Goal: Task Accomplishment & Management: Complete application form

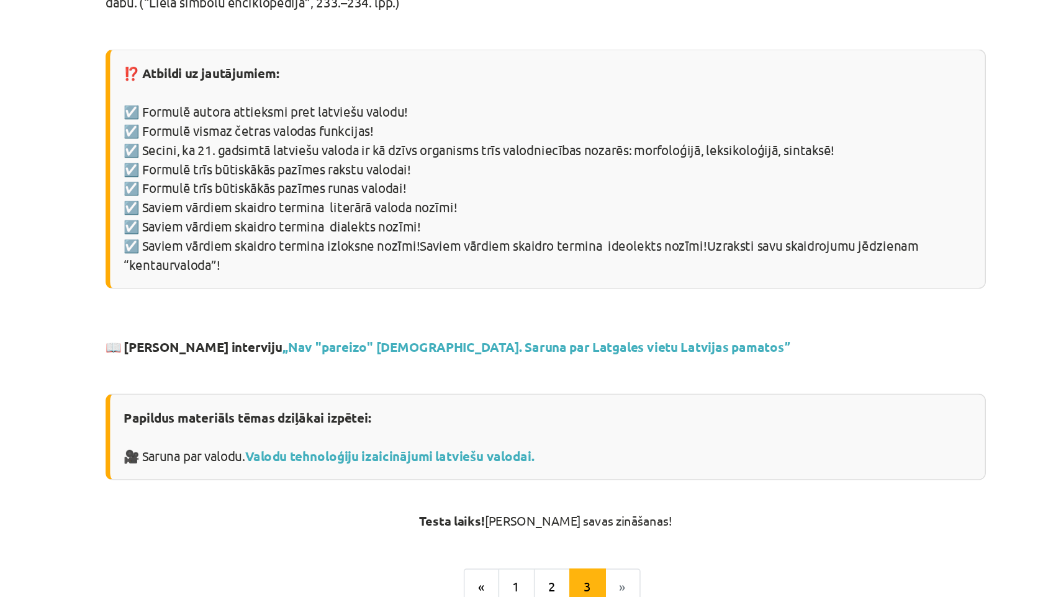
scroll to position [884, 0]
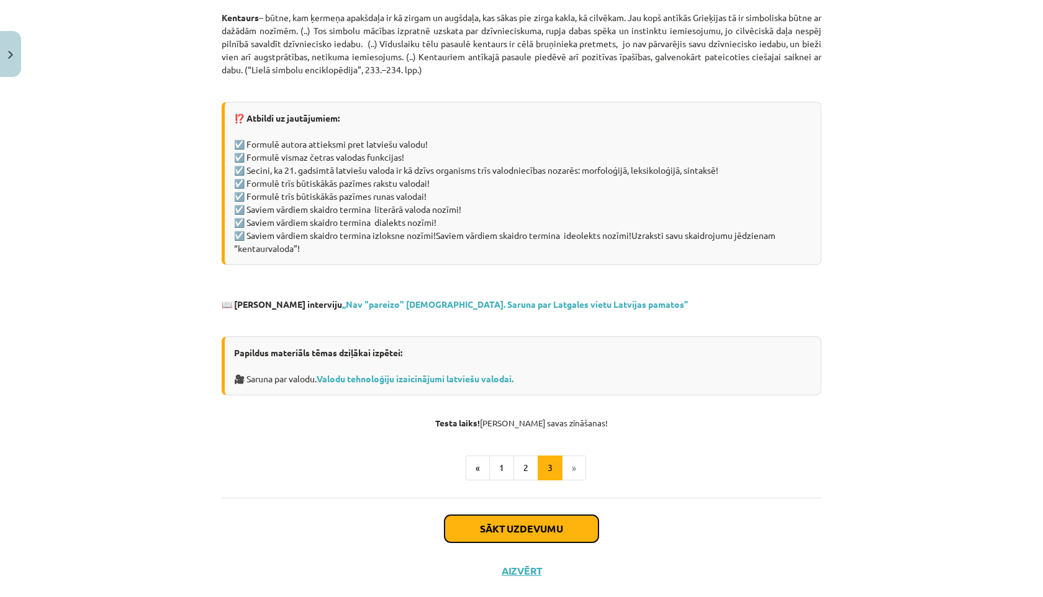
click at [556, 515] on button "Sākt uzdevumu" at bounding box center [522, 528] width 154 height 27
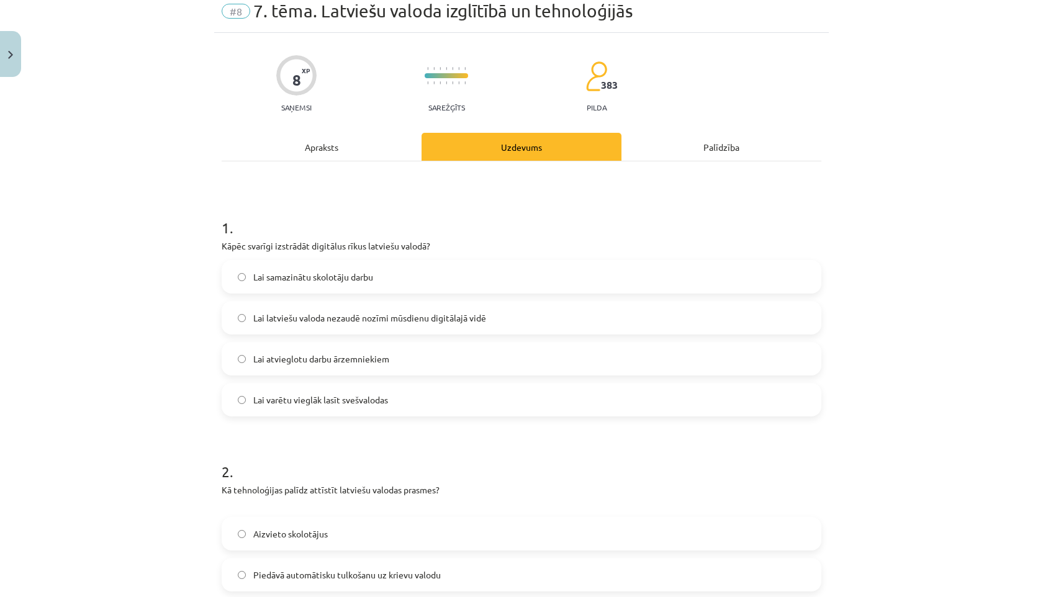
scroll to position [31, 0]
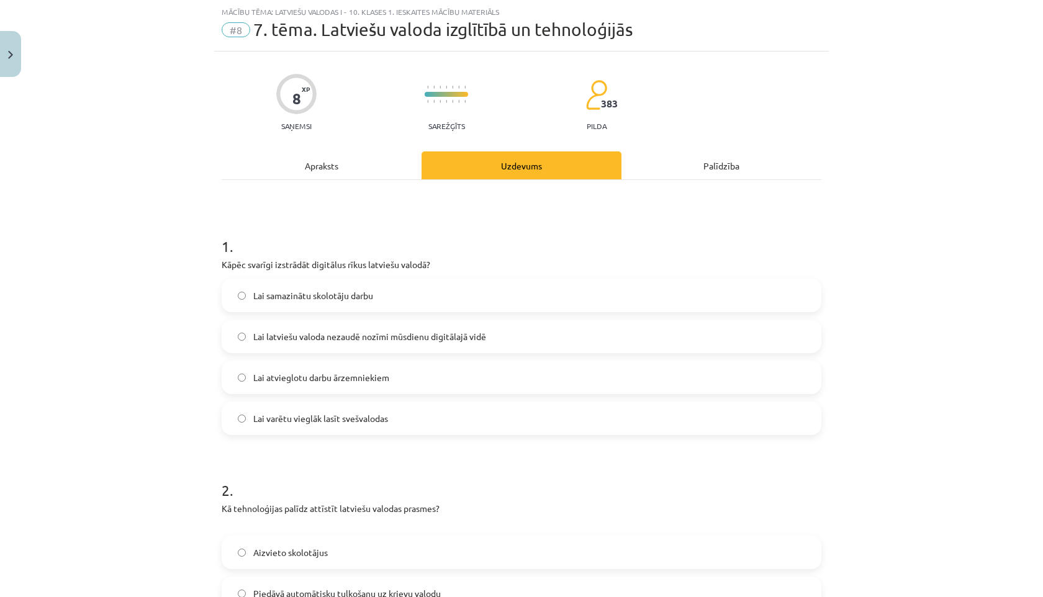
click at [378, 342] on span "Lai latviešu valoda nezaudē nozīmi mūsdienu digitālajā vidē" at bounding box center [369, 336] width 233 height 13
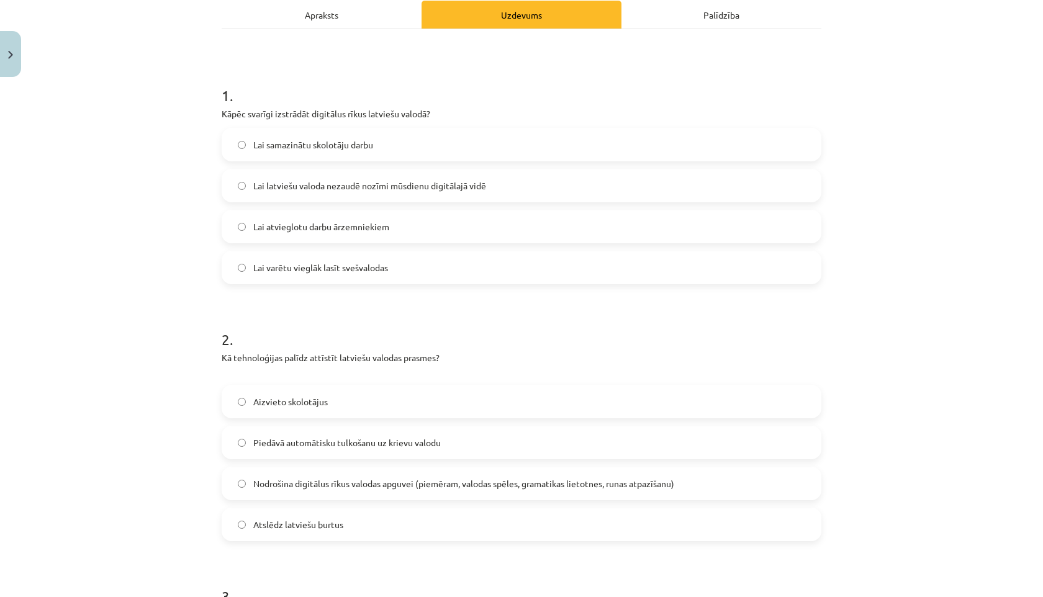
scroll to position [185, 0]
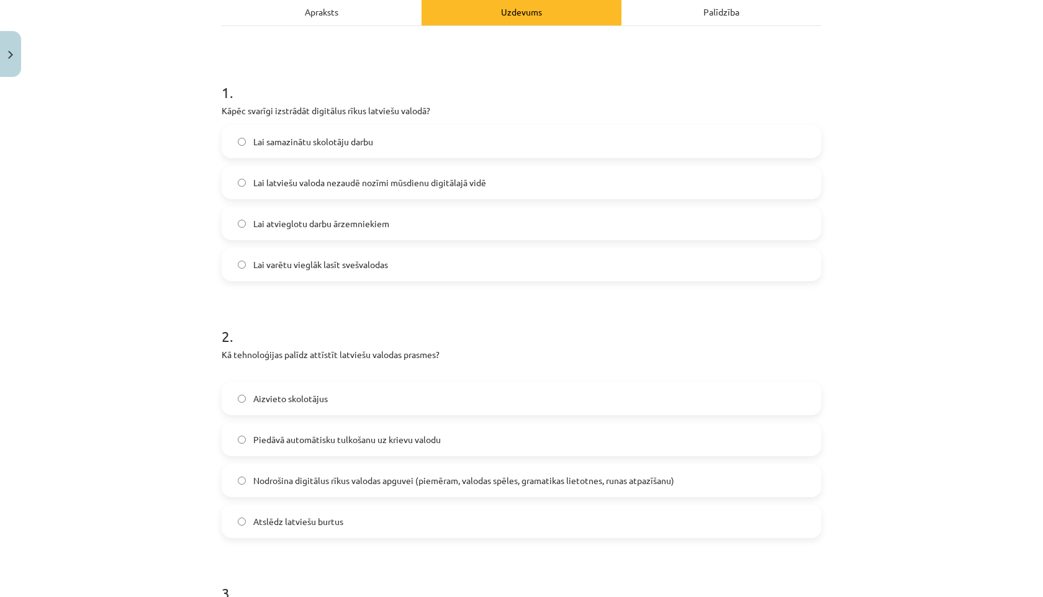
click at [154, 495] on div "Mācību tēma: Latviešu valodas i - 10. klases 1. ieskaites mācību materiāls #8 7…" at bounding box center [521, 298] width 1043 height 597
click at [262, 477] on span "Nodrošina digitālus rīkus valodas apguvei (piemēram, valodas spēles, gramatikas…" at bounding box center [463, 480] width 421 height 13
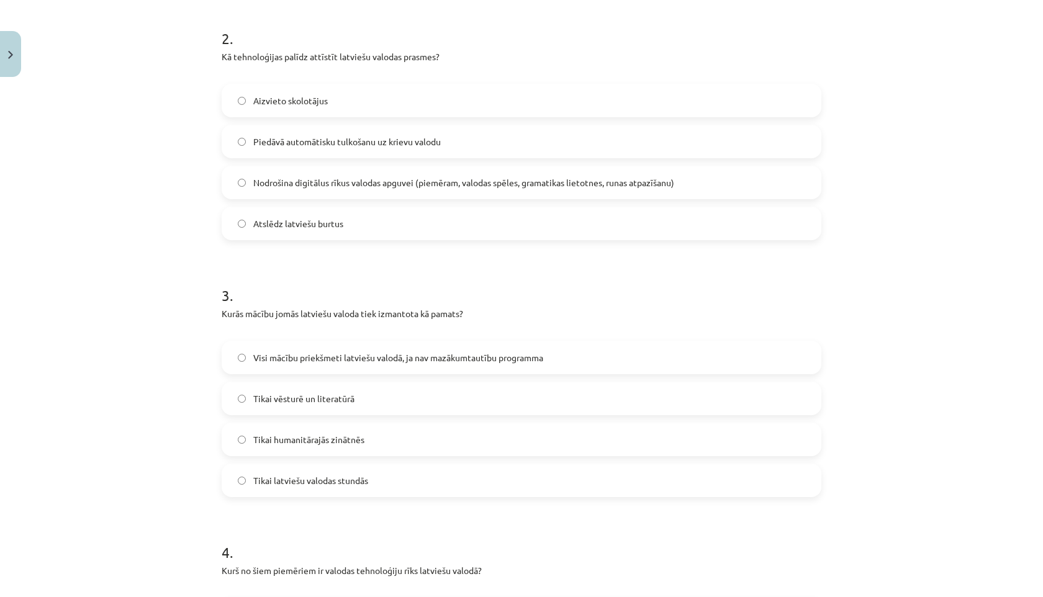
scroll to position [484, 0]
click at [265, 354] on span "Visi mācību priekšmeti latviešu valodā, ja nav mazākumtautību programma" at bounding box center [398, 357] width 290 height 13
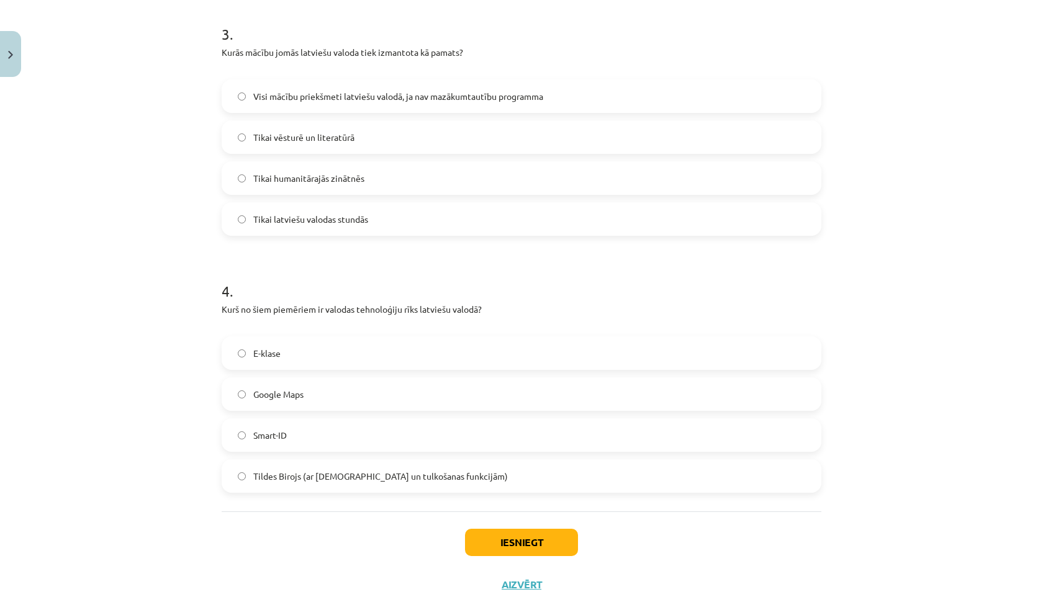
scroll to position [771, 0]
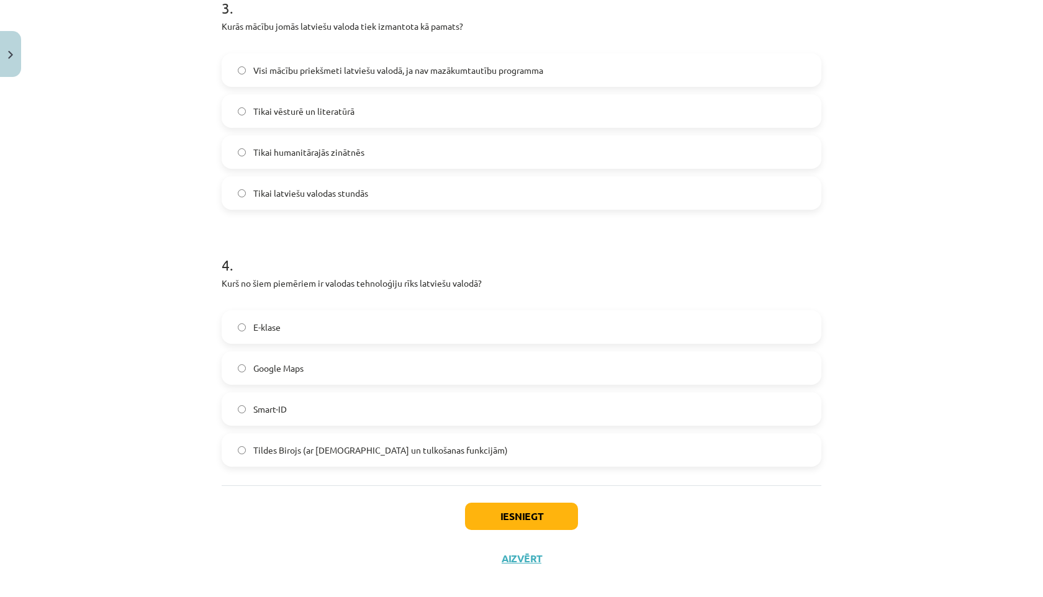
click at [299, 462] on label "Tildes Birojs (ar [DEMOGRAPHIC_DATA] un tulkošanas funkcijām)" at bounding box center [521, 450] width 597 height 31
click at [501, 512] on button "Iesniegt" at bounding box center [521, 516] width 113 height 27
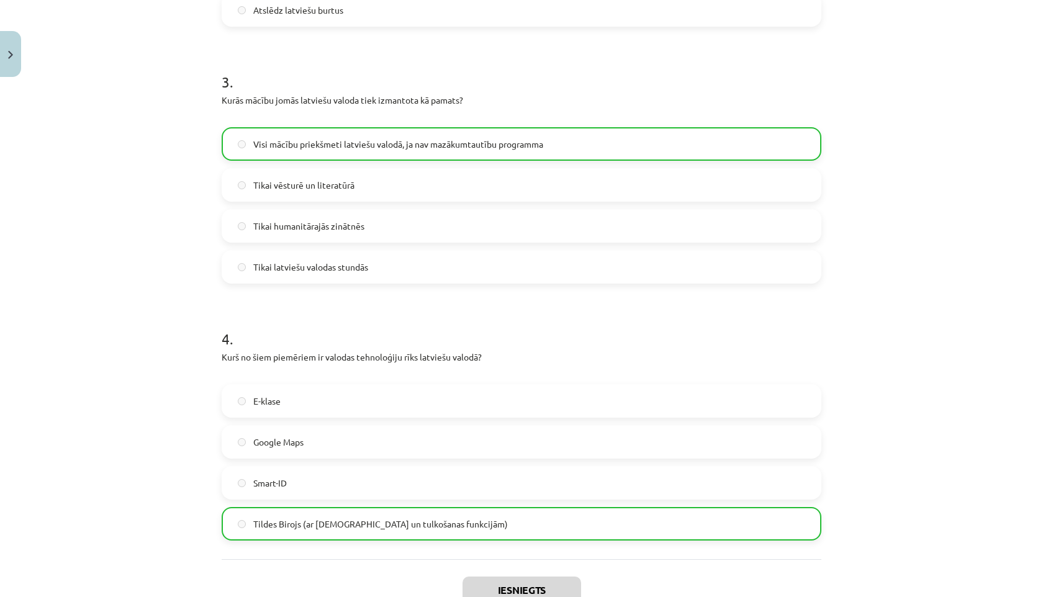
scroll to position [823, 0]
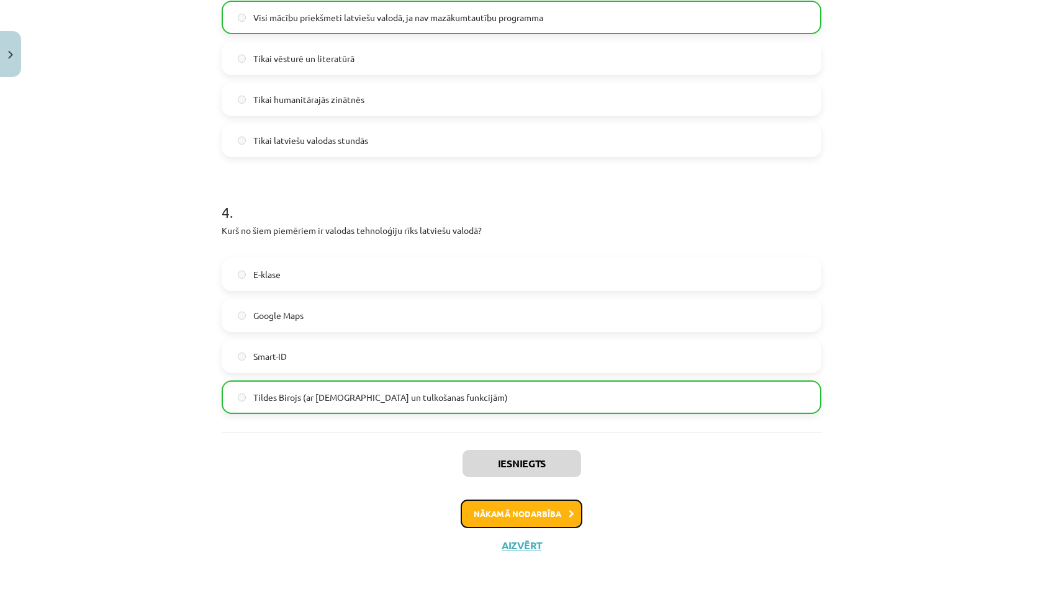
click at [473, 505] on button "Nākamā nodarbība" at bounding box center [522, 514] width 122 height 29
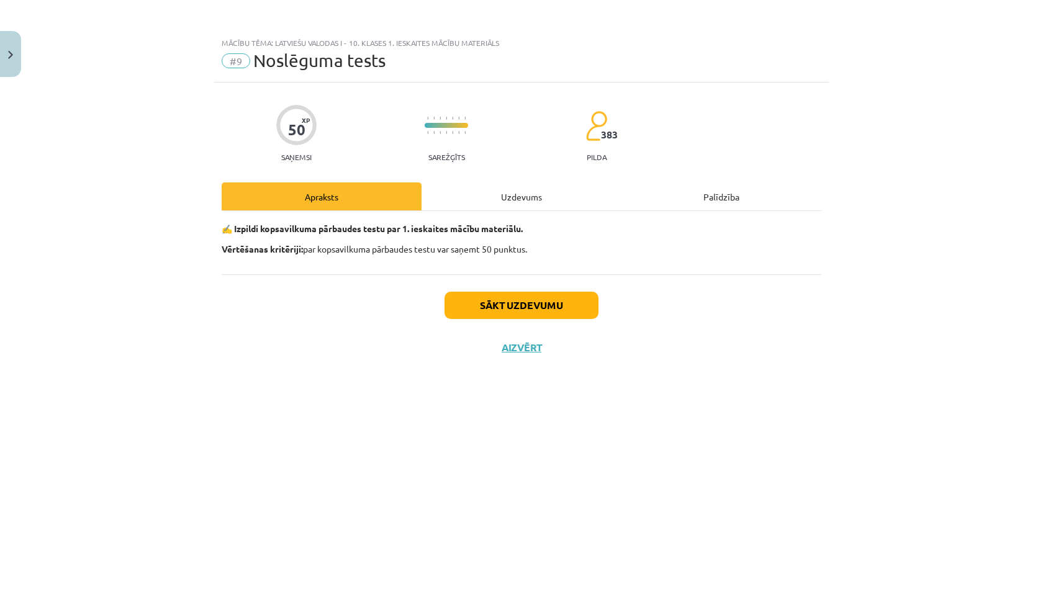
scroll to position [0, 0]
click at [481, 292] on button "Sākt uzdevumu" at bounding box center [522, 305] width 154 height 27
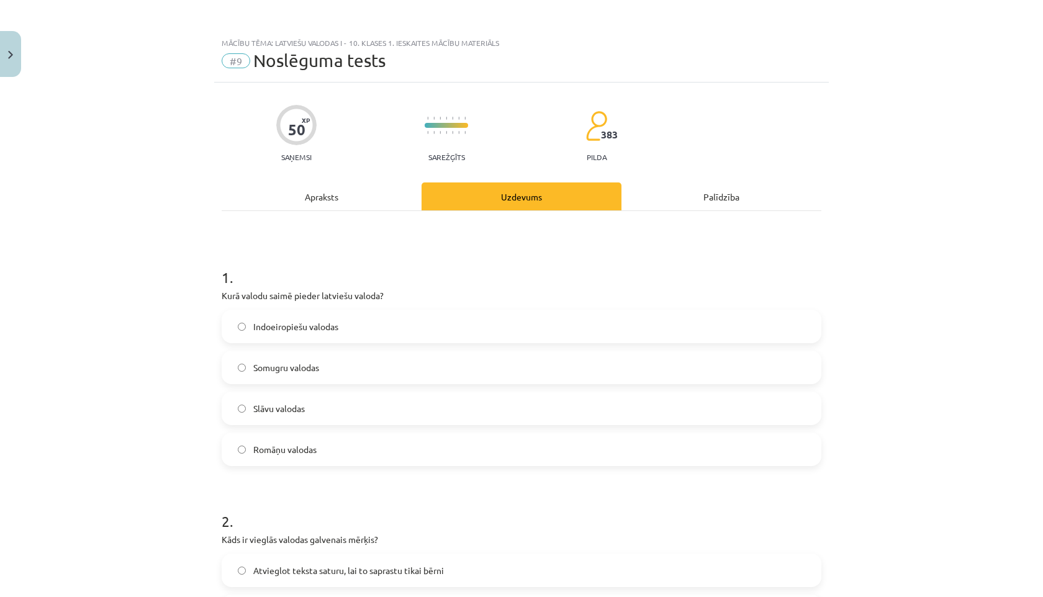
click at [267, 330] on span "Indoeiropiešu valodas" at bounding box center [295, 326] width 85 height 13
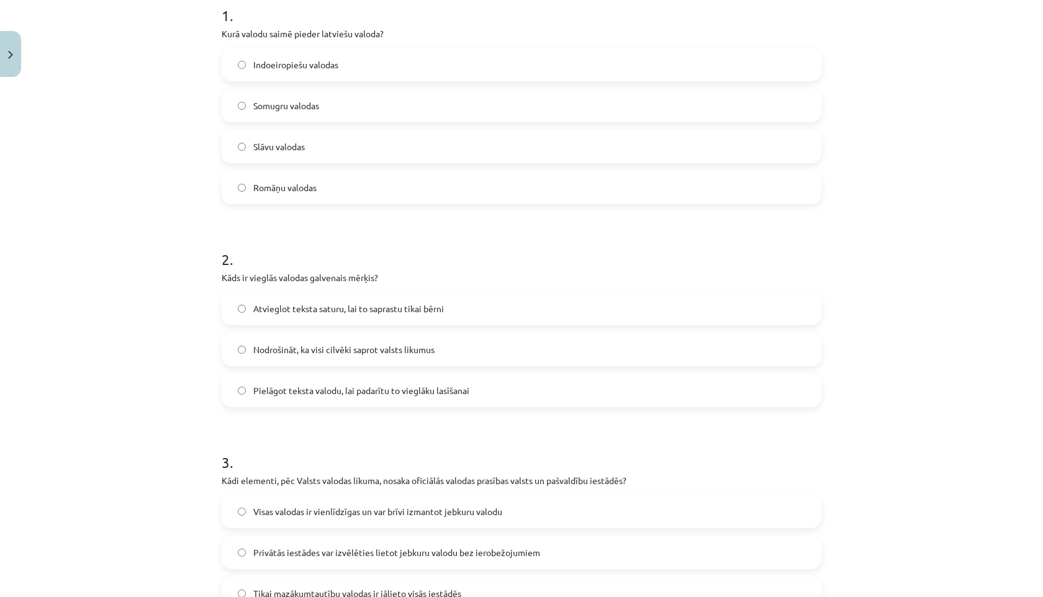
scroll to position [263, 0]
click at [305, 389] on span "Pielāgot teksta valodu, lai padarītu to vieglāku lasīšanai" at bounding box center [361, 390] width 216 height 13
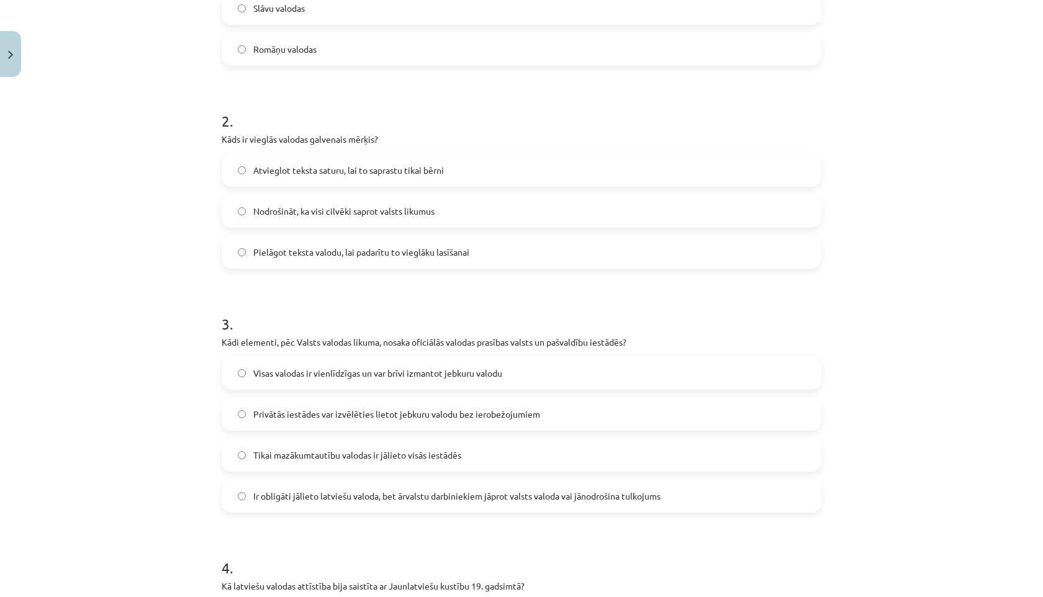
scroll to position [415, 0]
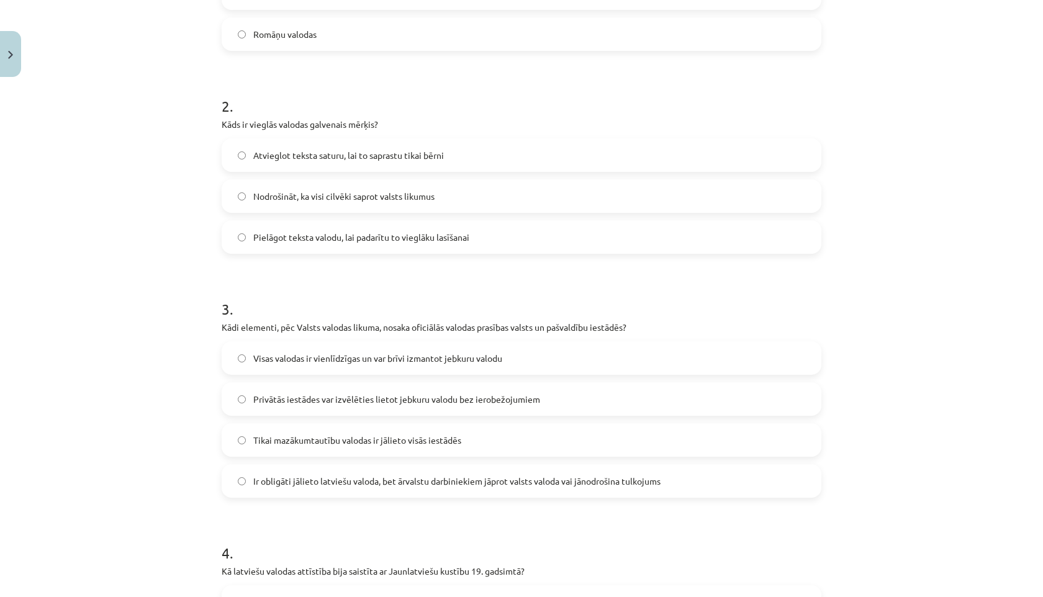
click at [400, 487] on label "Ir obligāti jālieto latviešu valoda, bet ārvalstu darbiniekiem jāprot valsts va…" at bounding box center [521, 481] width 597 height 31
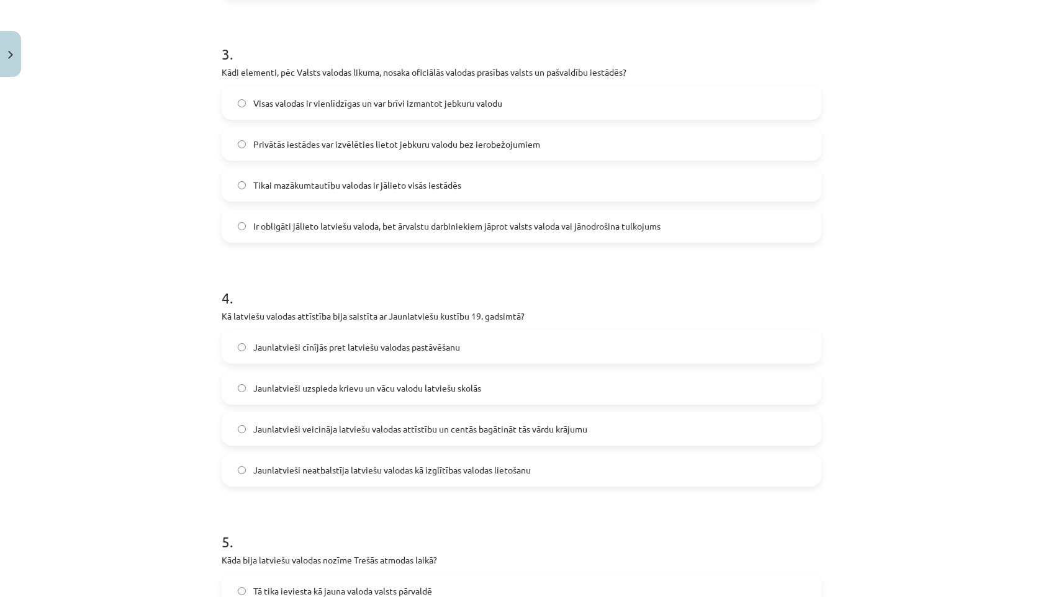
scroll to position [675, 0]
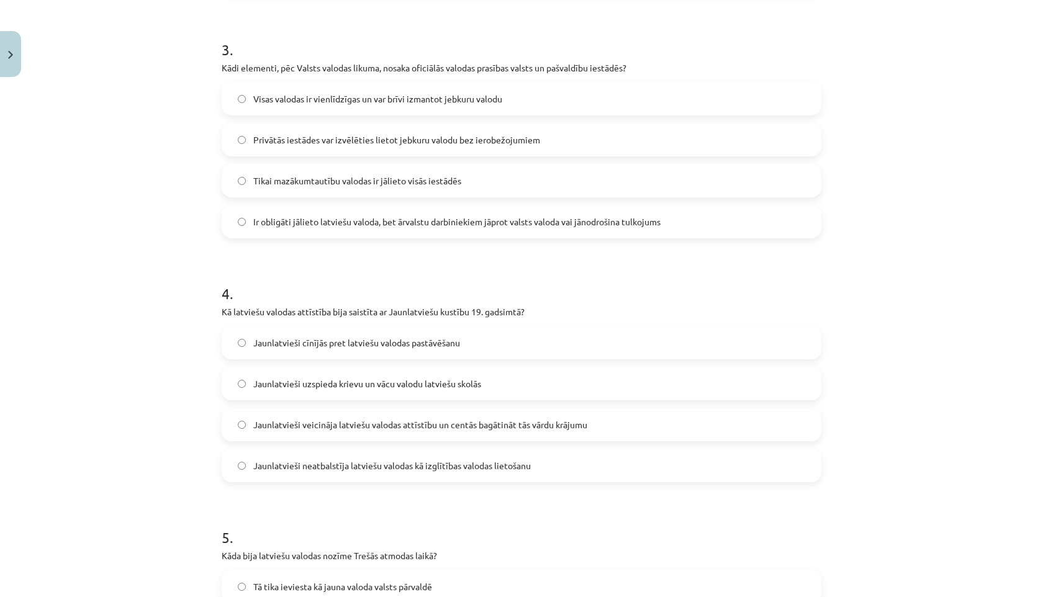
click at [294, 424] on span "Jaunlatvieši veicināja latviešu valodas attīstību un centās bagātināt tās vārdu…" at bounding box center [420, 425] width 334 height 13
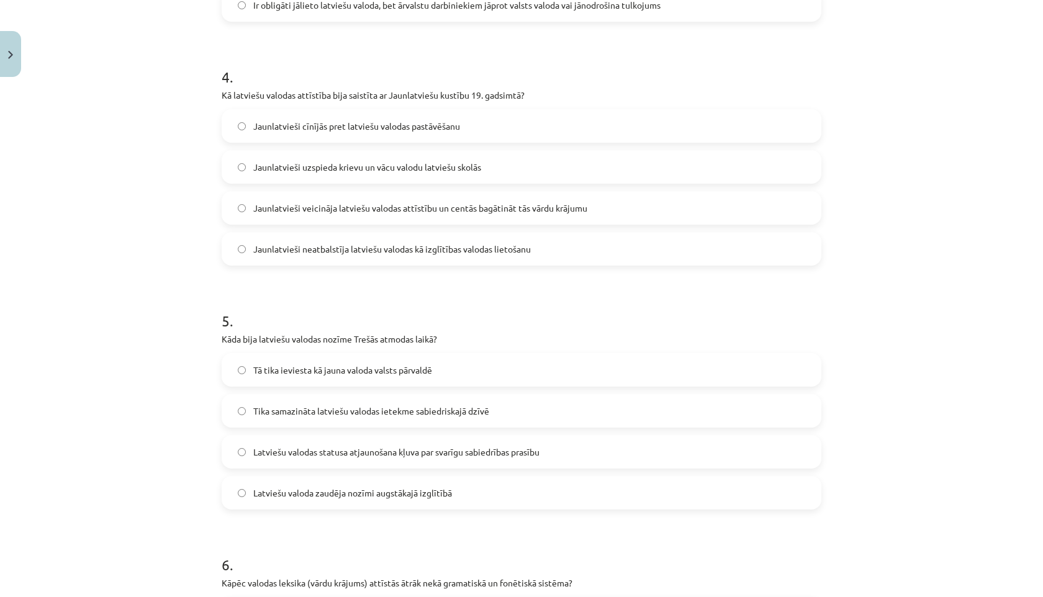
scroll to position [891, 0]
click at [349, 453] on span "Latviešu valodas statusa atjaunošana kļuva par svarīgu sabiedrības prasību" at bounding box center [396, 452] width 286 height 13
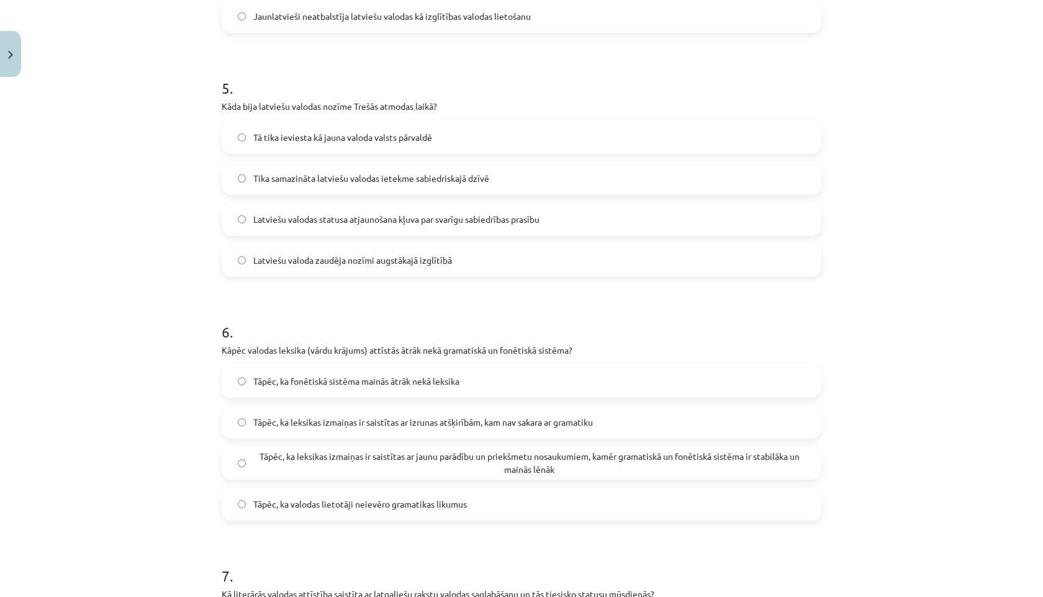
scroll to position [1129, 0]
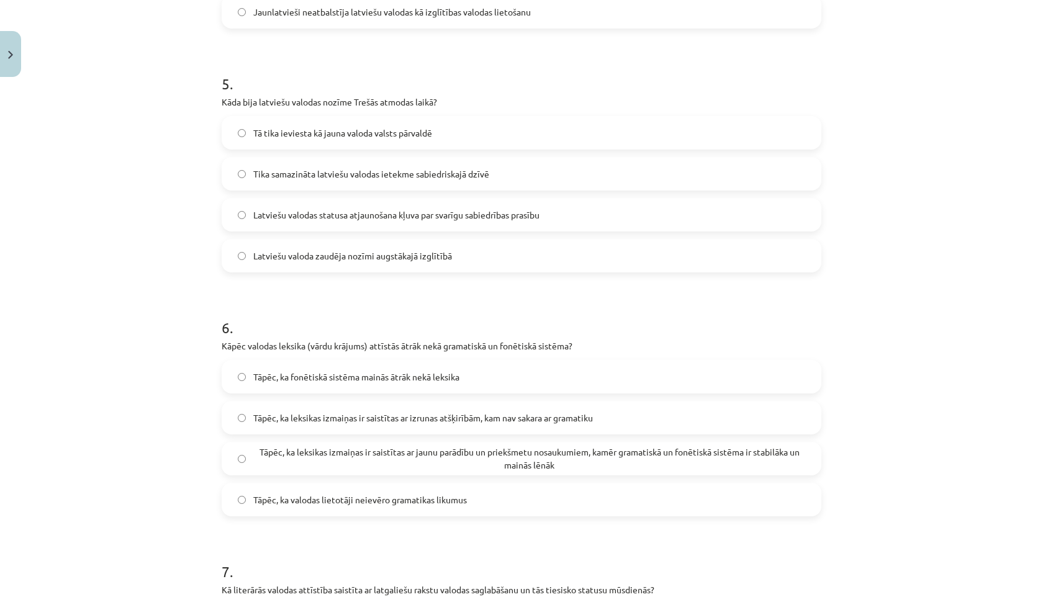
click at [310, 452] on span "Tāpēc, ka leksikas izmaiņas ir saistītas ar jaunu parādību un priekšmetu nosauk…" at bounding box center [529, 459] width 552 height 26
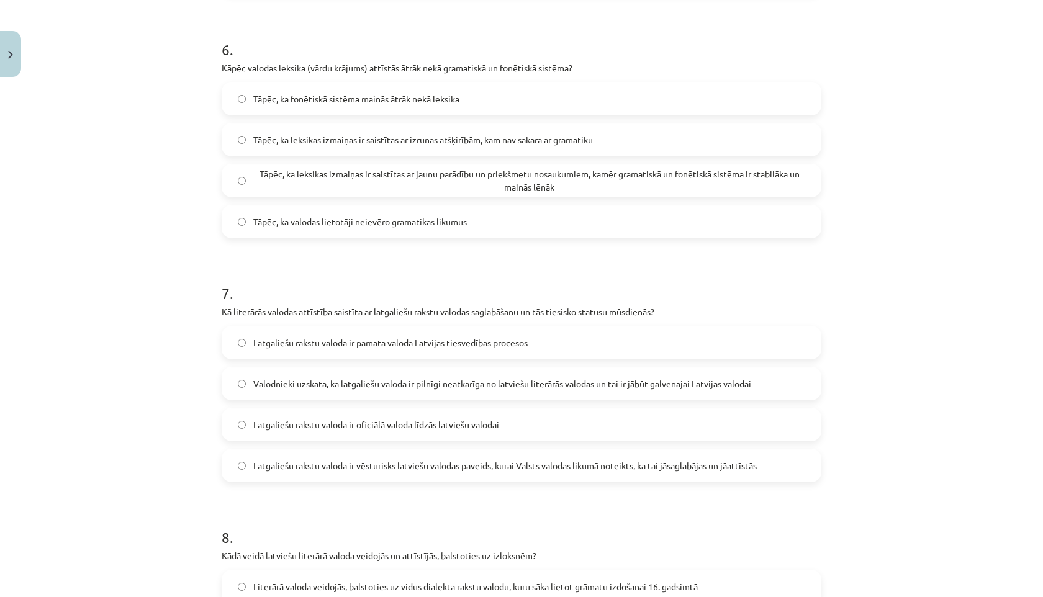
scroll to position [1431, 0]
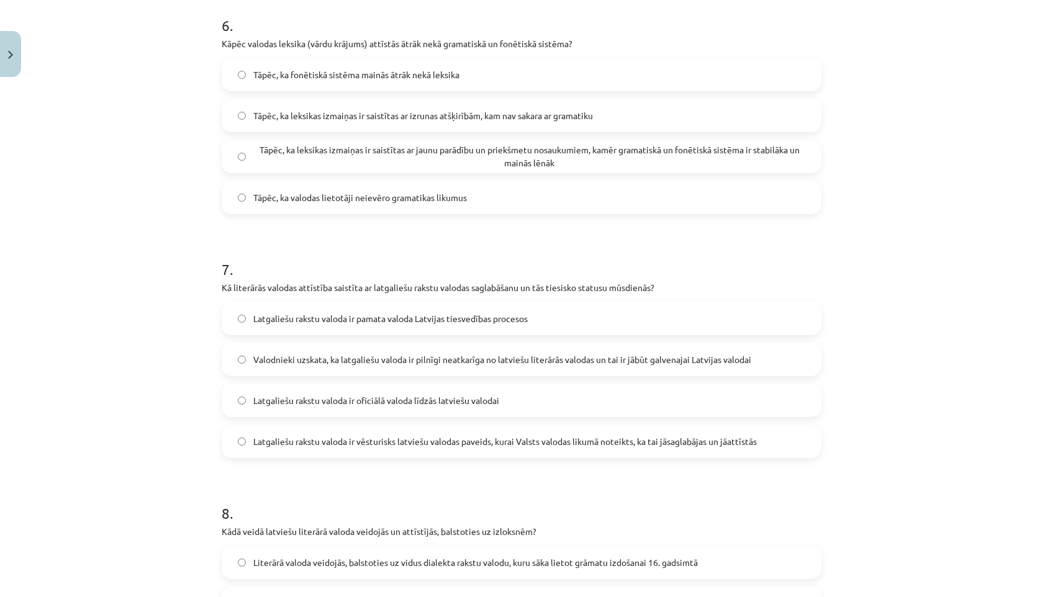
click at [400, 443] on span "Latgaliešu rakstu valoda ir vēsturisks latviešu valodas paveids, kurai Valsts v…" at bounding box center [505, 441] width 504 height 13
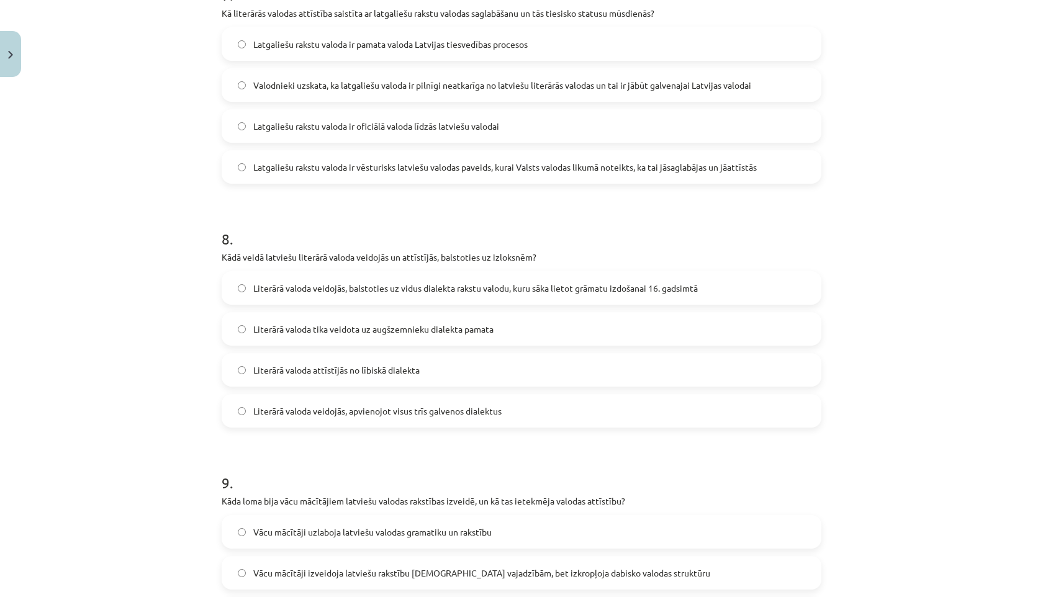
scroll to position [1707, 0]
click at [327, 284] on span "Literārā valoda veidojās, balstoties uz vidus dialekta rakstu valodu, kuru sāka…" at bounding box center [475, 287] width 445 height 13
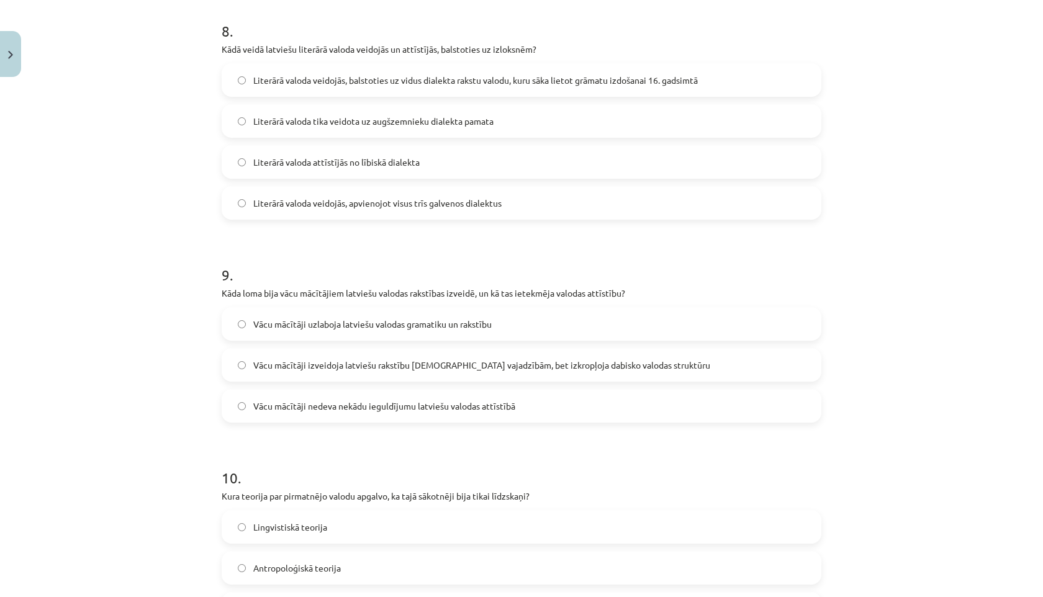
scroll to position [1913, 0]
click at [269, 360] on span "Vācu mācītāji izveidoja latviešu rakstību [DEMOGRAPHIC_DATA] vajadzībām, bet iz…" at bounding box center [481, 366] width 457 height 13
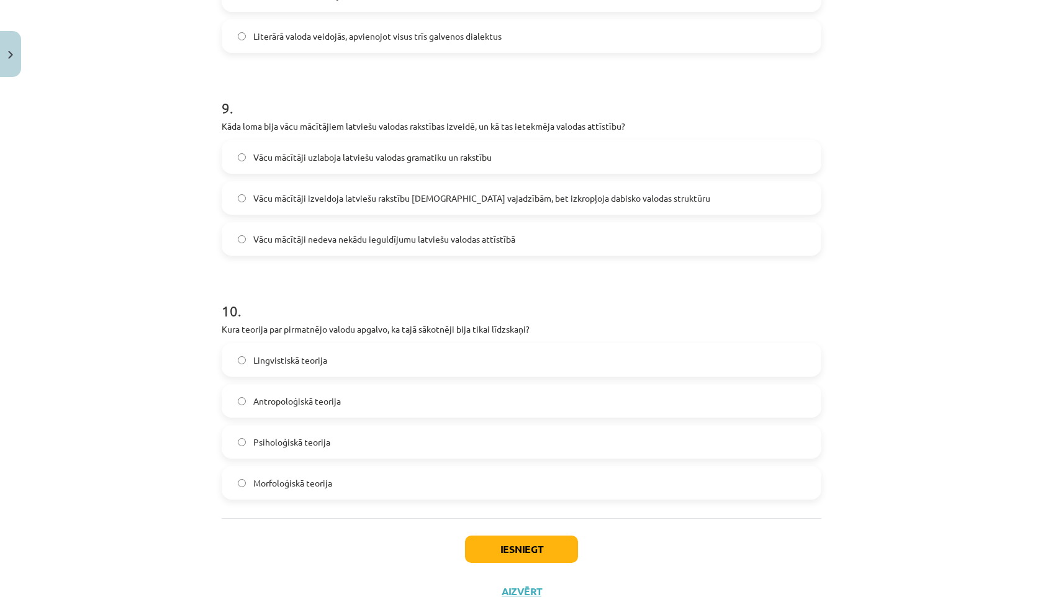
scroll to position [2127, 0]
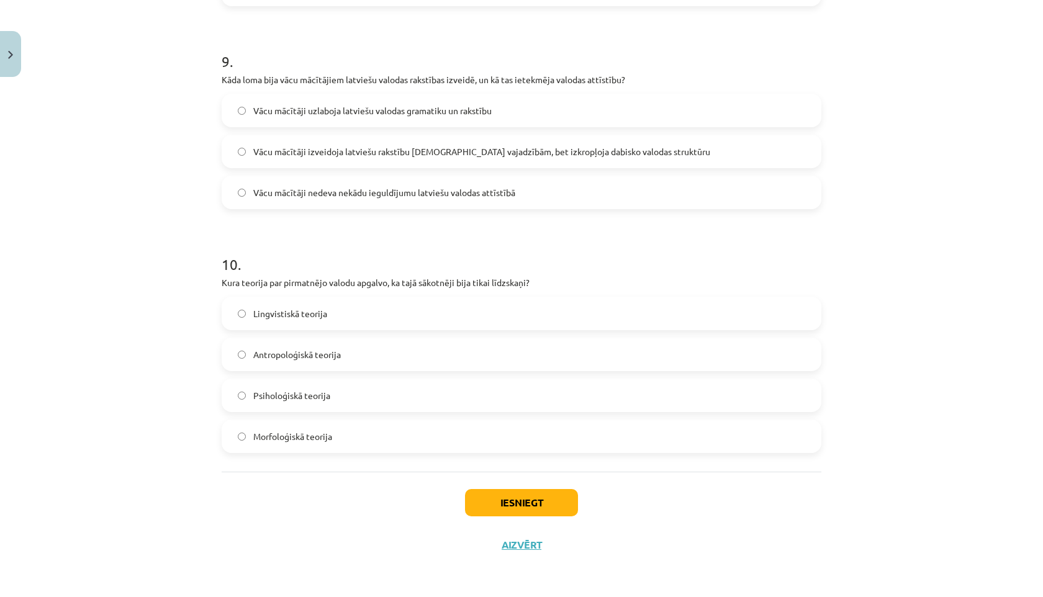
click at [244, 444] on label "Morfoloģiskā teorija" at bounding box center [521, 436] width 597 height 31
click at [490, 499] on button "Iesniegt" at bounding box center [521, 502] width 113 height 27
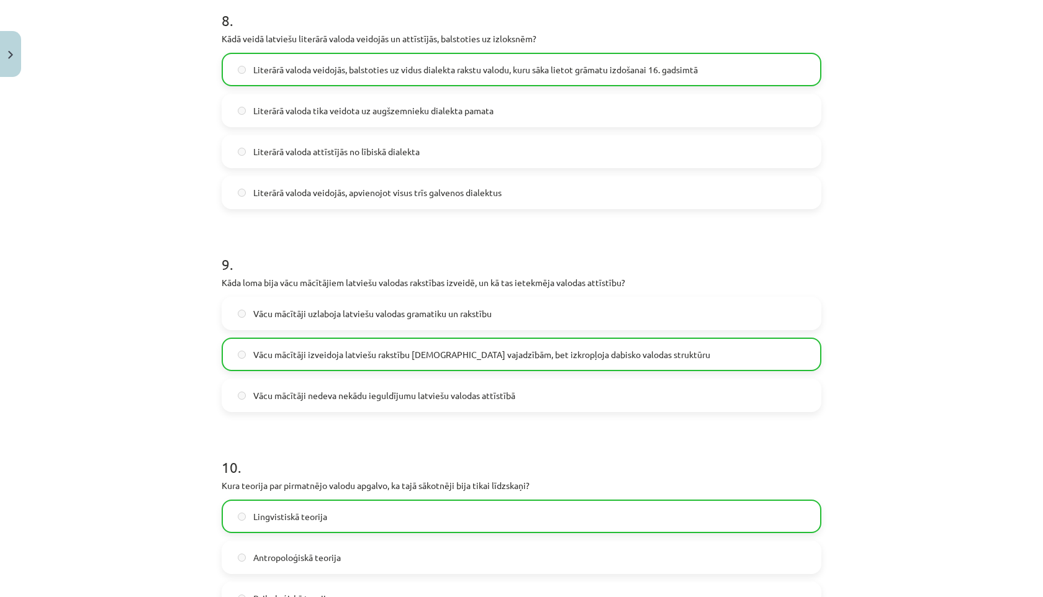
scroll to position [2166, 0]
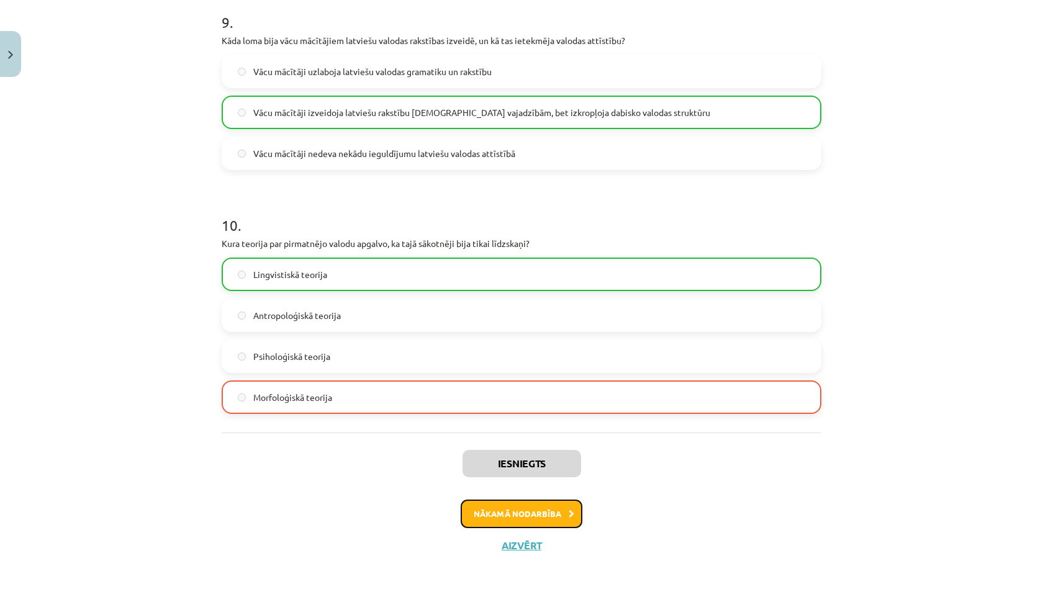
click at [477, 526] on button "Nākamā nodarbība" at bounding box center [522, 514] width 122 height 29
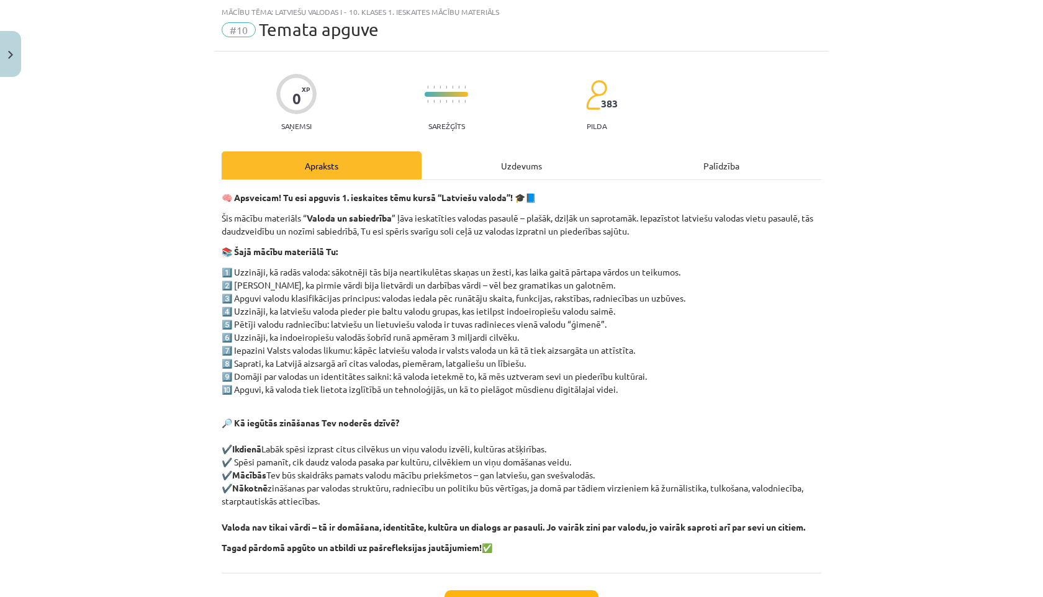
scroll to position [132, 0]
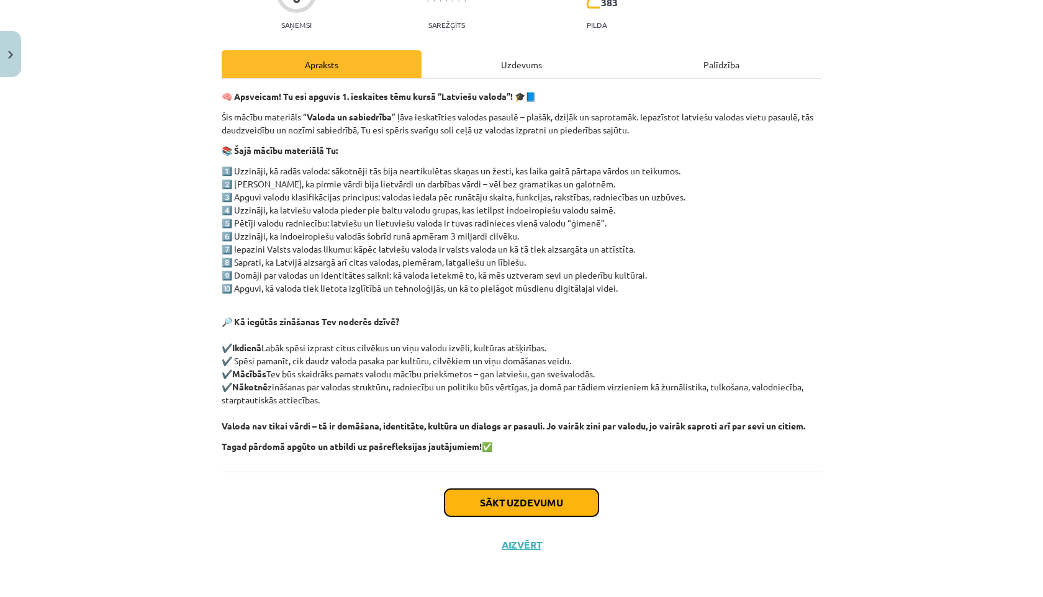
click at [579, 500] on button "Sākt uzdevumu" at bounding box center [522, 502] width 154 height 27
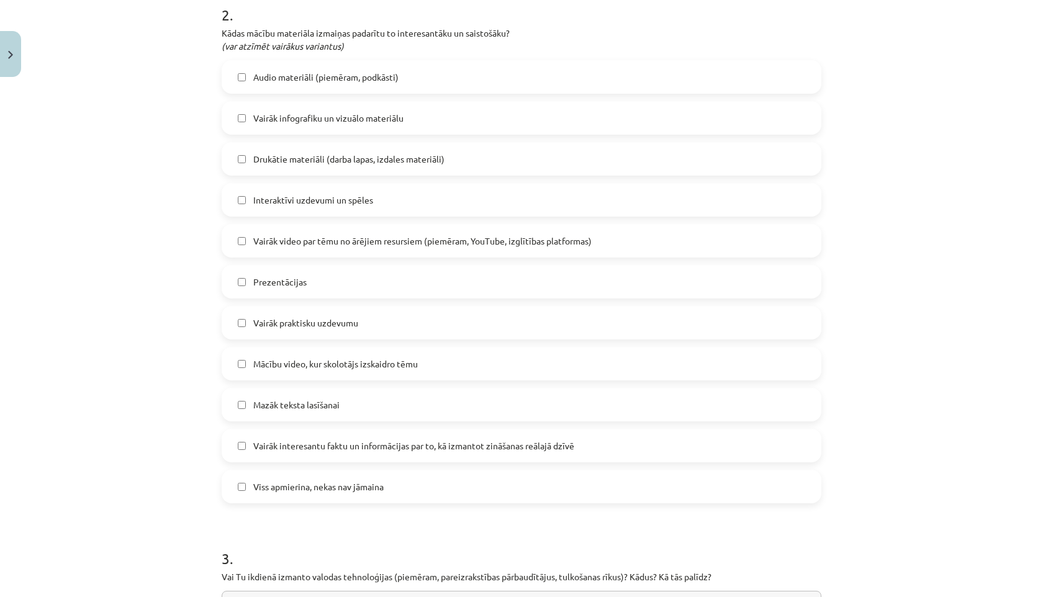
scroll to position [589, 0]
click at [288, 495] on label "Viss apmierina, nekas nav jāmaina" at bounding box center [521, 486] width 597 height 31
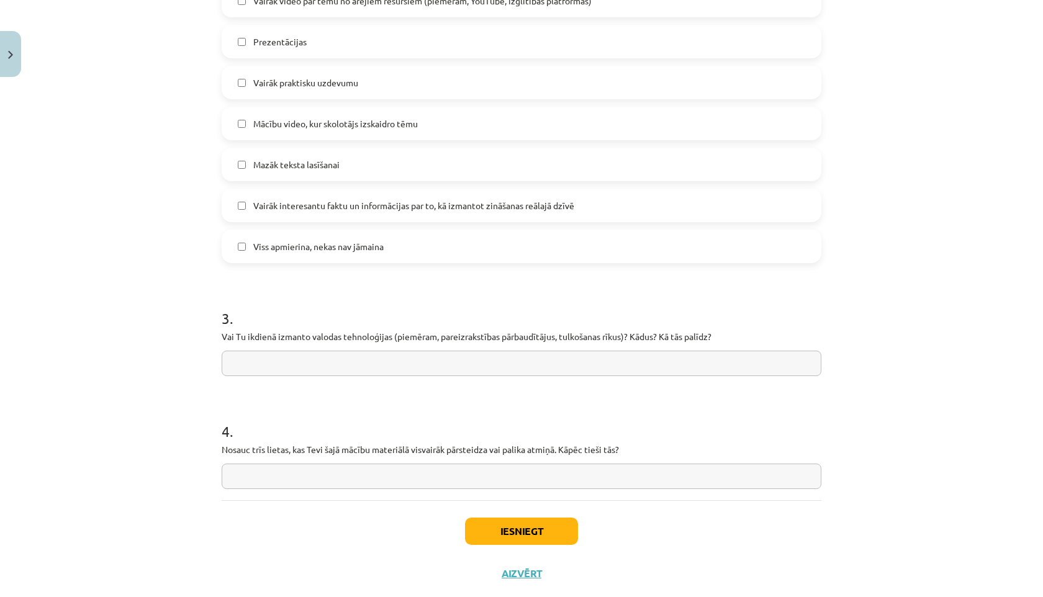
scroll to position [831, 0]
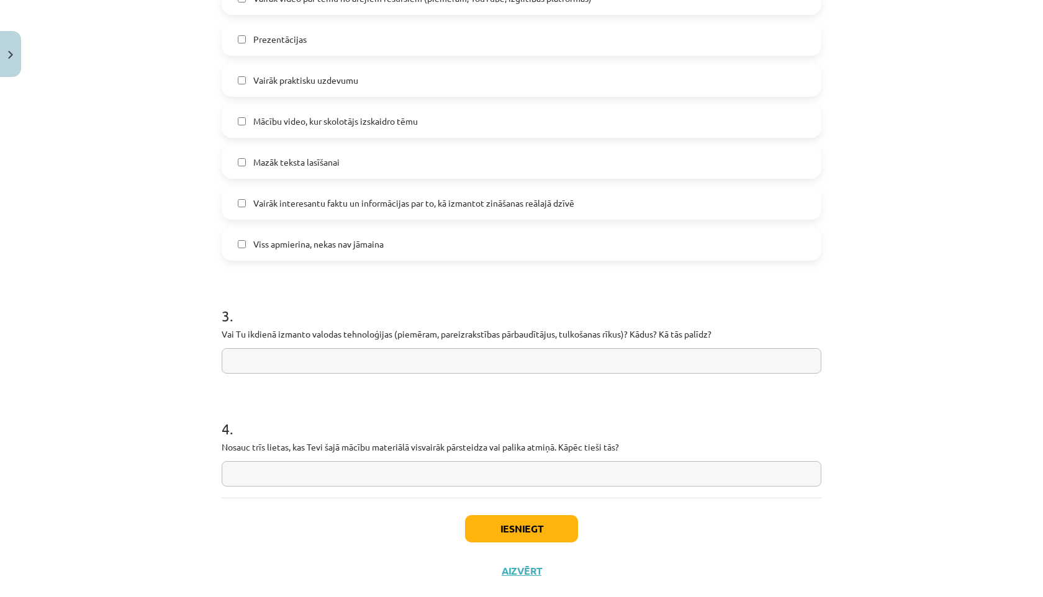
click at [258, 363] on input "text" at bounding box center [522, 360] width 600 height 25
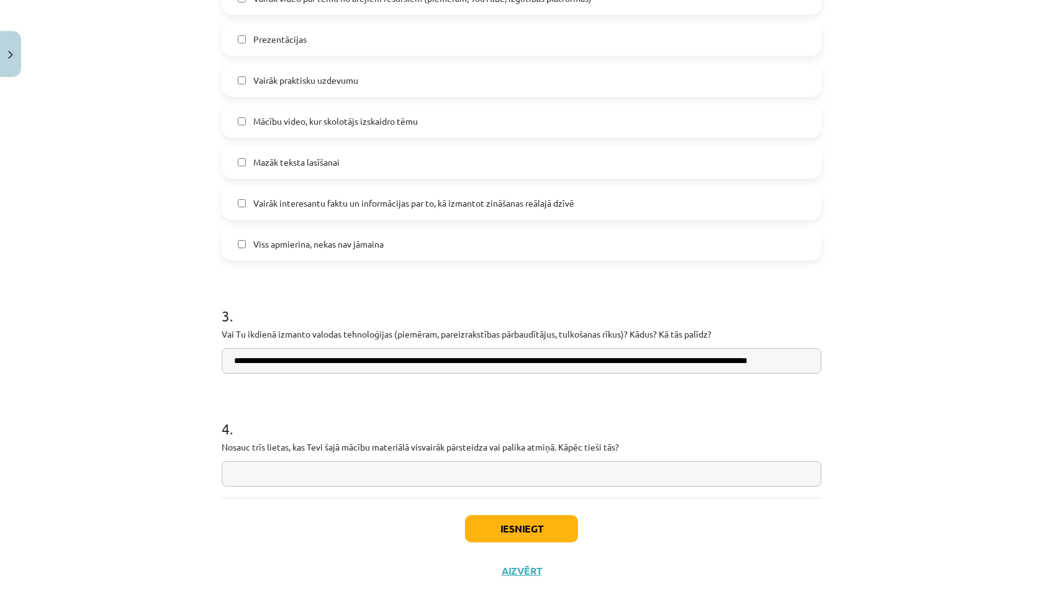
scroll to position [857, 0]
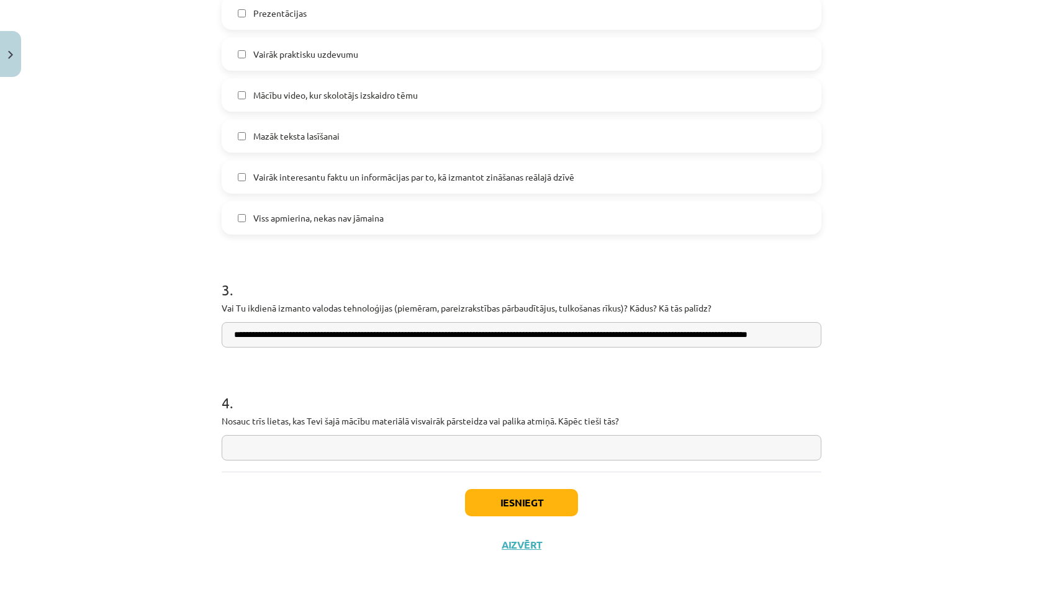
type input "**********"
click at [283, 453] on input "text" at bounding box center [522, 447] width 600 height 25
click at [577, 458] on input "**********" at bounding box center [522, 447] width 600 height 25
click at [579, 457] on input "**********" at bounding box center [522, 447] width 600 height 25
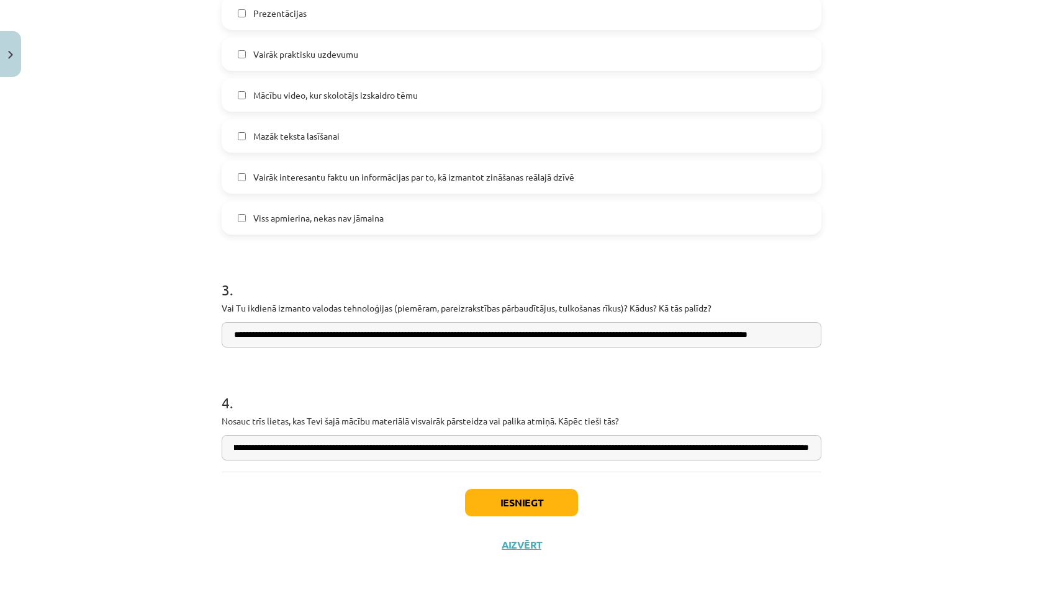
scroll to position [0, 999]
type input "**********"
click at [509, 505] on button "Iesniegt" at bounding box center [521, 502] width 113 height 27
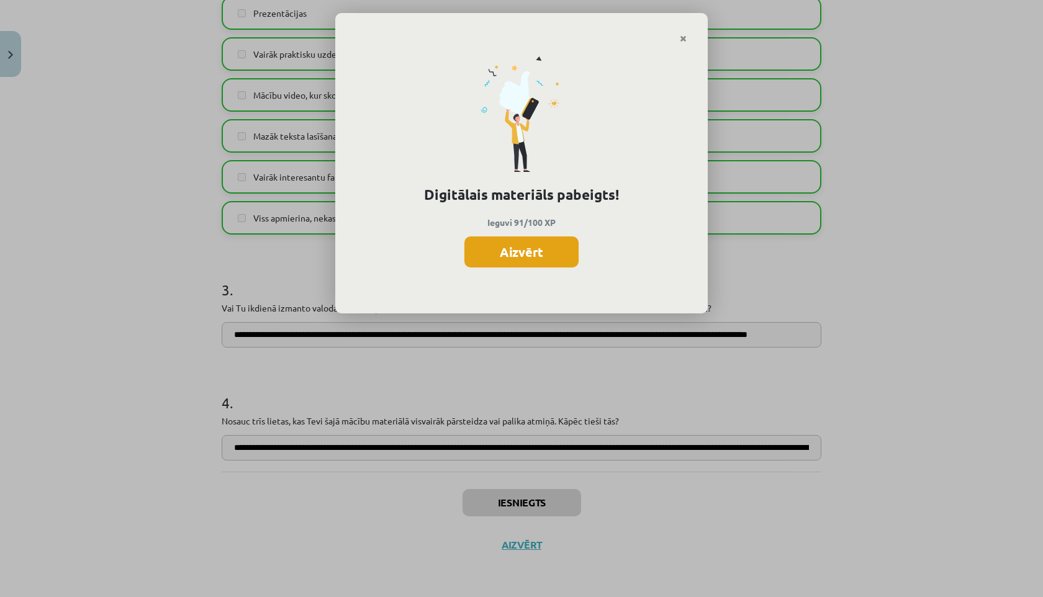
click at [524, 253] on button "Aizvērt" at bounding box center [521, 252] width 114 height 31
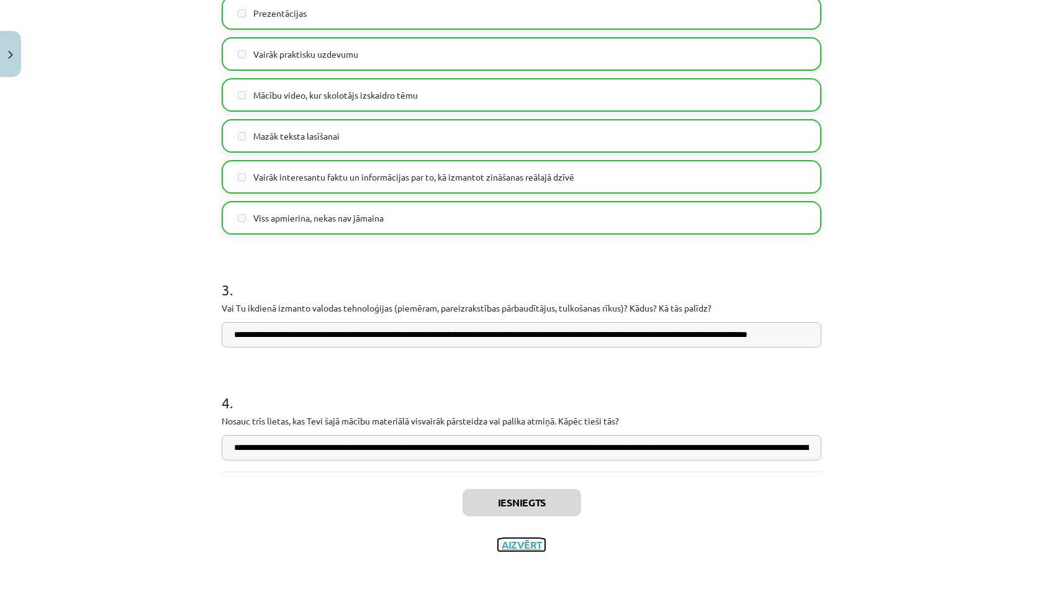
click at [507, 540] on button "Aizvērt" at bounding box center [521, 545] width 47 height 12
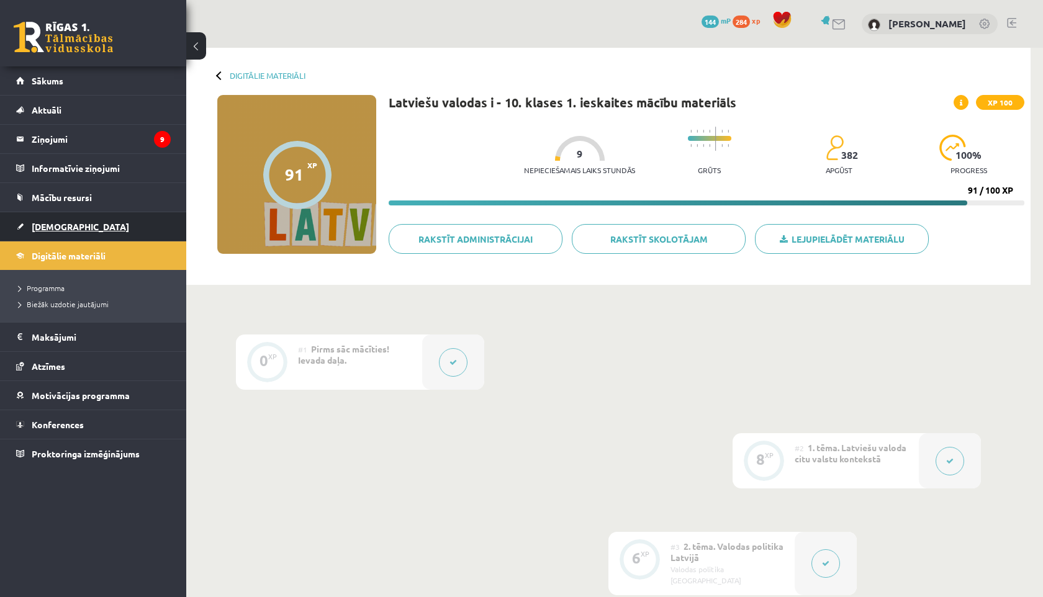
click at [119, 223] on link "[DEMOGRAPHIC_DATA]" at bounding box center [93, 226] width 155 height 29
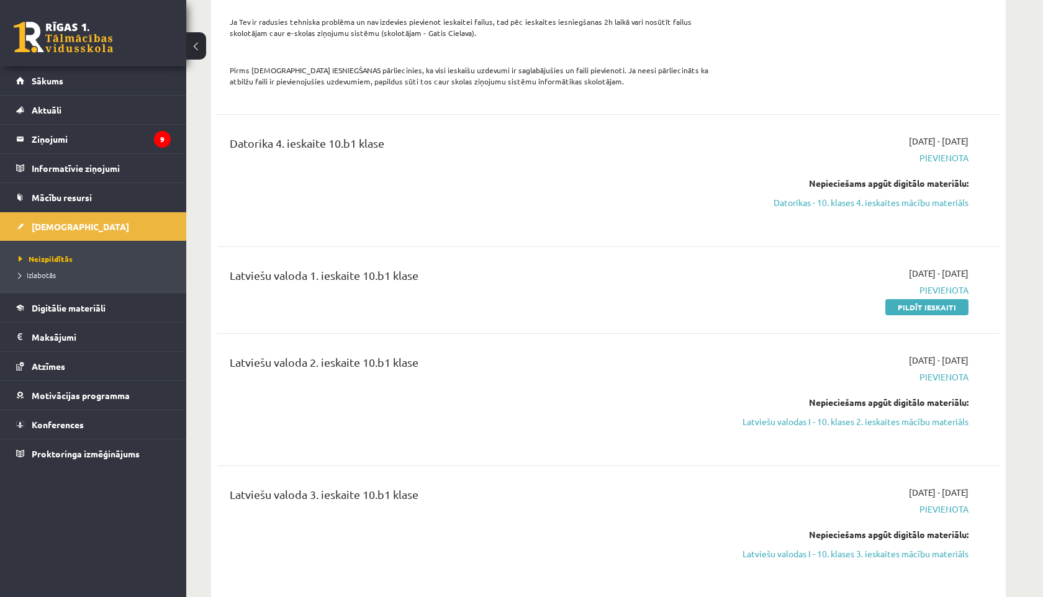
scroll to position [817, 0]
click at [931, 301] on link "Pildīt ieskaiti" at bounding box center [926, 309] width 83 height 16
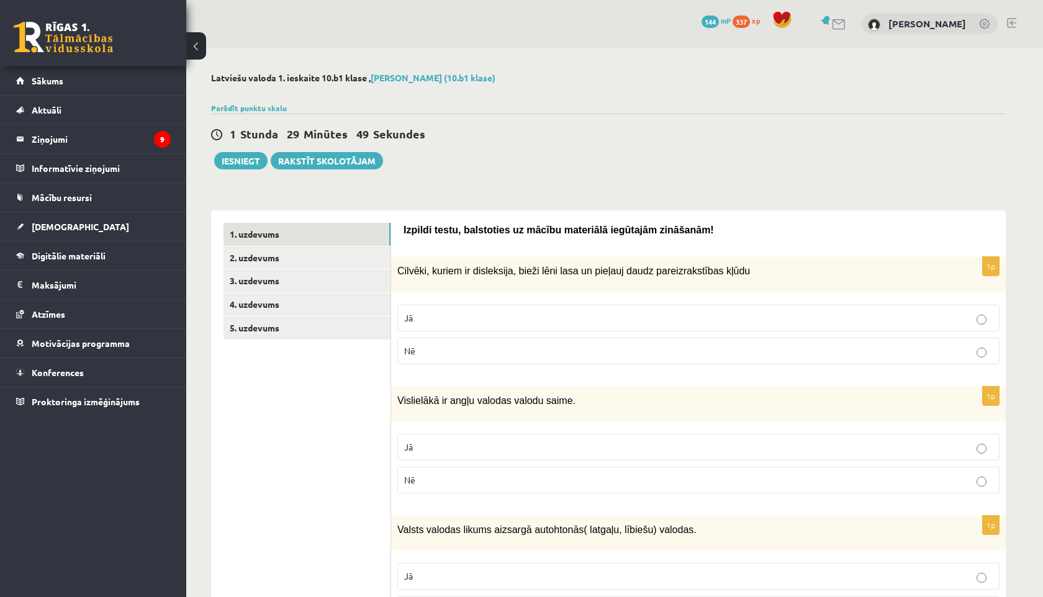
click at [462, 316] on p "Jā" at bounding box center [698, 318] width 589 height 13
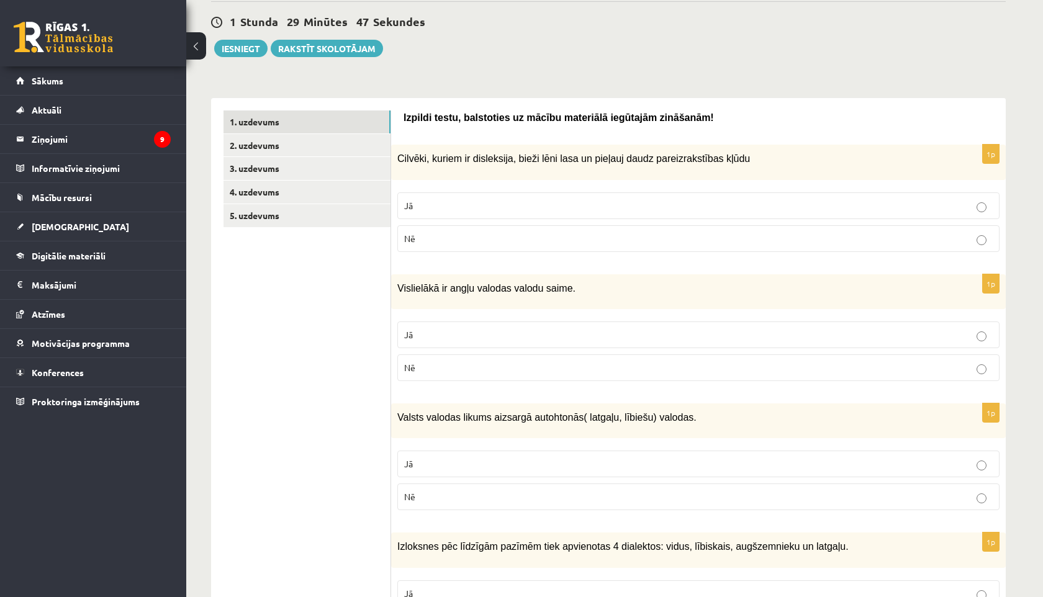
scroll to position [131, 0]
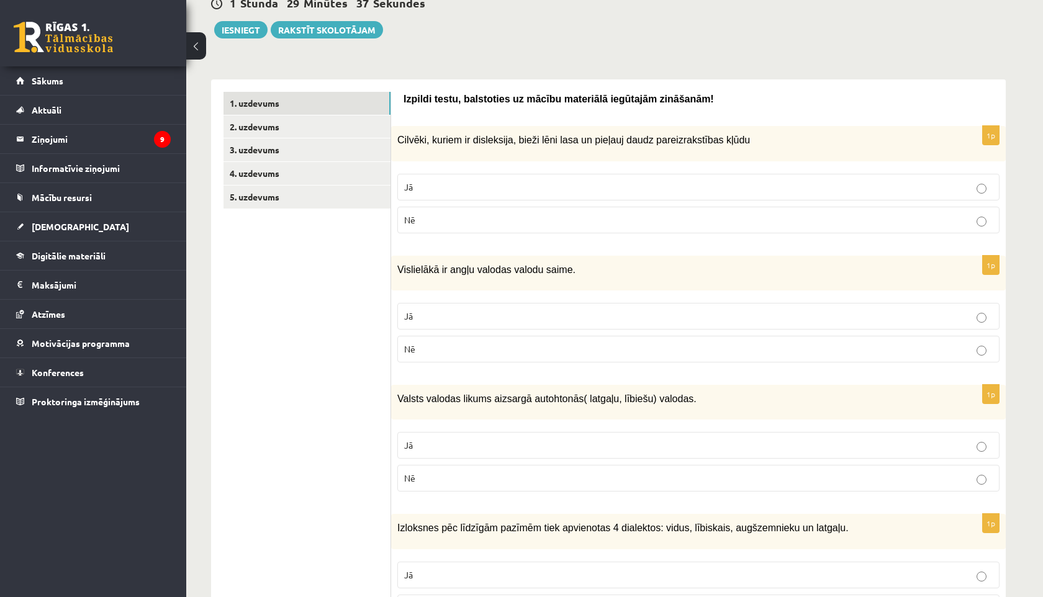
click at [482, 346] on p "Nē" at bounding box center [698, 349] width 589 height 13
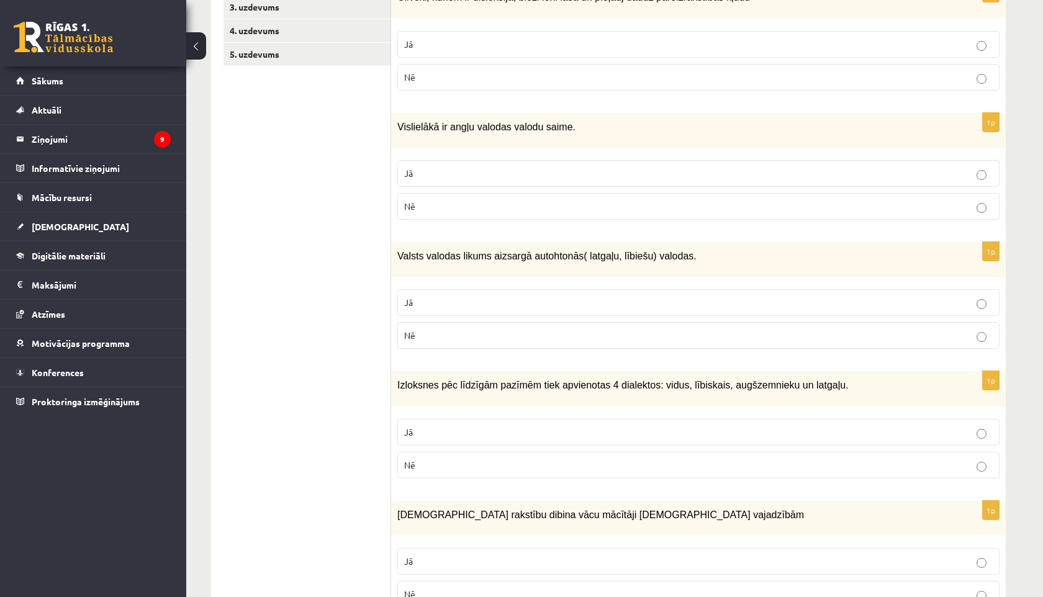
scroll to position [275, 0]
click at [415, 301] on p "Jā" at bounding box center [698, 301] width 589 height 13
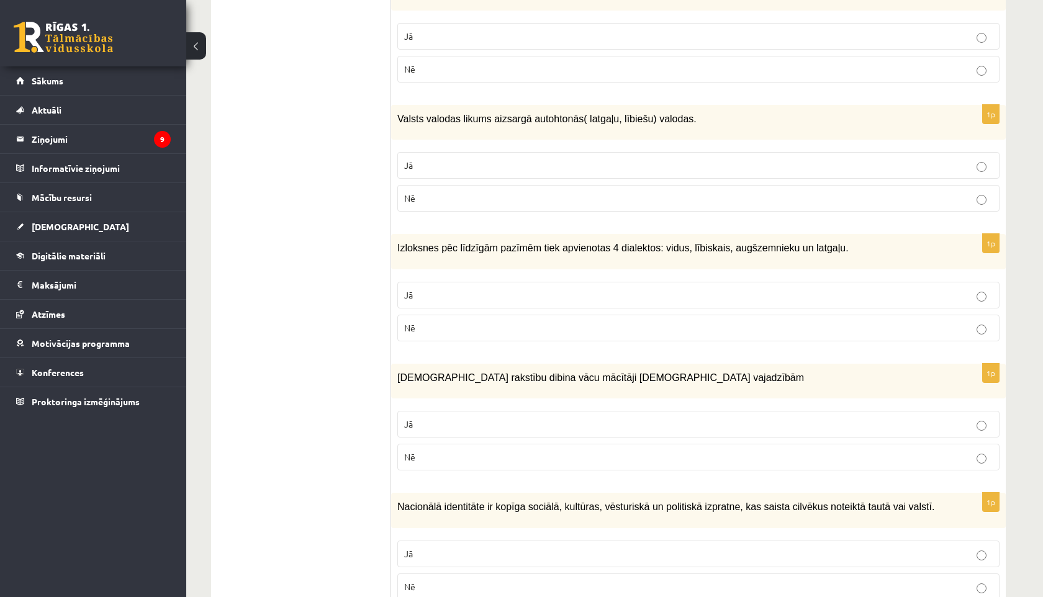
scroll to position [412, 0]
click at [412, 330] on label "Nē" at bounding box center [698, 327] width 602 height 27
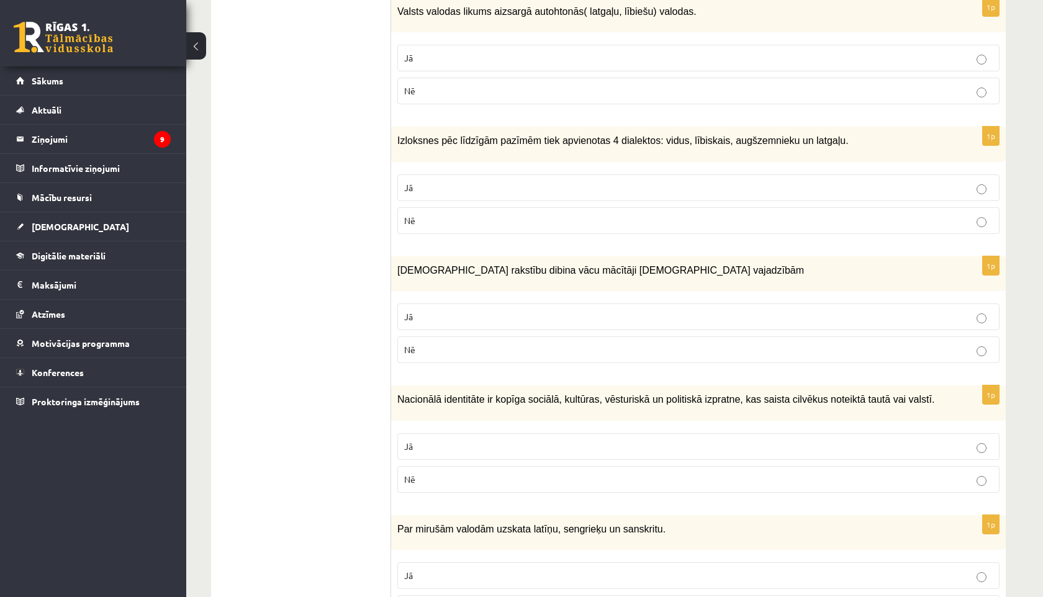
scroll to position [527, 0]
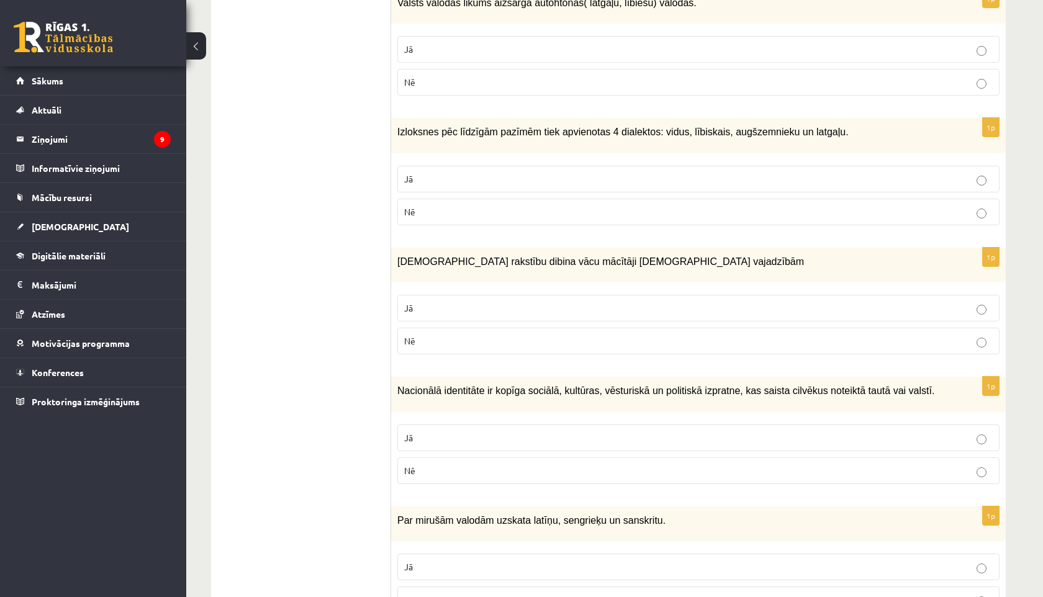
click at [410, 305] on span "Jā" at bounding box center [408, 307] width 9 height 11
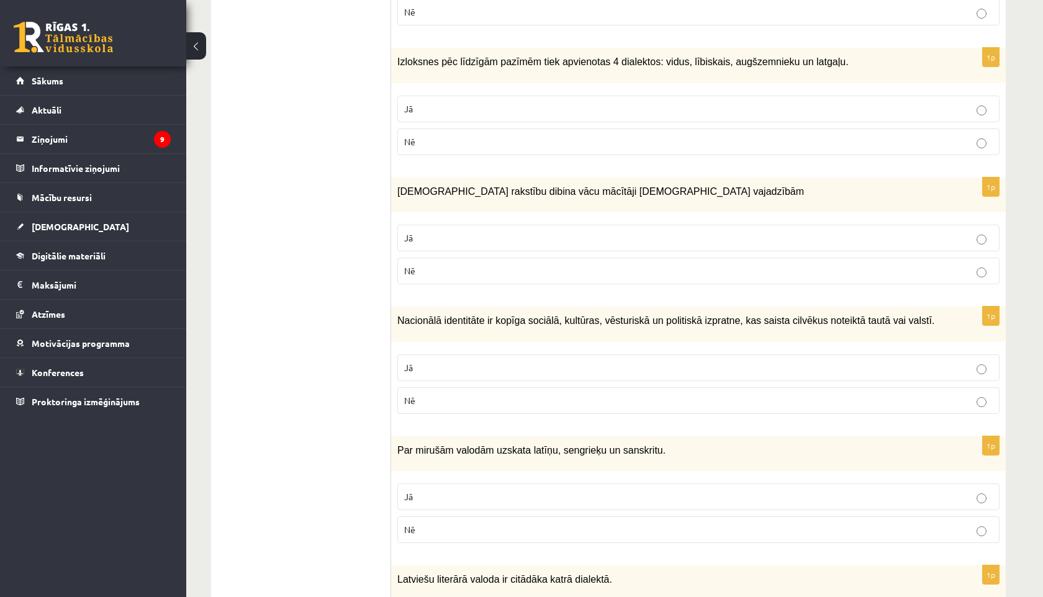
scroll to position [625, 0]
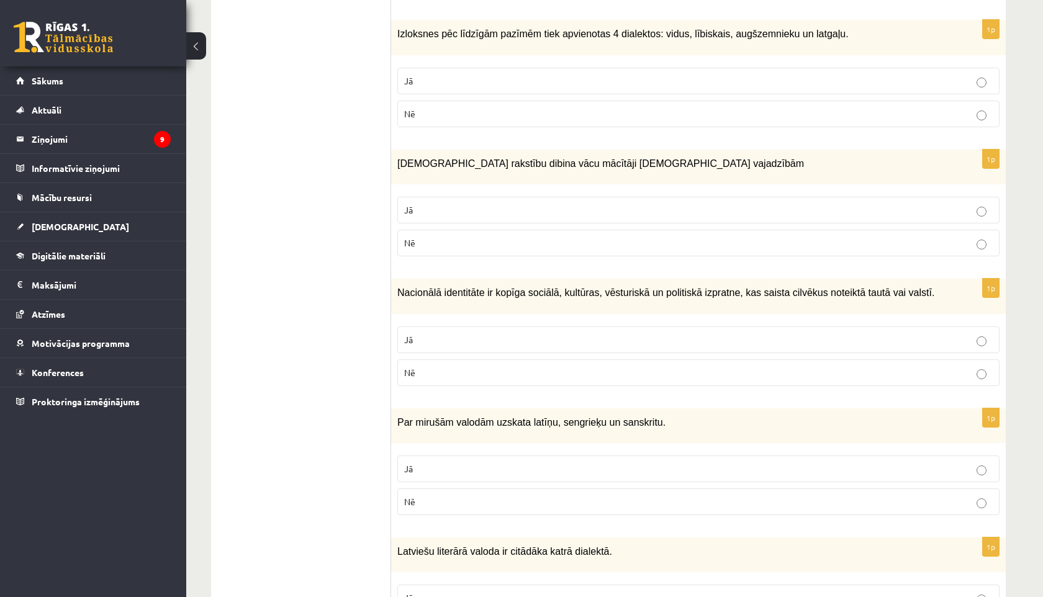
click at [428, 333] on p "Jā" at bounding box center [698, 339] width 589 height 13
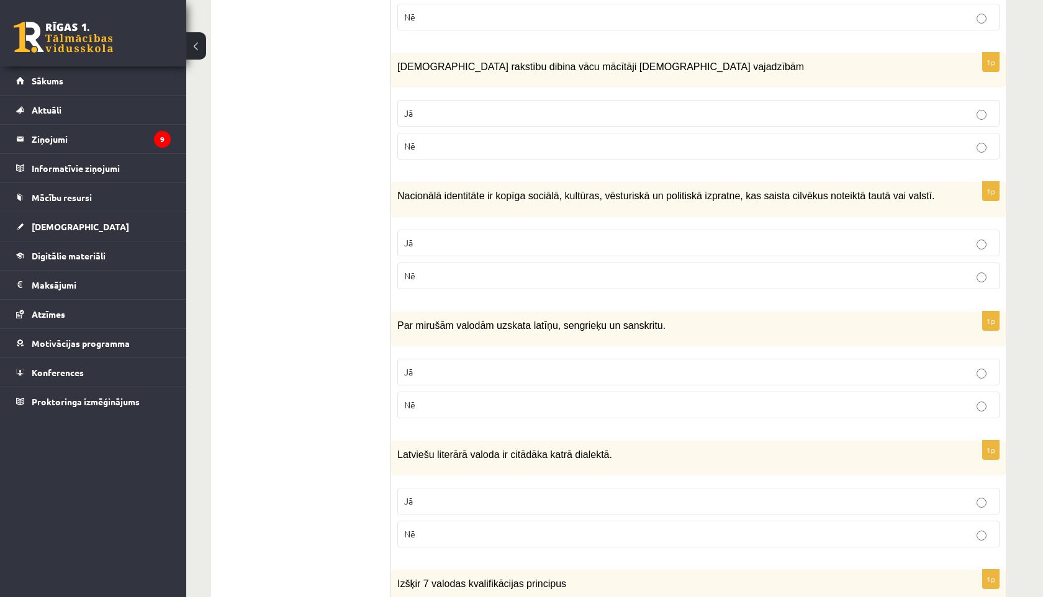
scroll to position [723, 0]
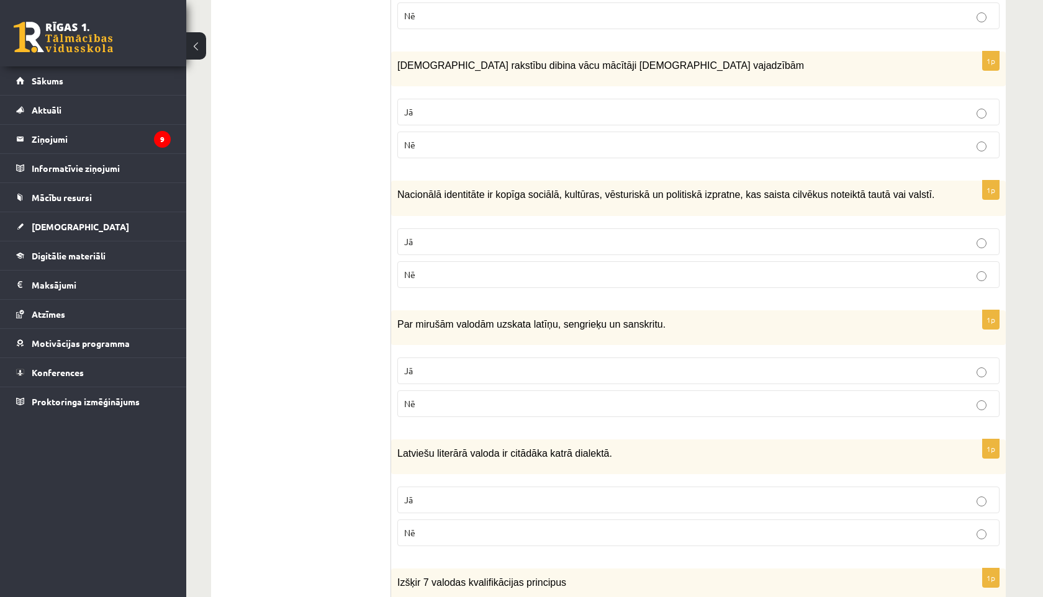
click at [420, 369] on p "Jā" at bounding box center [698, 370] width 589 height 13
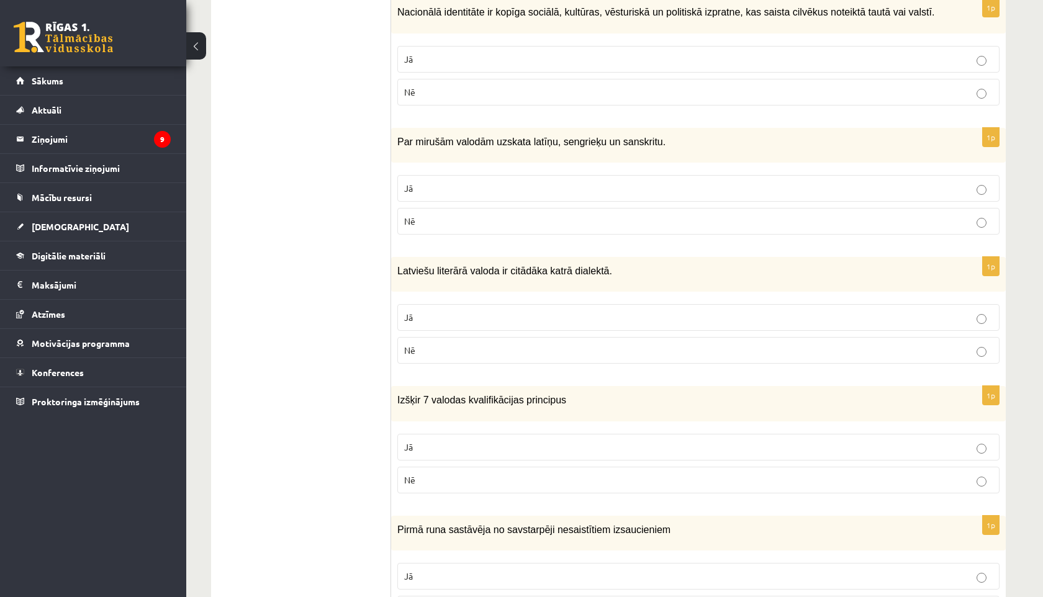
scroll to position [905, 0]
click at [419, 346] on p "Nē" at bounding box center [698, 351] width 589 height 13
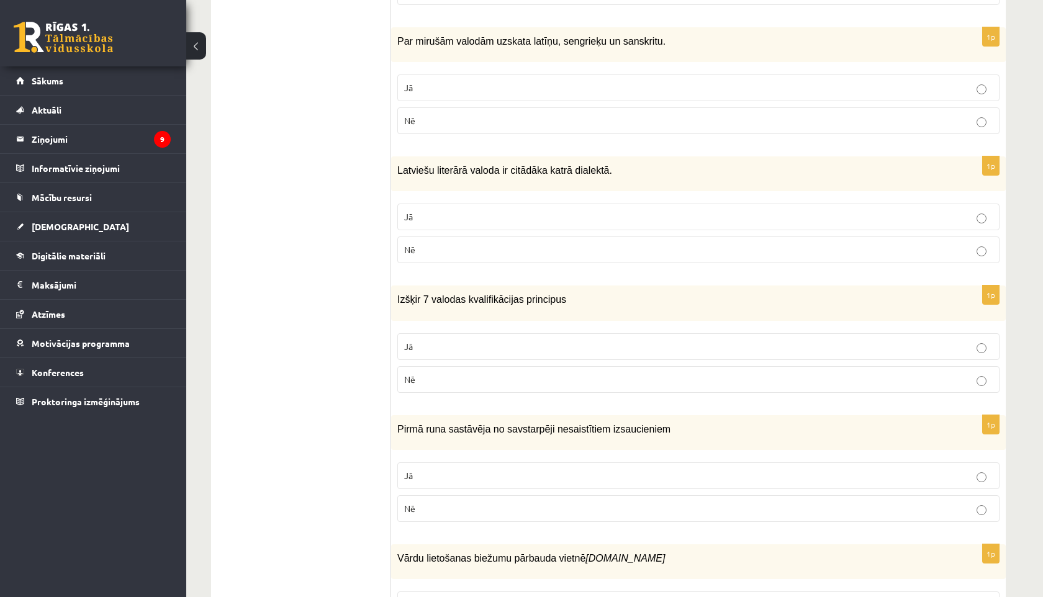
scroll to position [1021, 0]
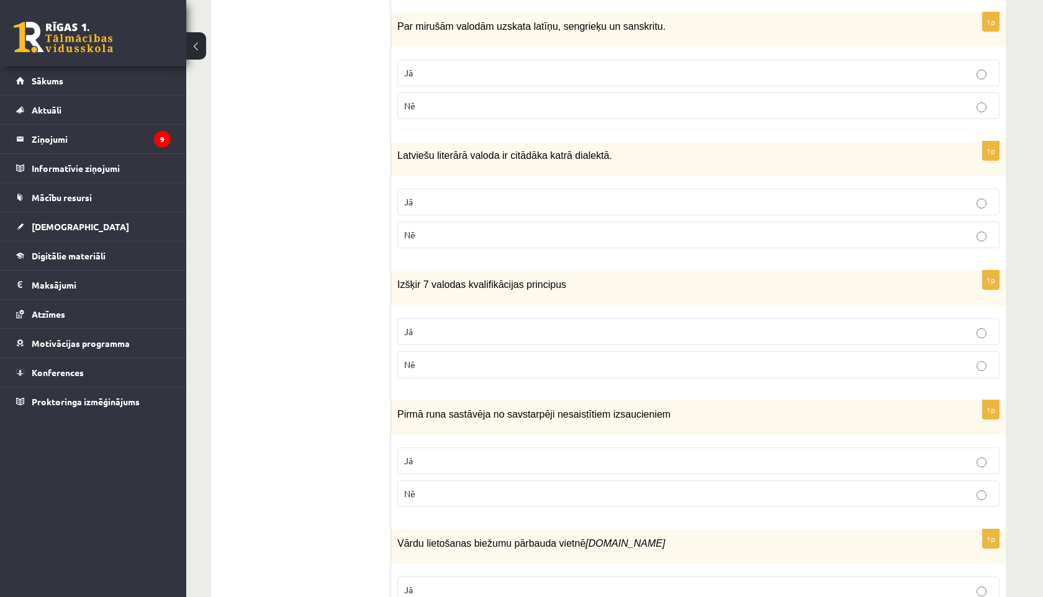
click at [719, 351] on label "Nē" at bounding box center [698, 364] width 602 height 27
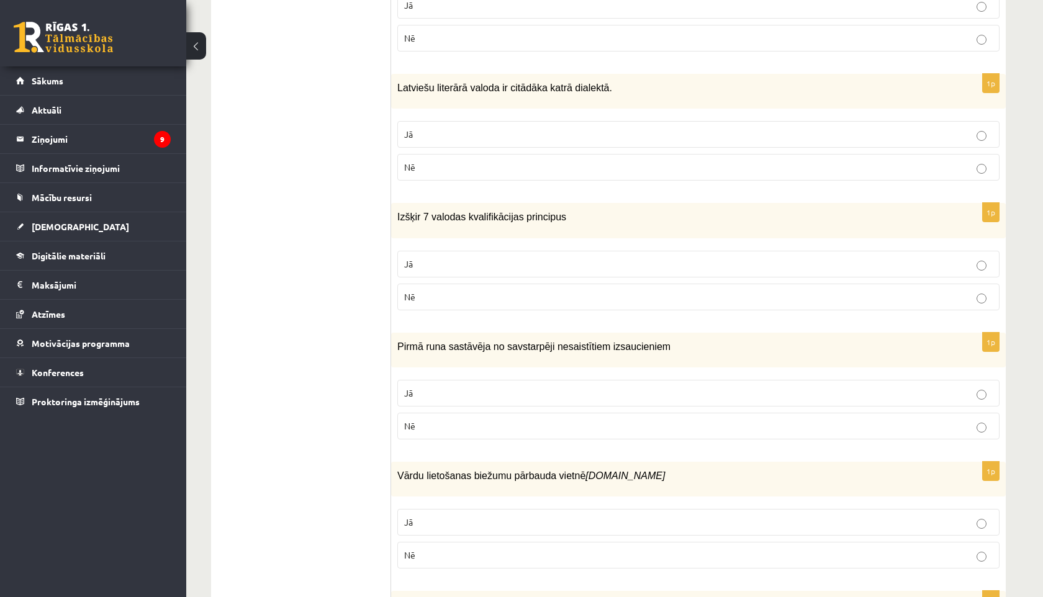
scroll to position [1095, 0]
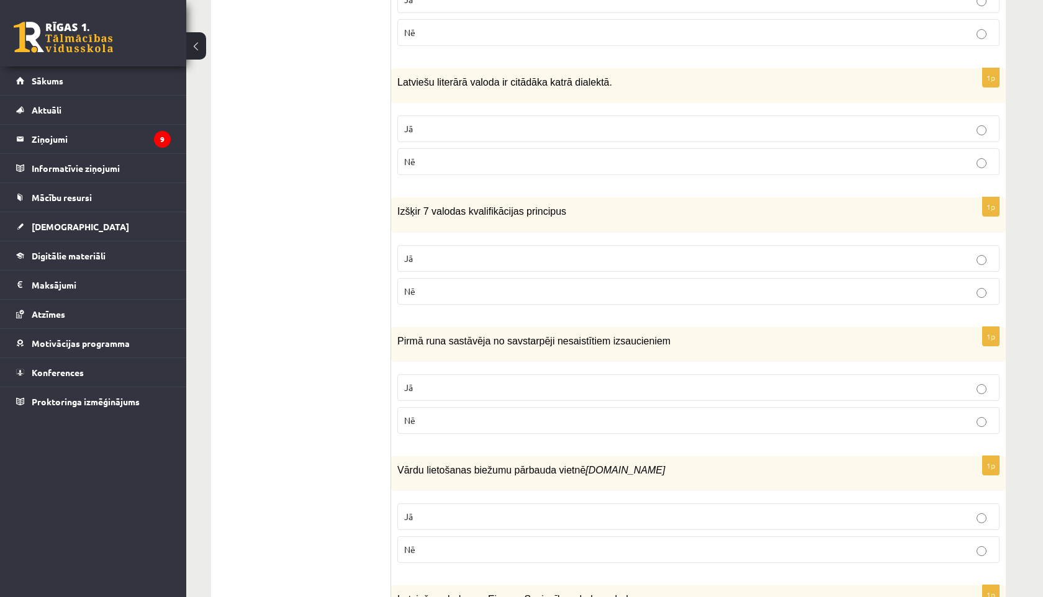
click at [658, 374] on label "Jā" at bounding box center [698, 387] width 602 height 27
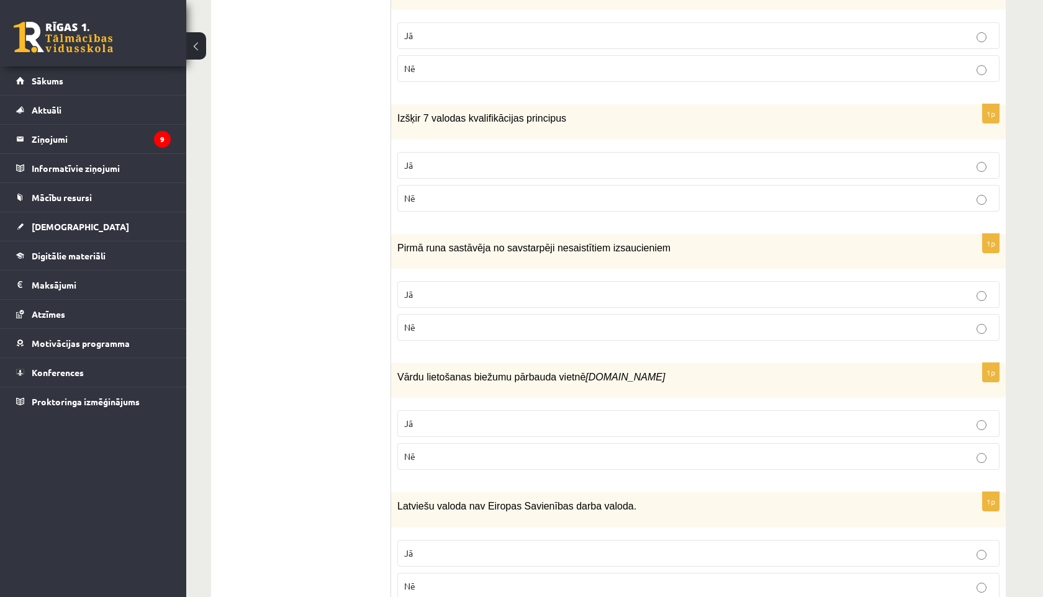
scroll to position [1195, 0]
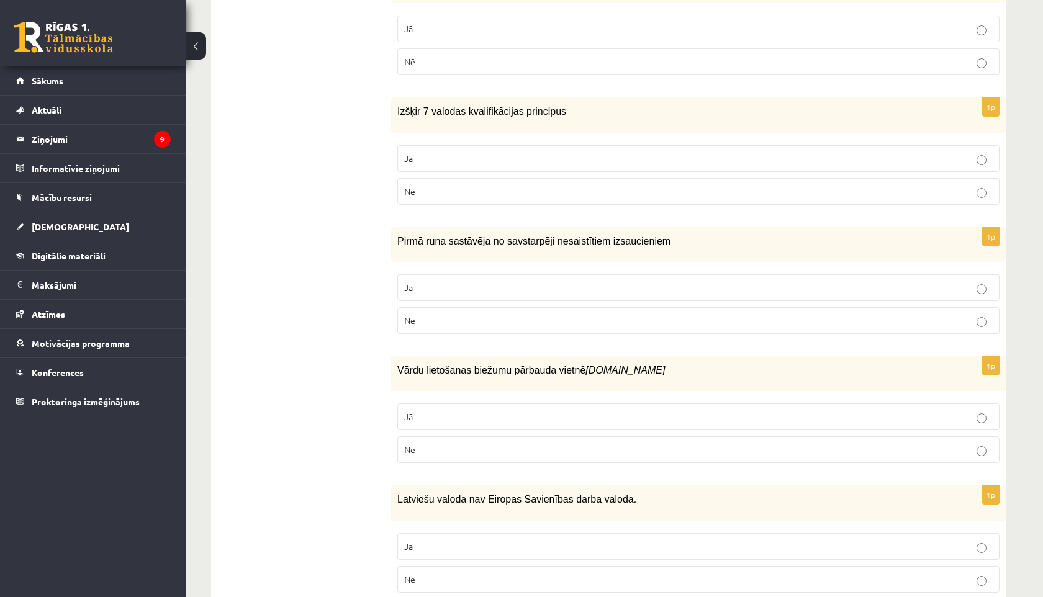
click at [407, 444] on span "Nē" at bounding box center [409, 449] width 11 height 11
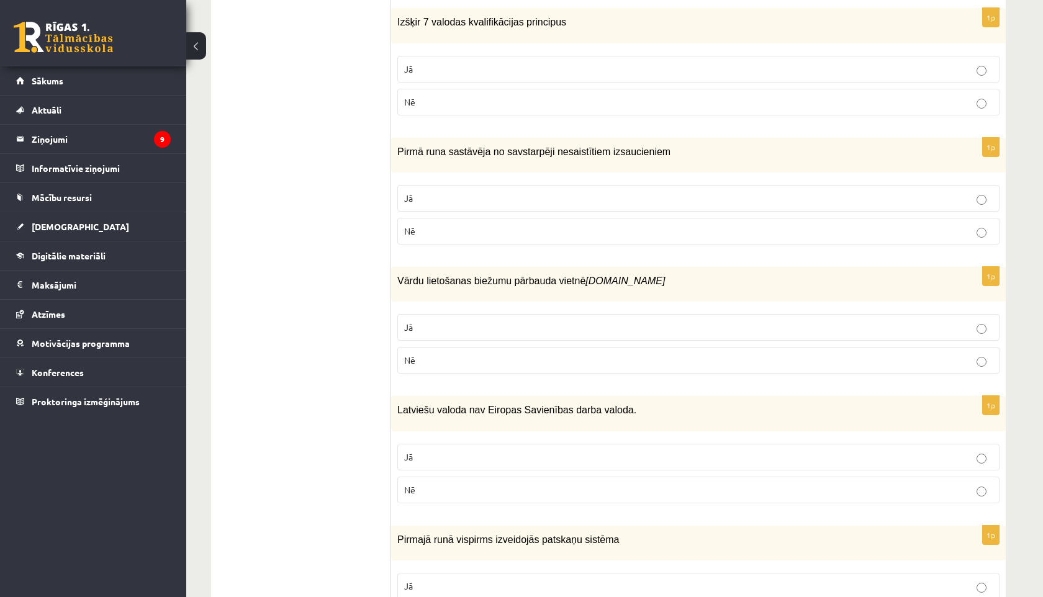
scroll to position [1285, 0]
click at [409, 483] on span "Nē" at bounding box center [409, 488] width 11 height 11
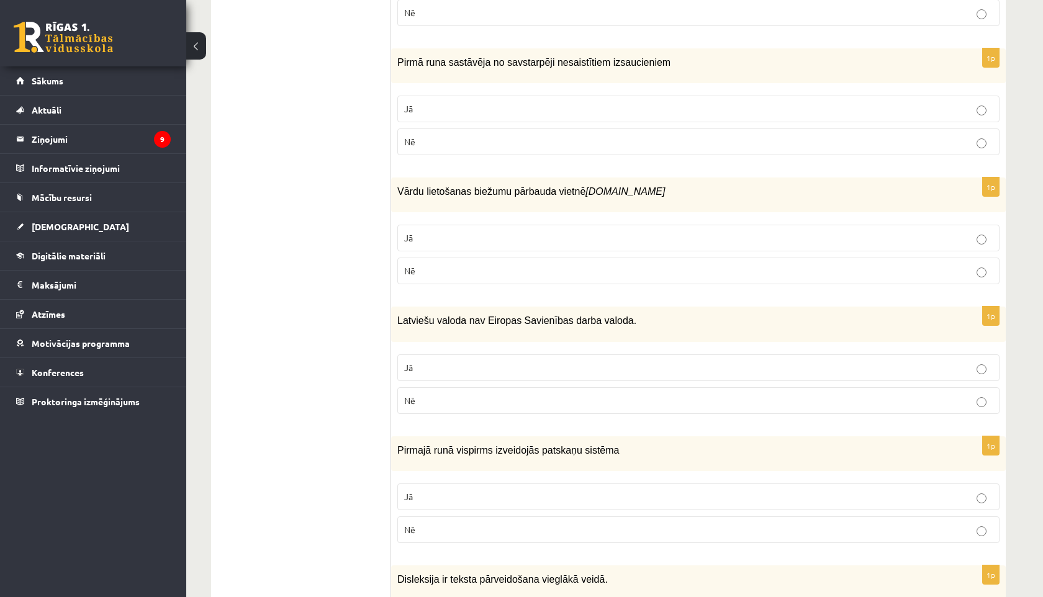
scroll to position [1381, 0]
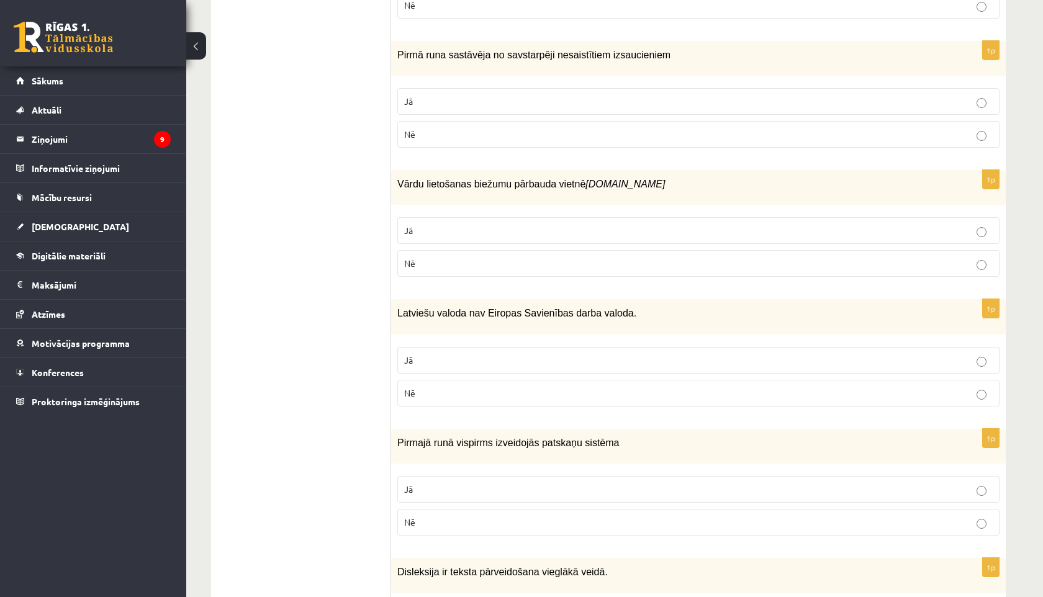
click at [415, 355] on p "Jā" at bounding box center [698, 360] width 589 height 13
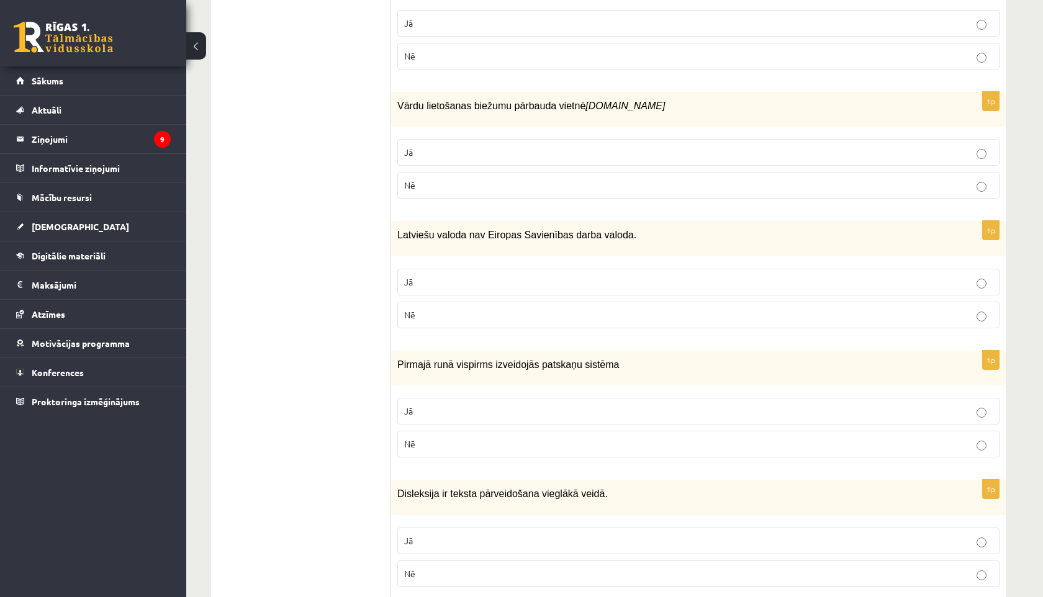
scroll to position [1462, 0]
click at [410, 436] on span "Nē" at bounding box center [409, 441] width 11 height 11
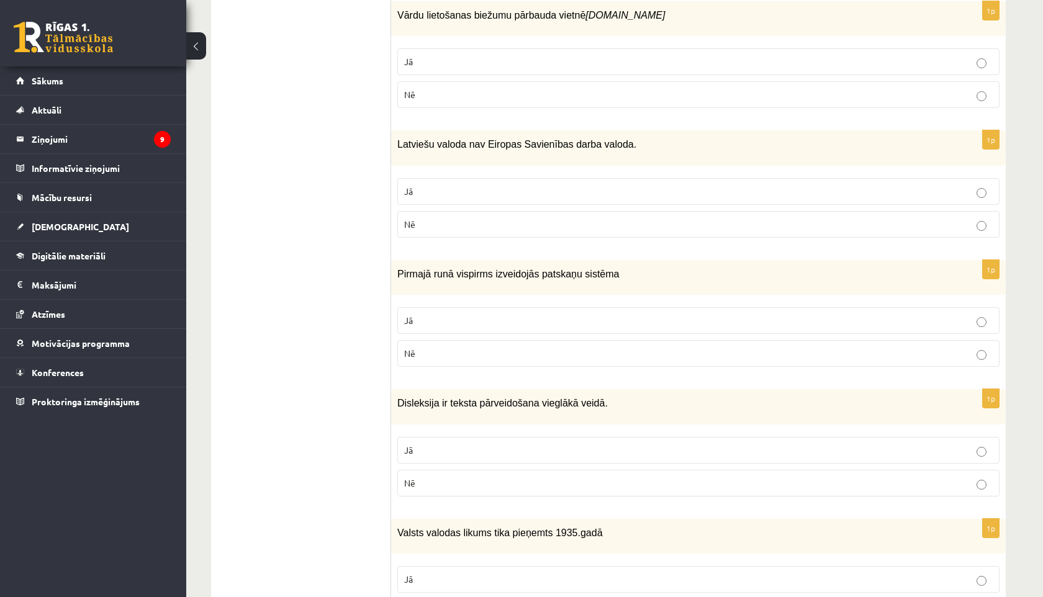
scroll to position [1554, 0]
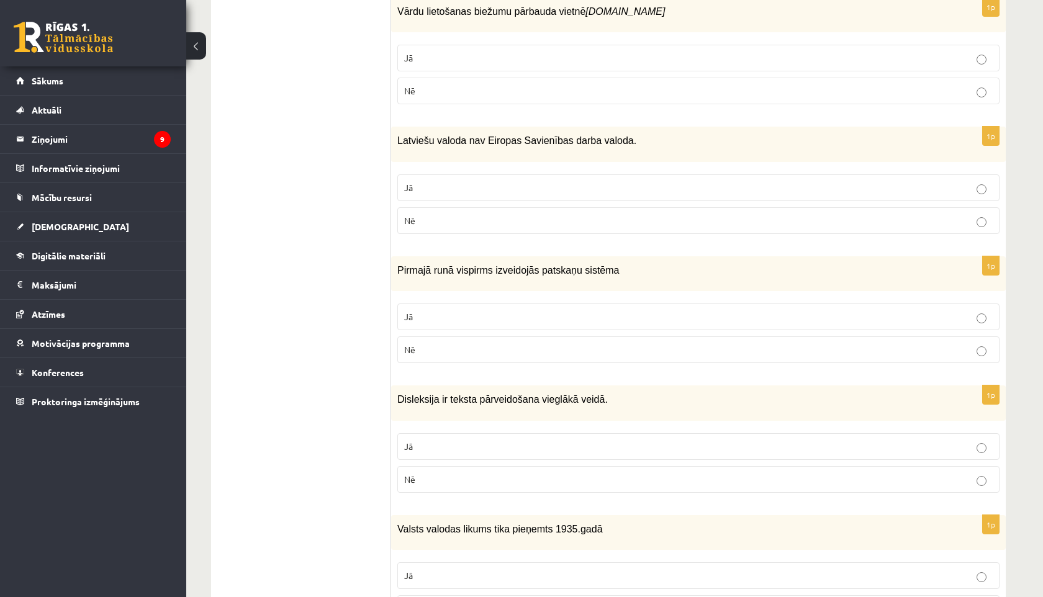
click at [425, 473] on p "Nē" at bounding box center [698, 479] width 589 height 13
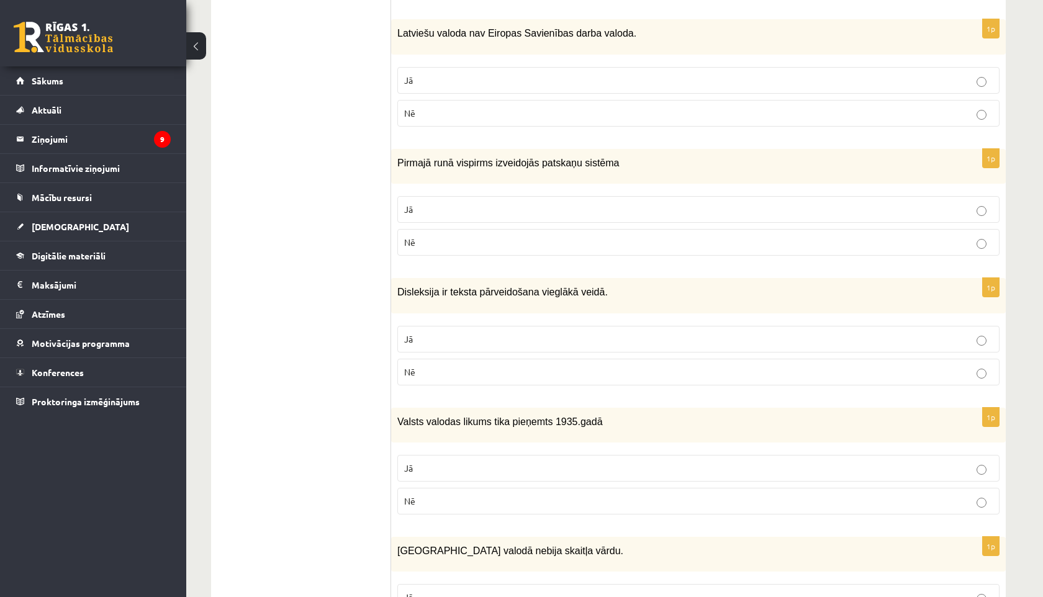
scroll to position [1664, 0]
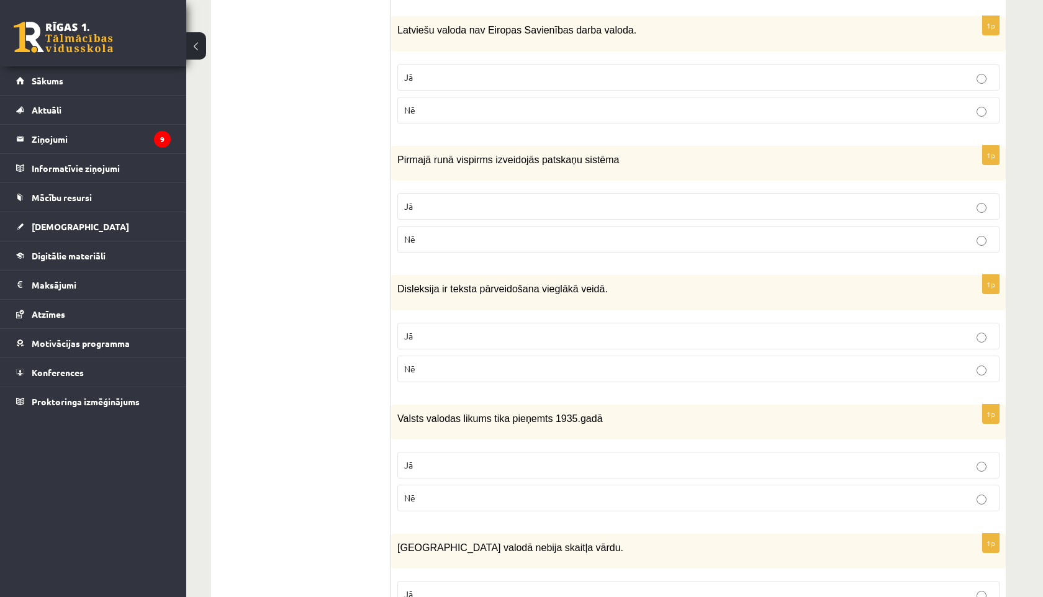
click at [405, 492] on p "Nē" at bounding box center [698, 498] width 589 height 13
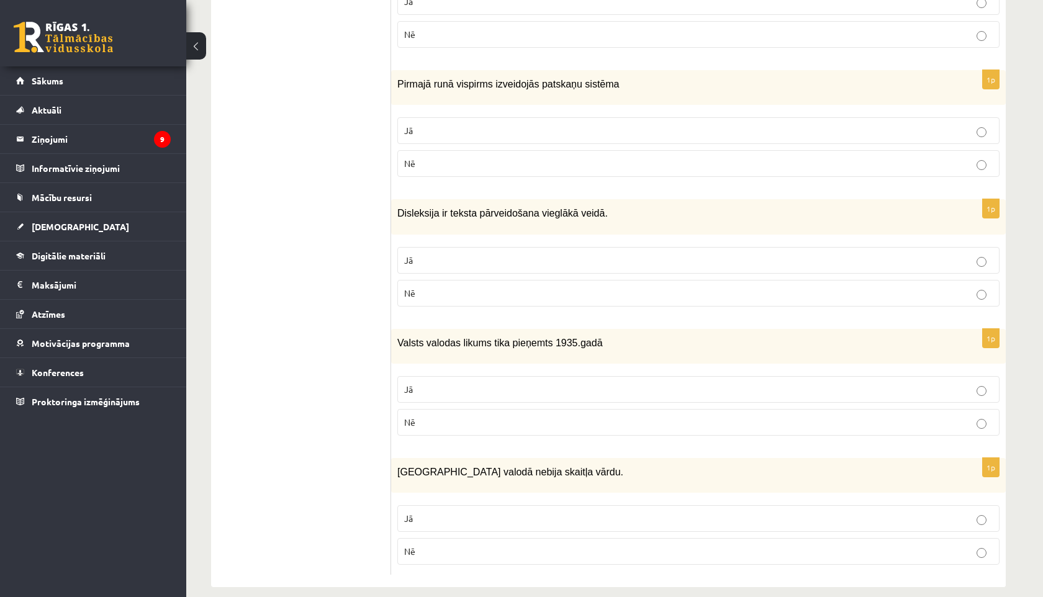
click at [411, 513] on span "Jā" at bounding box center [408, 518] width 9 height 11
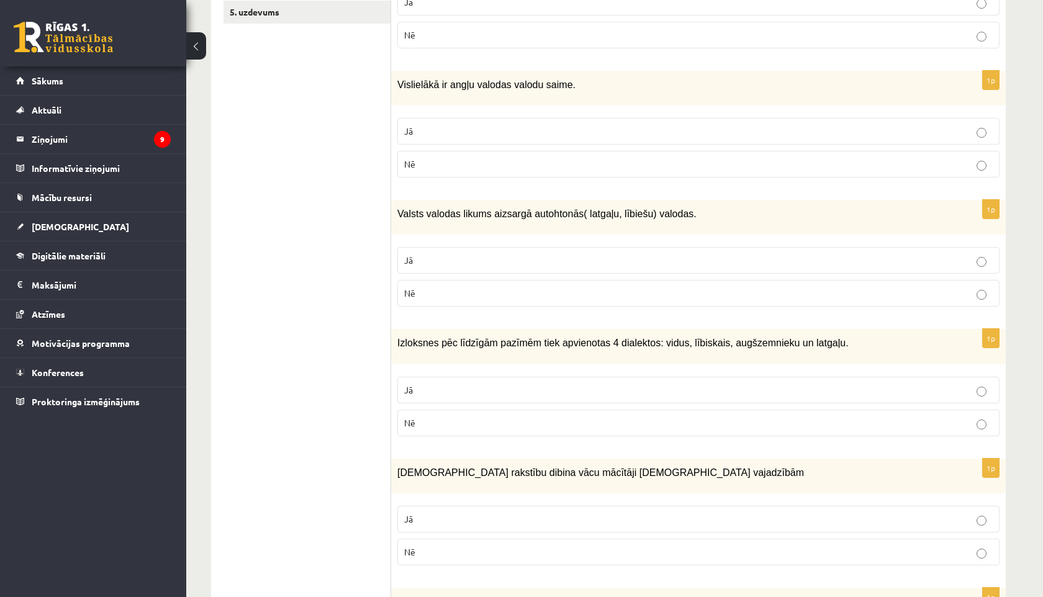
scroll to position [0, 0]
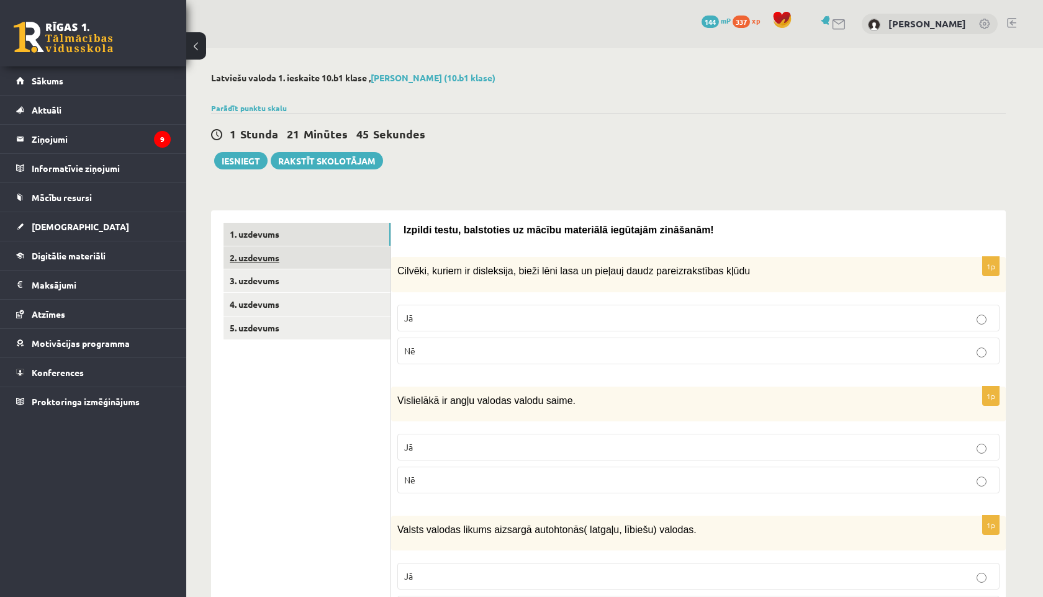
click at [276, 256] on link "2. uzdevums" at bounding box center [307, 258] width 167 height 23
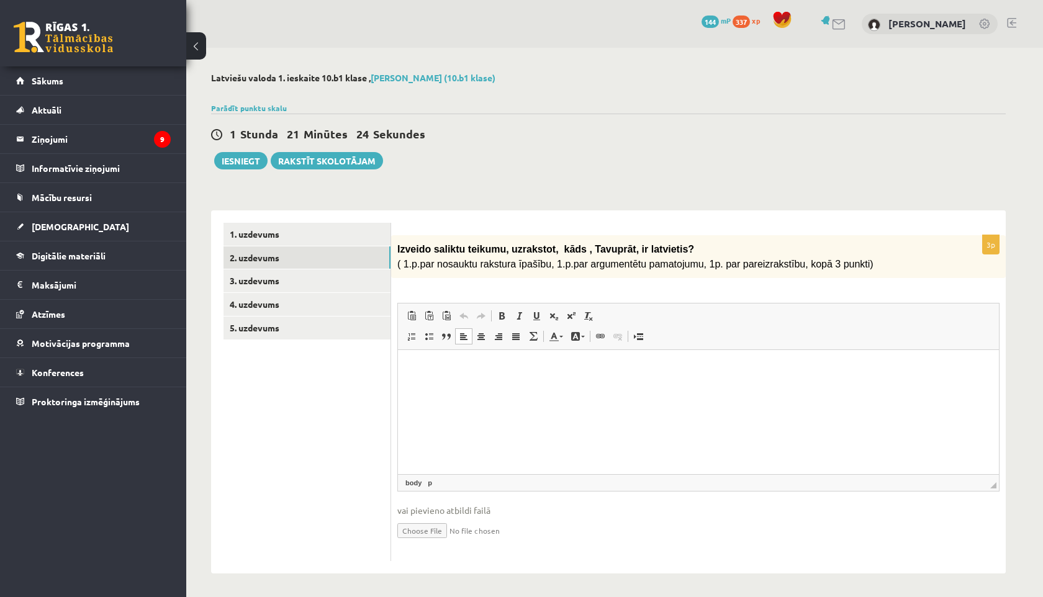
click at [456, 360] on html at bounding box center [698, 369] width 601 height 38
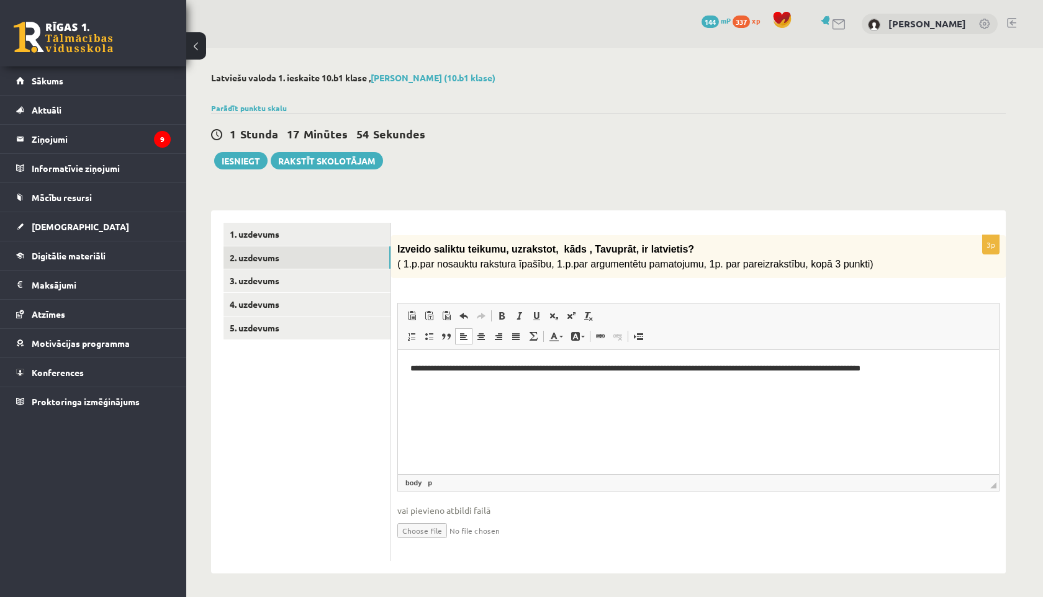
click at [828, 370] on p "**********" at bounding box center [698, 368] width 576 height 13
click at [905, 368] on p "**********" at bounding box center [698, 368] width 576 height 13
click at [952, 368] on p "**********" at bounding box center [698, 368] width 576 height 13
click at [310, 278] on link "3. uzdevums" at bounding box center [307, 280] width 167 height 23
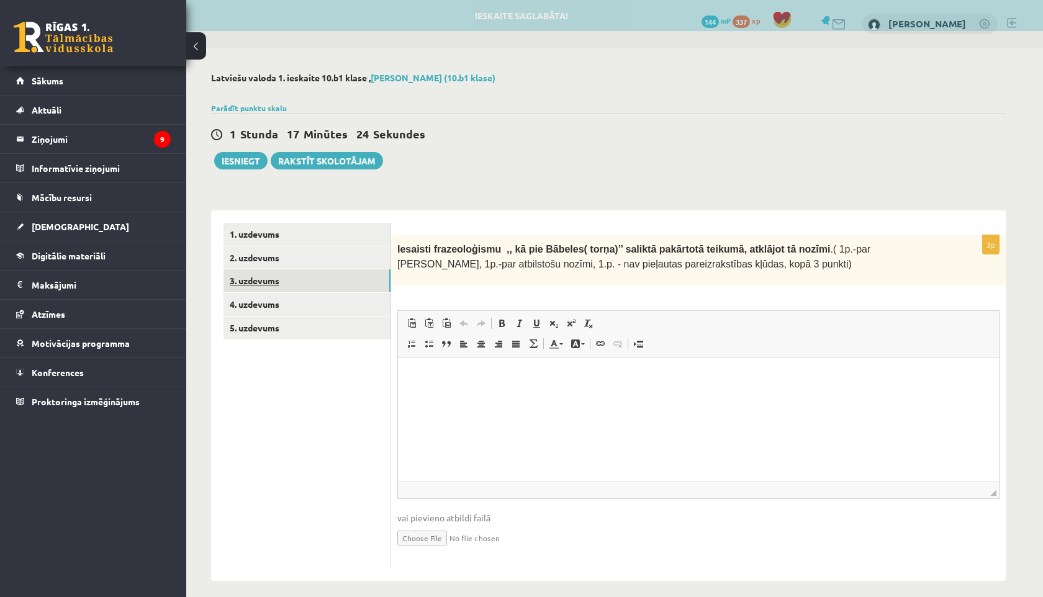
scroll to position [0, 0]
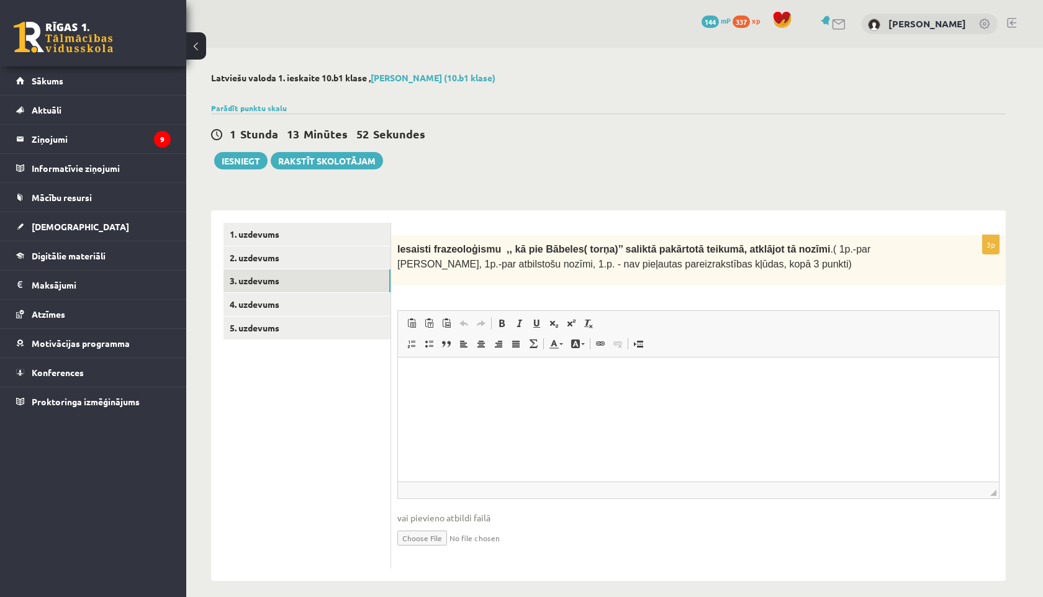
click at [446, 375] on p "Editor, wiswyg-editor-user-answer-47433846352200" at bounding box center [698, 375] width 576 height 13
click at [977, 379] on p "**********" at bounding box center [698, 375] width 576 height 13
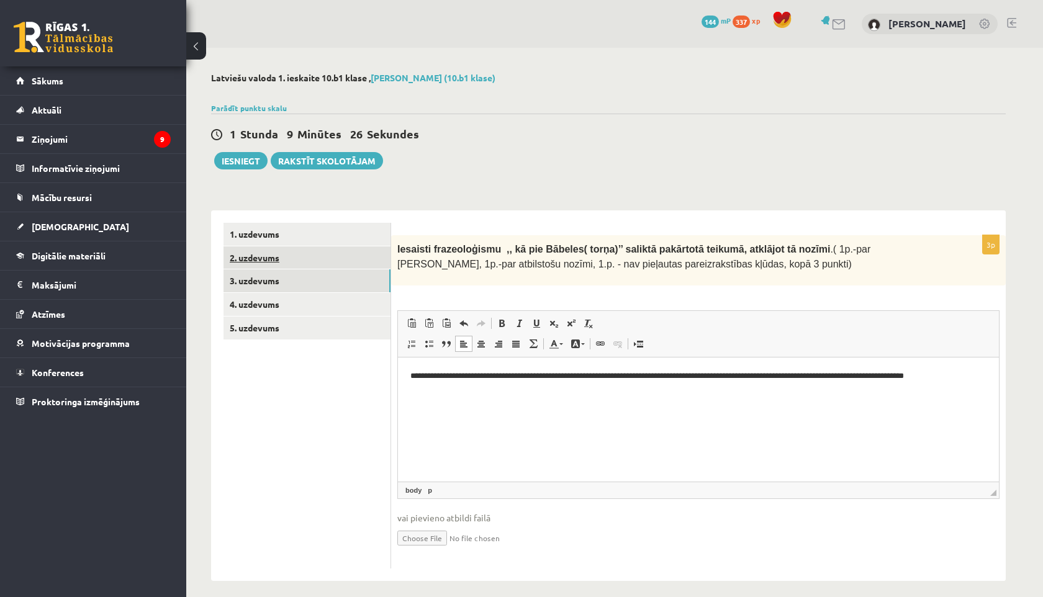
click at [292, 259] on link "2. uzdevums" at bounding box center [307, 258] width 167 height 23
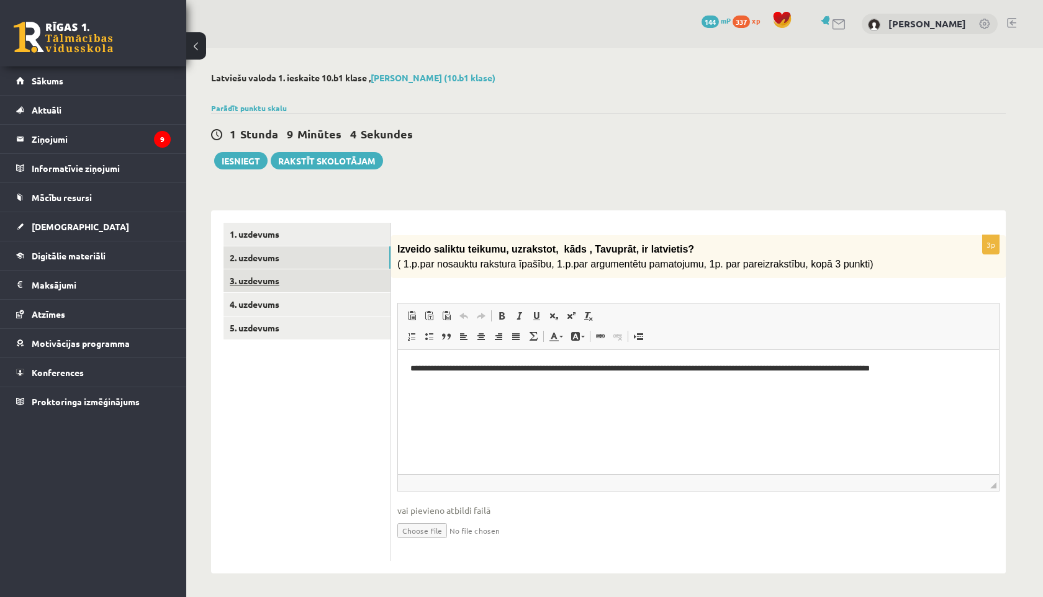
click at [278, 280] on link "3. uzdevums" at bounding box center [307, 280] width 167 height 23
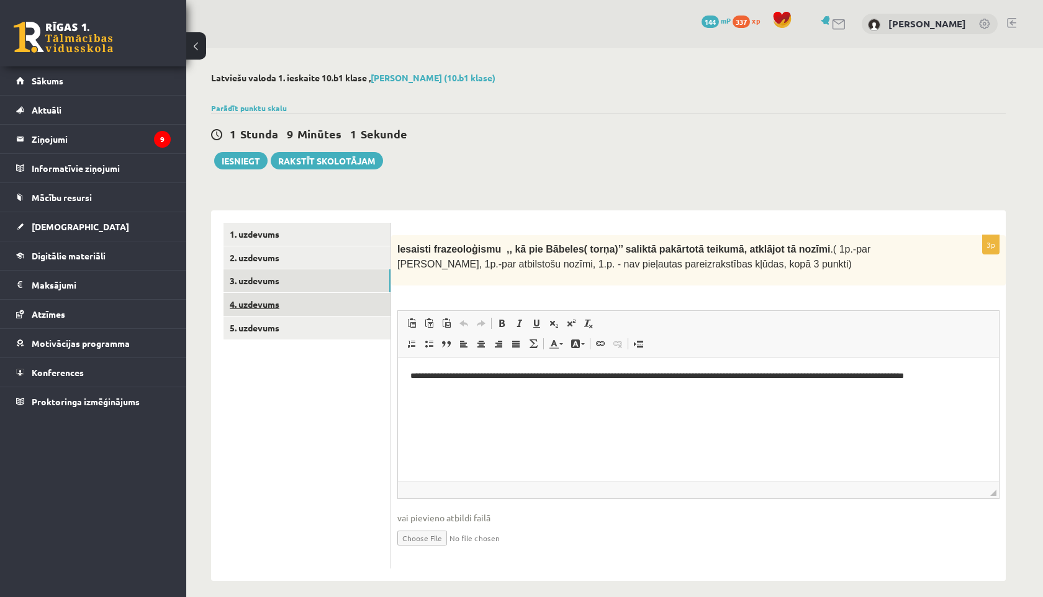
click at [278, 304] on link "4. uzdevums" at bounding box center [307, 304] width 167 height 23
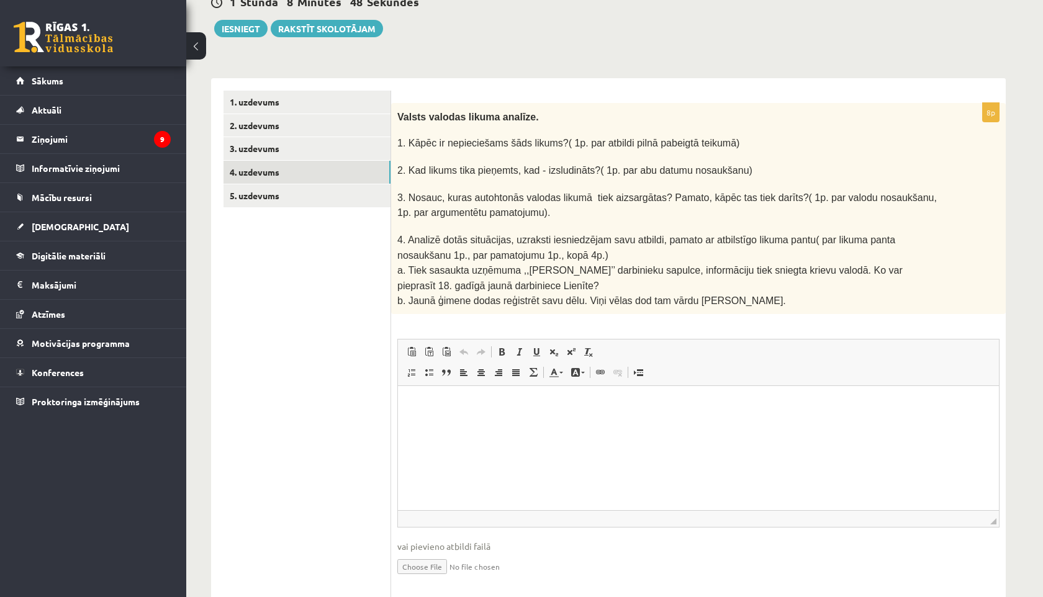
scroll to position [137, 0]
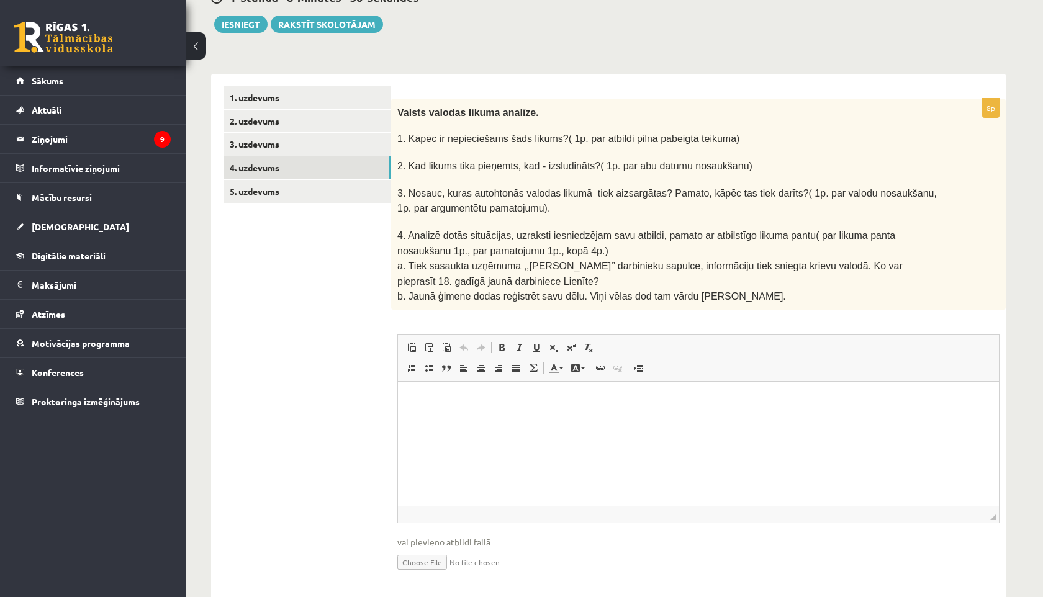
click at [471, 420] on html at bounding box center [698, 401] width 601 height 38
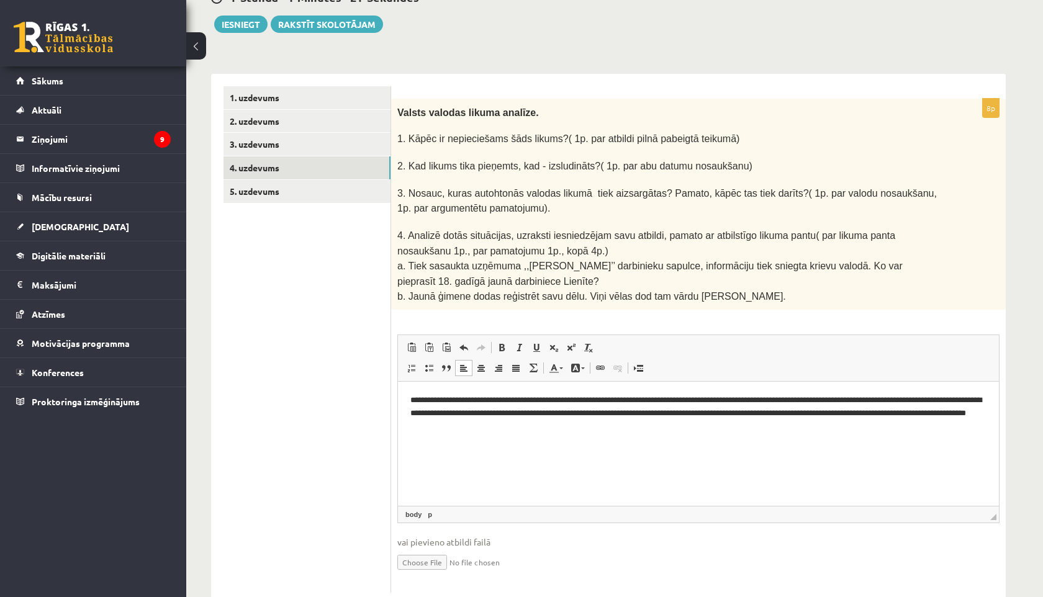
click at [471, 440] on html "**********" at bounding box center [698, 413] width 601 height 63
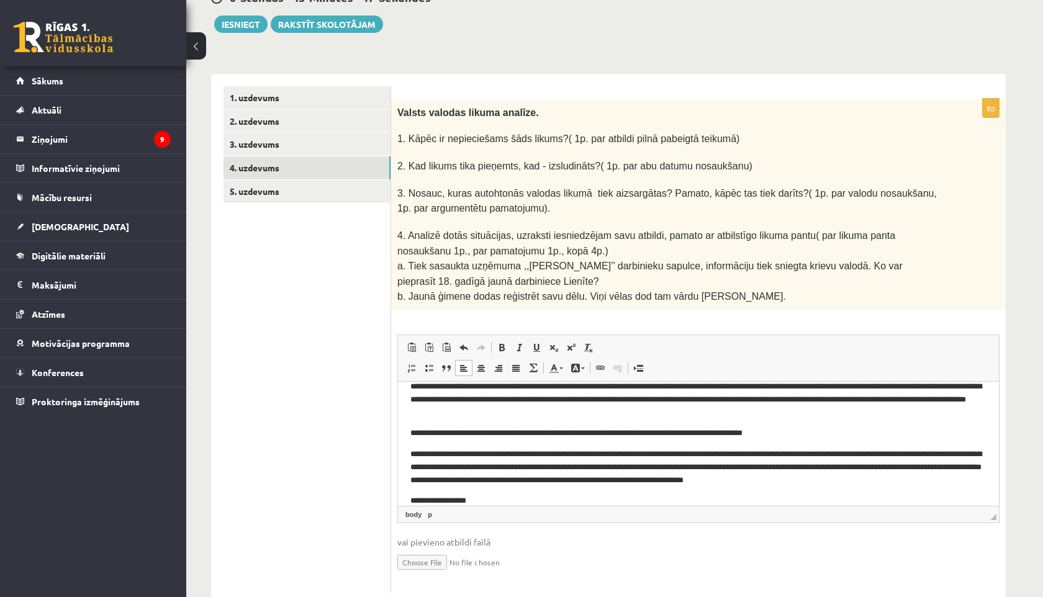
scroll to position [35, 0]
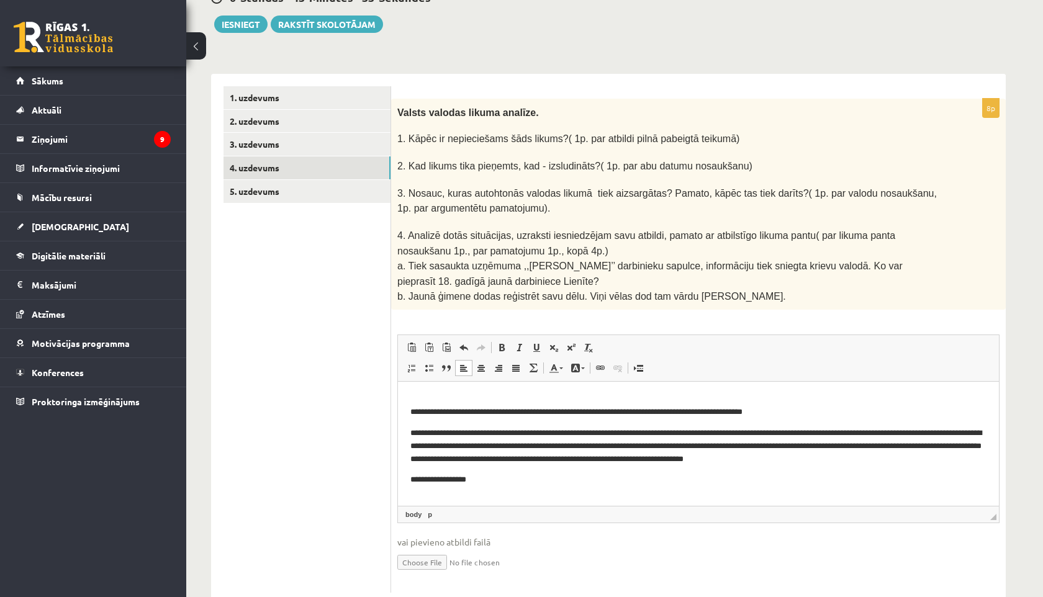
click at [489, 479] on p "**********" at bounding box center [698, 480] width 576 height 13
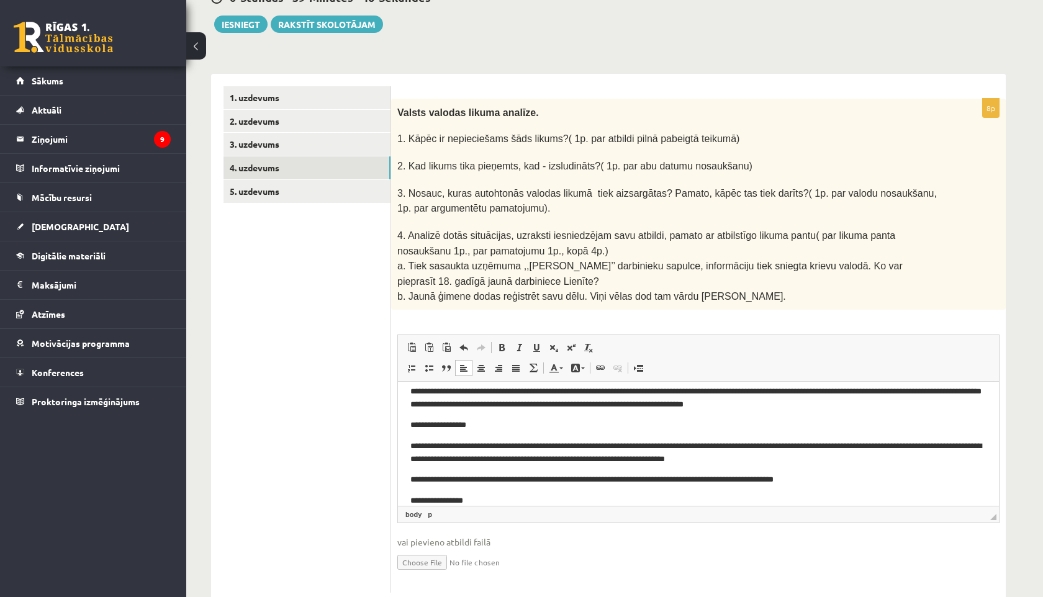
scroll to position [111, 0]
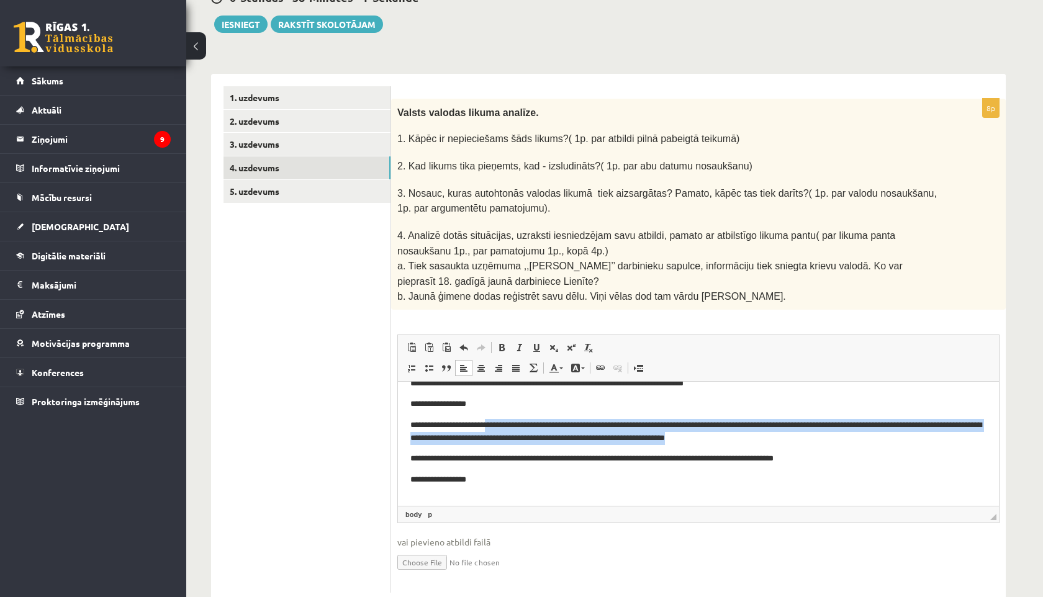
drag, startPoint x: 786, startPoint y: 440, endPoint x: 495, endPoint y: 425, distance: 291.0
click at [495, 425] on p "**********" at bounding box center [698, 432] width 576 height 26
drag, startPoint x: 685, startPoint y: 442, endPoint x: 522, endPoint y: 428, distance: 163.9
click at [522, 428] on p "**********" at bounding box center [698, 432] width 576 height 26
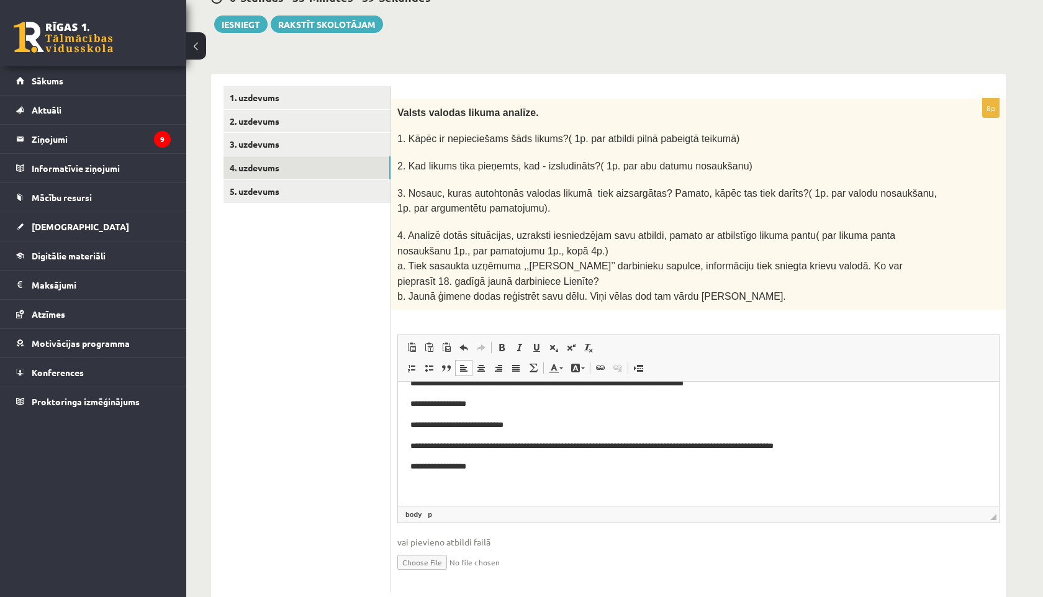
click at [568, 474] on body "**********" at bounding box center [698, 400] width 576 height 232
click at [545, 419] on p "**********" at bounding box center [698, 425] width 576 height 13
click at [557, 481] on body "**********" at bounding box center [698, 400] width 576 height 232
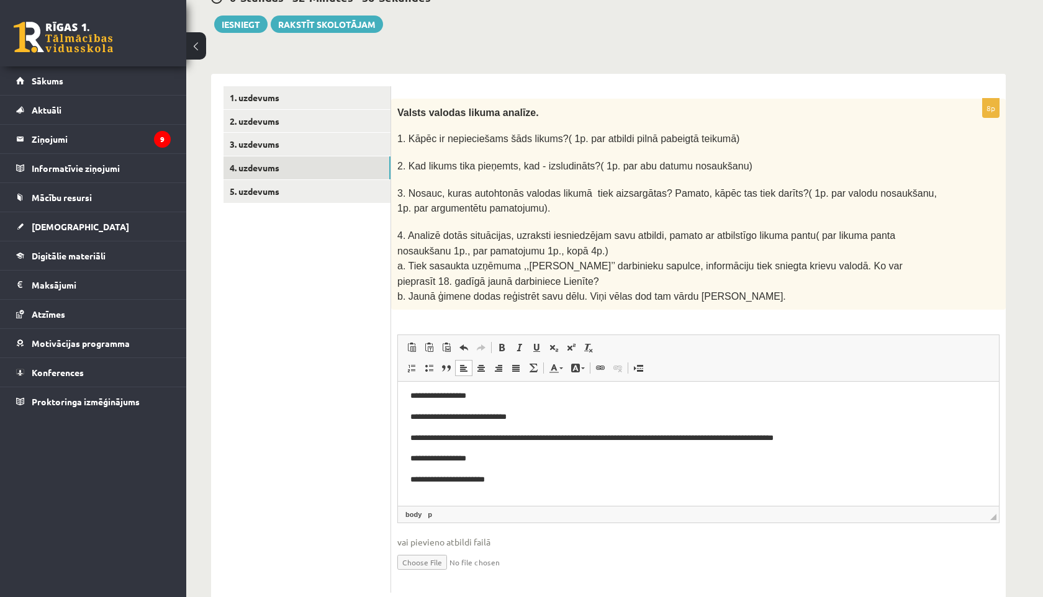
scroll to position [119, 0]
click at [556, 423] on body "**********" at bounding box center [698, 402] width 576 height 253
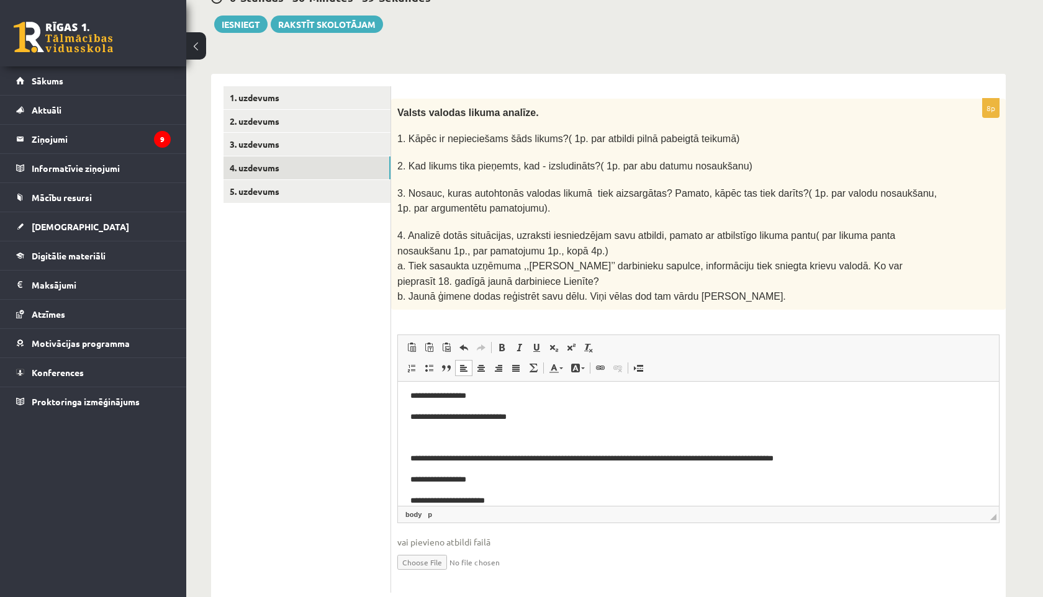
click at [446, 447] on body "**********" at bounding box center [698, 413] width 576 height 274
click at [415, 438] on p "Editor, wiswyg-editor-user-answer-47433896358740" at bounding box center [698, 438] width 576 height 13
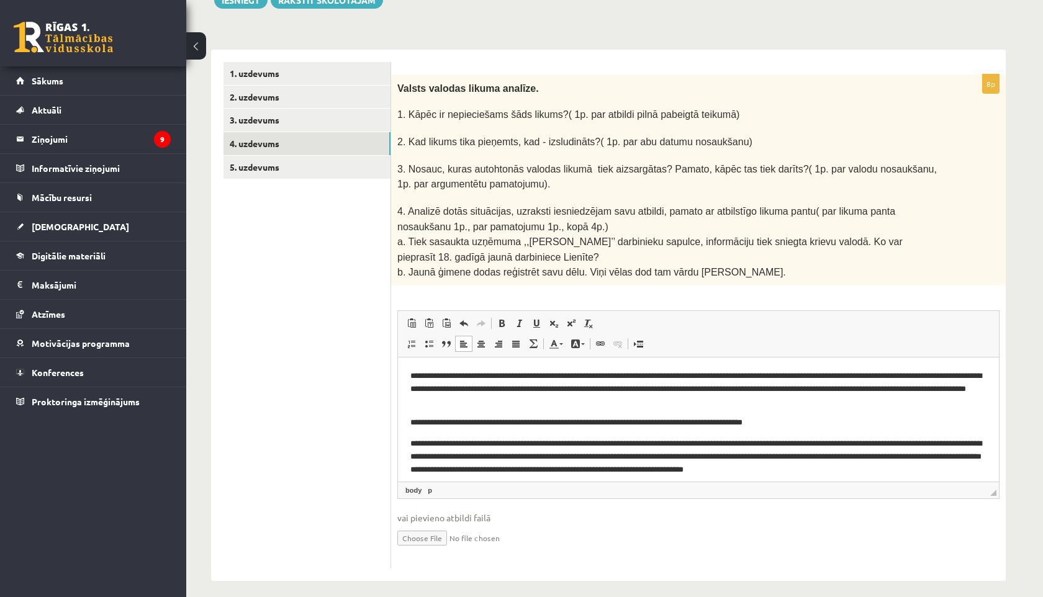
scroll to position [163, 0]
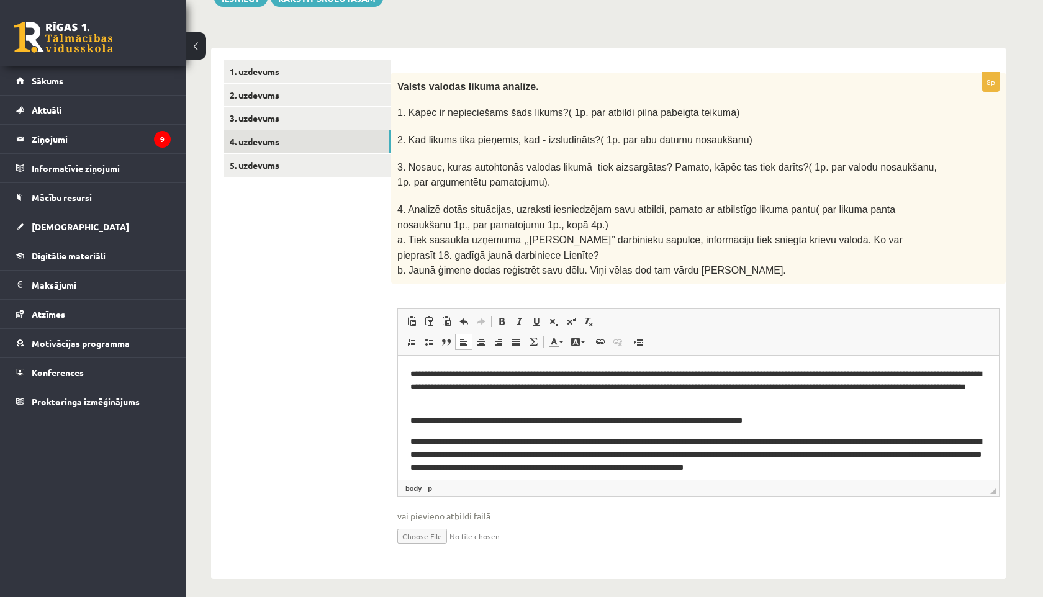
click at [864, 386] on p "**********" at bounding box center [698, 387] width 576 height 38
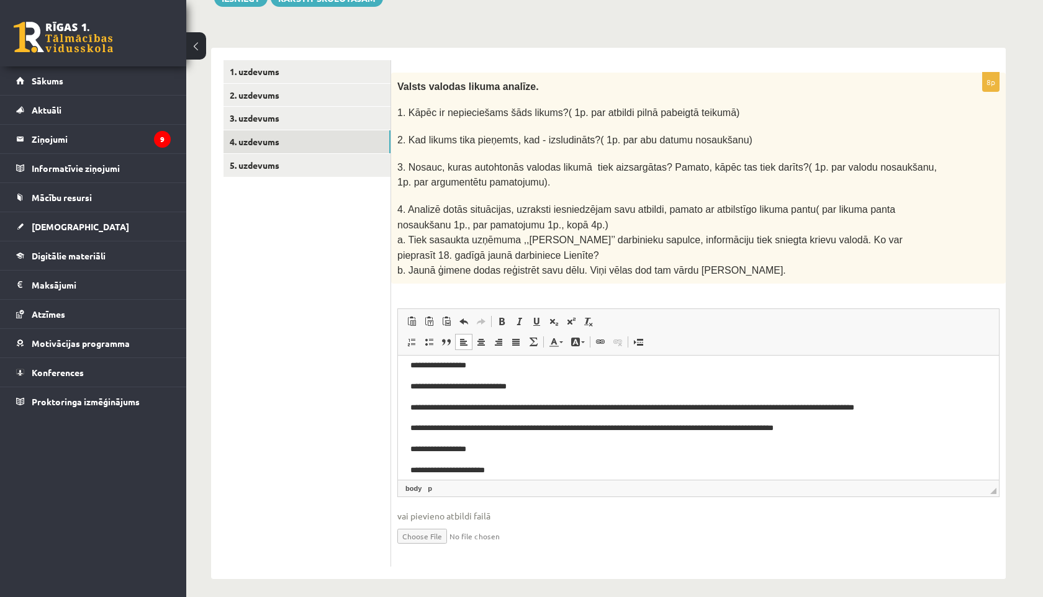
scroll to position [121, 0]
click at [458, 410] on p "**********" at bounding box center [698, 410] width 576 height 13
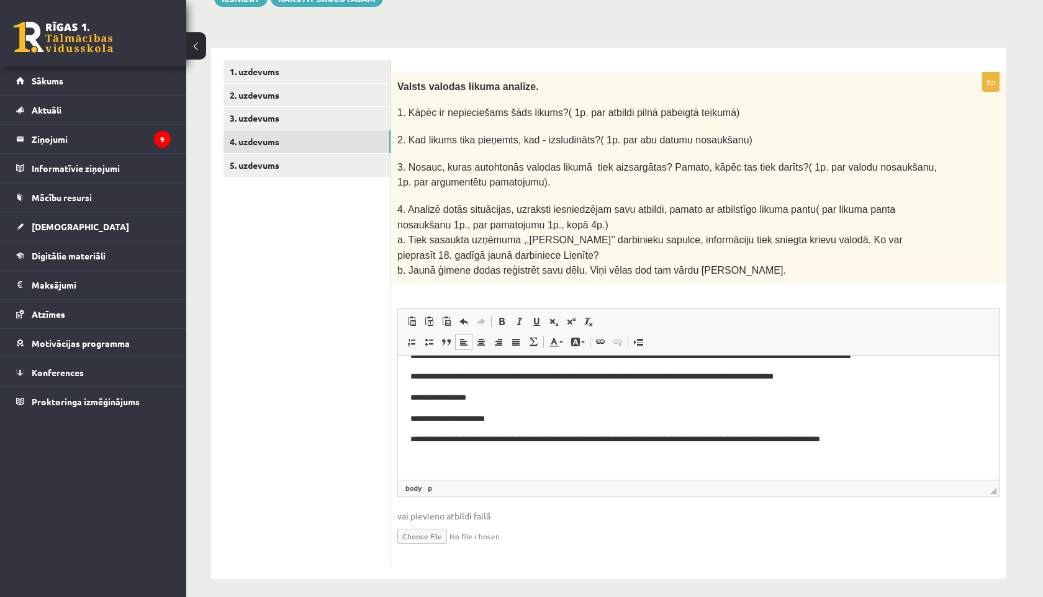
scroll to position [173, 0]
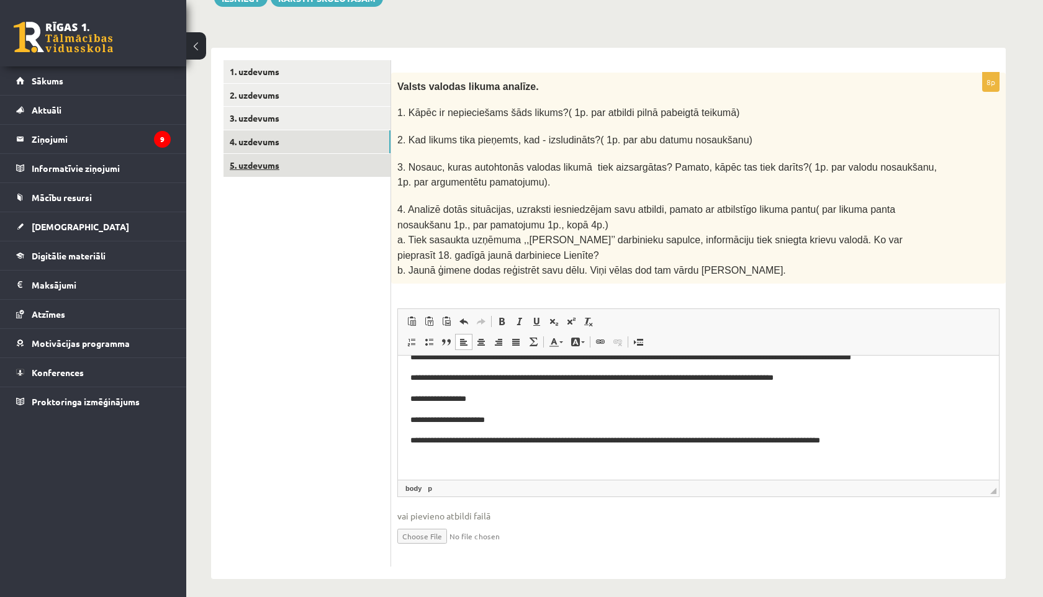
click at [270, 170] on link "5. uzdevums" at bounding box center [307, 165] width 167 height 23
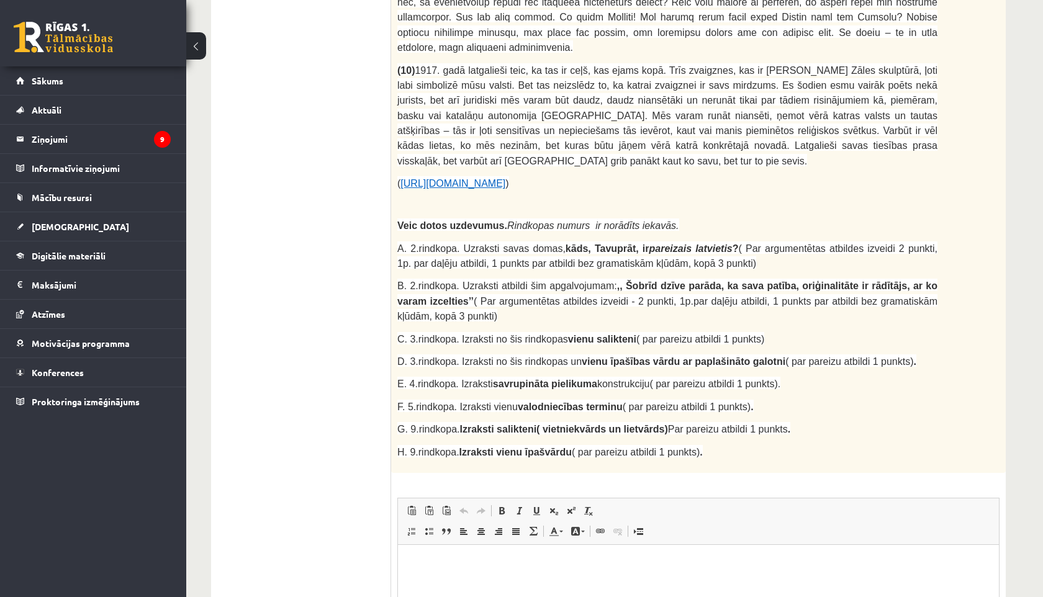
scroll to position [1106, 0]
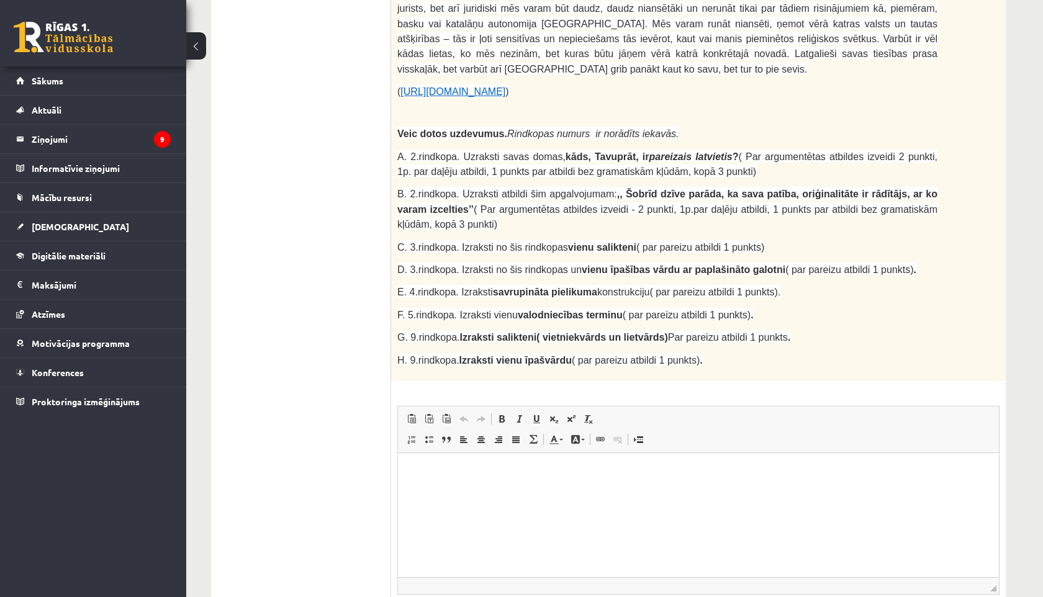
click at [455, 491] on html at bounding box center [698, 472] width 601 height 38
click at [522, 414] on span at bounding box center [519, 419] width 10 height 10
click at [513, 411] on link "Italic Keyboard shortcut Command+I" at bounding box center [518, 419] width 17 height 16
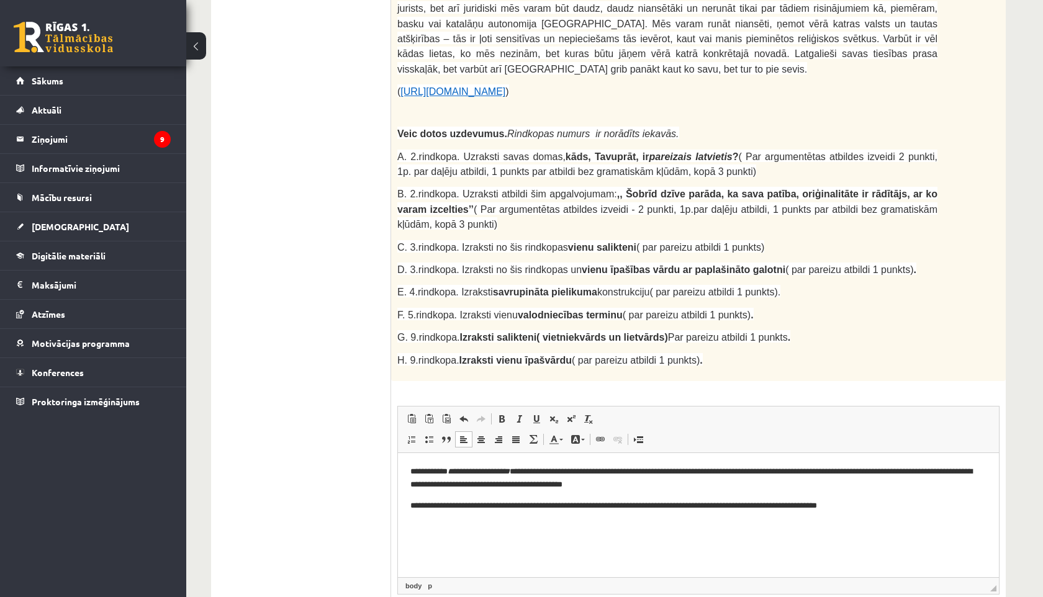
click at [618, 507] on p "**********" at bounding box center [698, 505] width 576 height 13
click at [879, 511] on p "**********" at bounding box center [698, 505] width 576 height 13
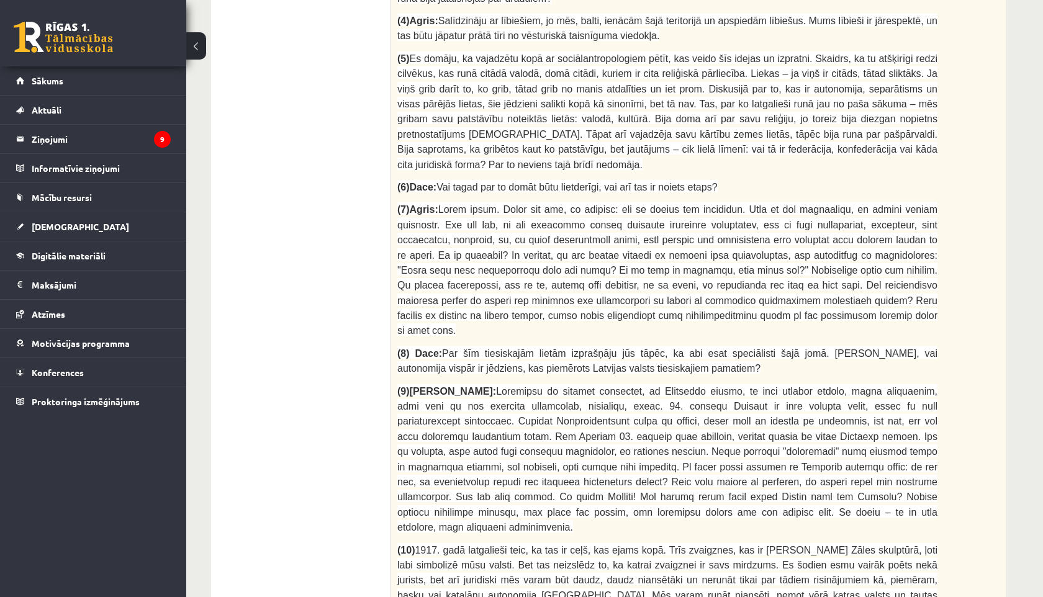
scroll to position [450, 0]
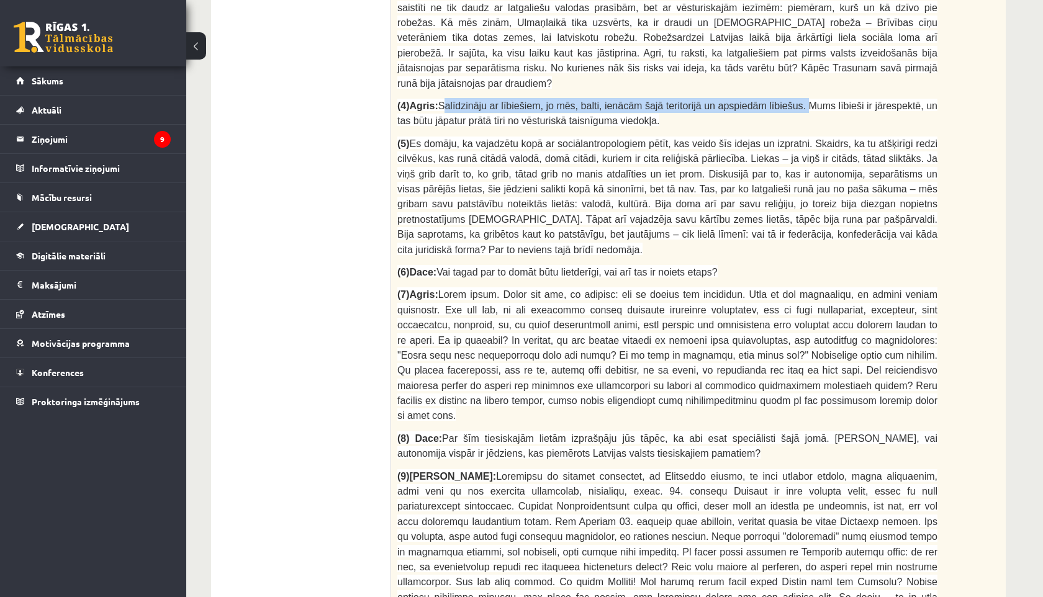
drag, startPoint x: 441, startPoint y: 76, endPoint x: 816, endPoint y: 79, distance: 374.4
click at [817, 101] on span "Salīdzināju ar lībiešiem, jo mēs, balti, ienācām šajā teritorijā un apspiedām l…" at bounding box center [667, 113] width 540 height 25
copy span "Salīdzināju ar lībiešiem, jo mēs, balti, ienācām šajā teritorijā un apspiedām l…"
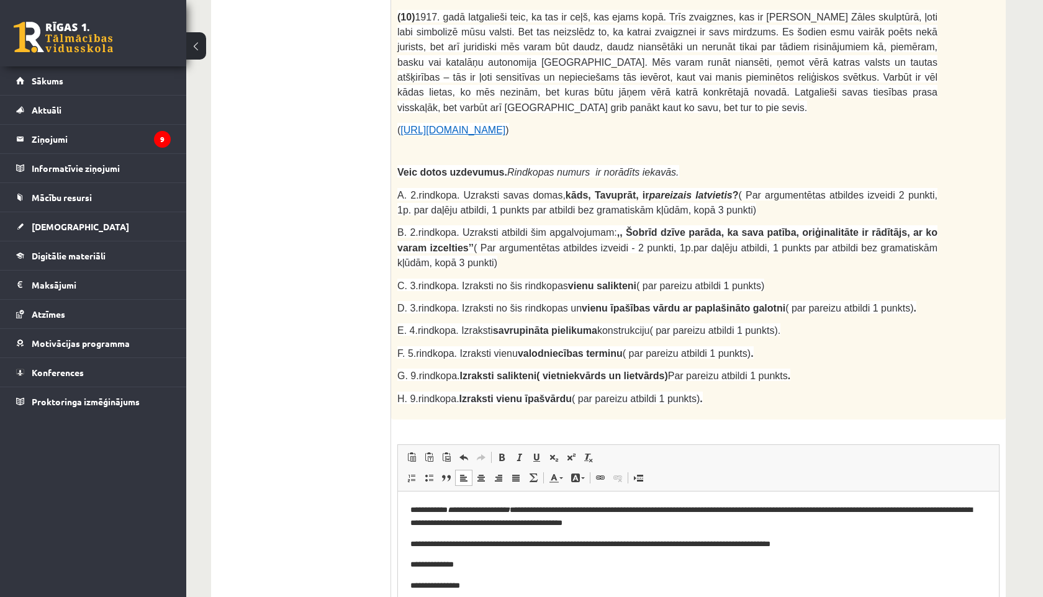
scroll to position [1106, 0]
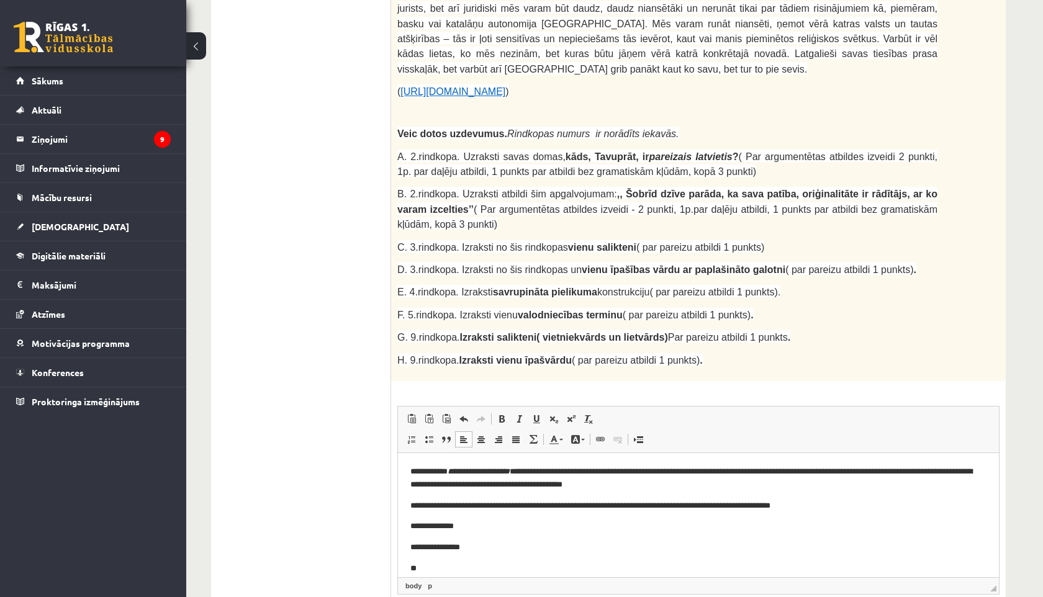
click at [437, 568] on p "**" at bounding box center [698, 568] width 576 height 13
click at [456, 471] on span "Paste" at bounding box center [474, 472] width 43 height 18
click at [456, 476] on span "Paste" at bounding box center [475, 476] width 43 height 18
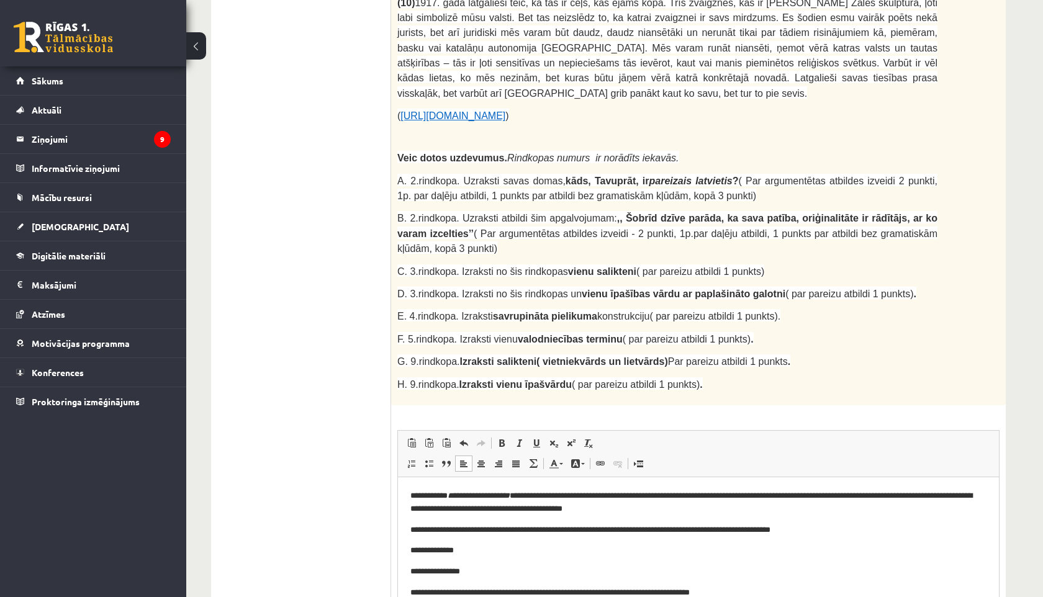
scroll to position [1106, 0]
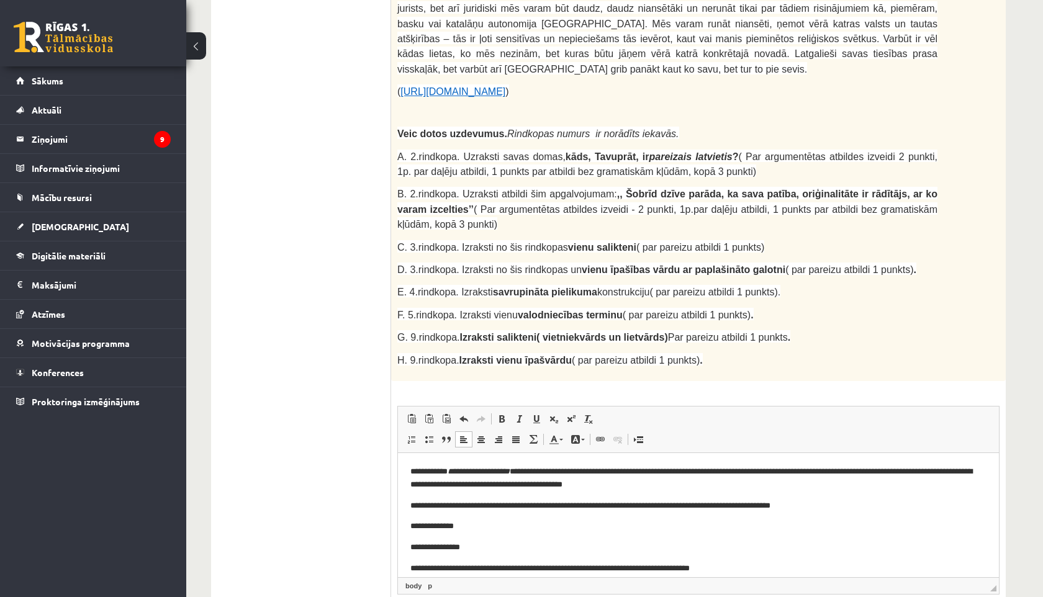
click at [748, 564] on p "**********" at bounding box center [698, 568] width 576 height 13
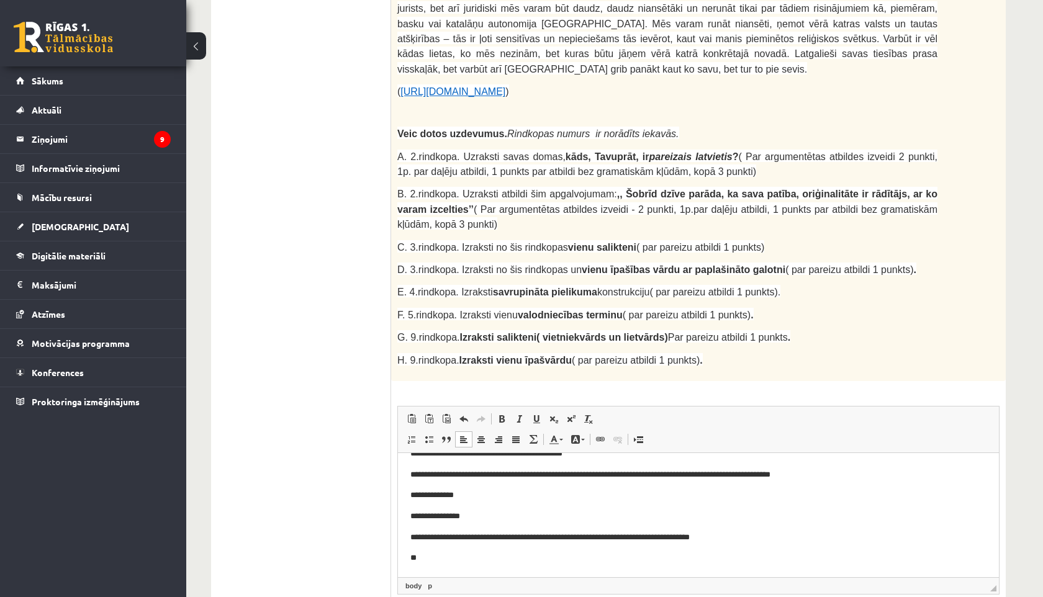
scroll to position [28, 0]
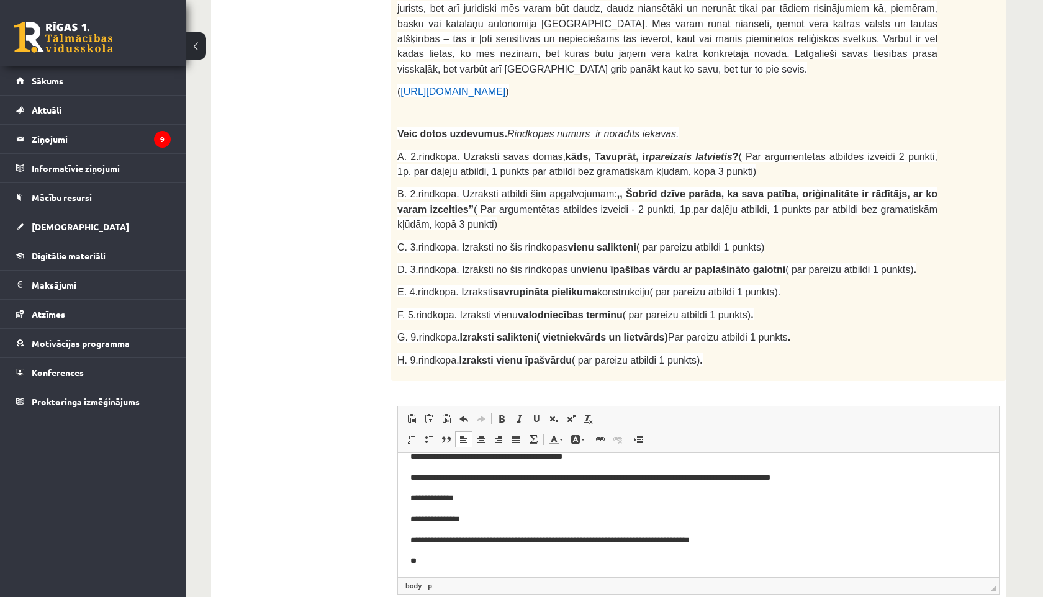
click at [721, 558] on p "**" at bounding box center [698, 560] width 576 height 13
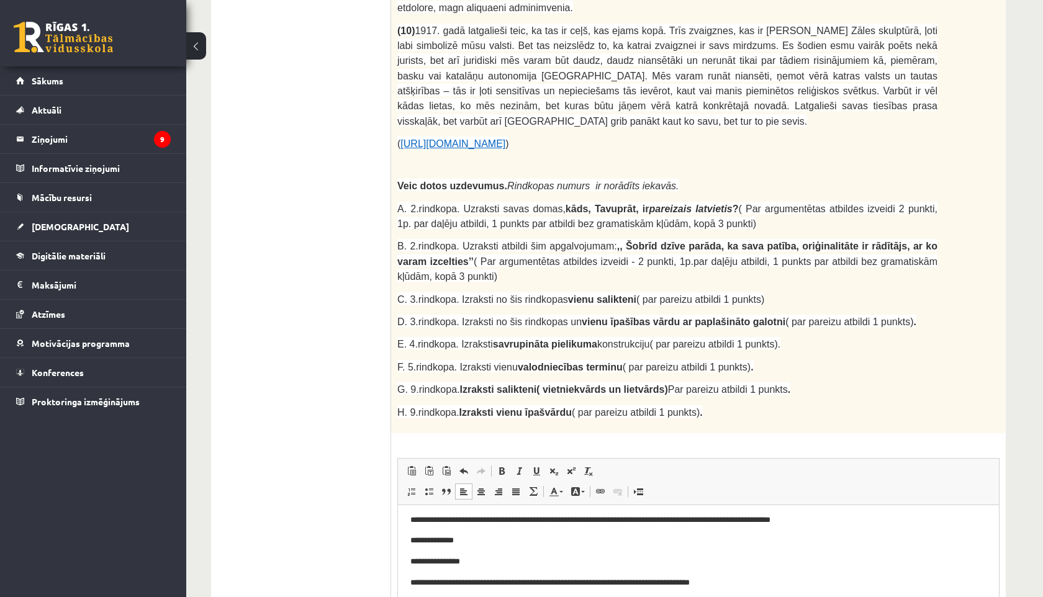
scroll to position [1069, 0]
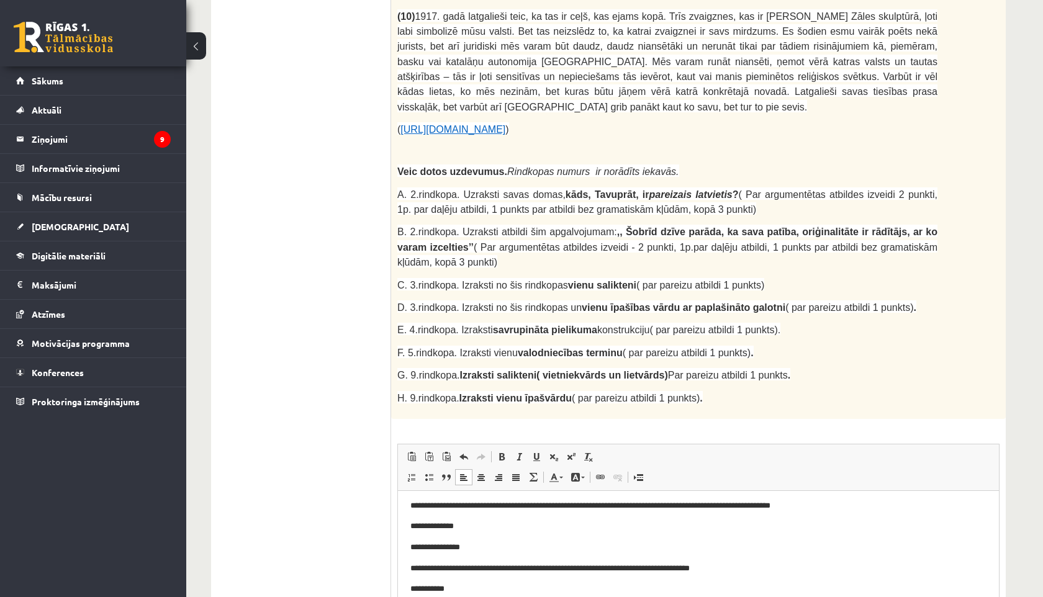
click at [461, 588] on p "**********" at bounding box center [698, 588] width 576 height 13
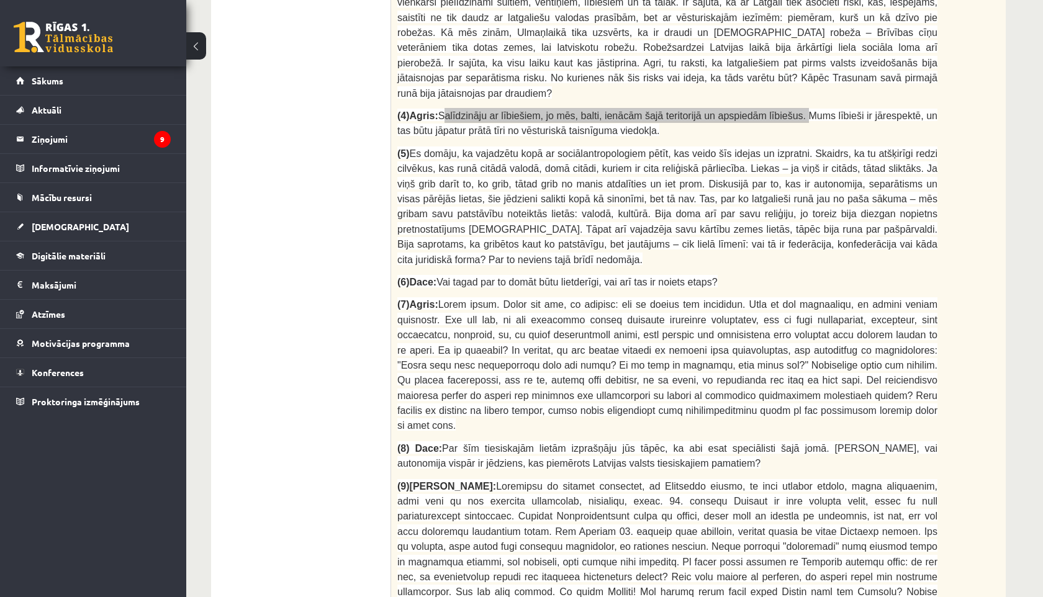
scroll to position [0, 0]
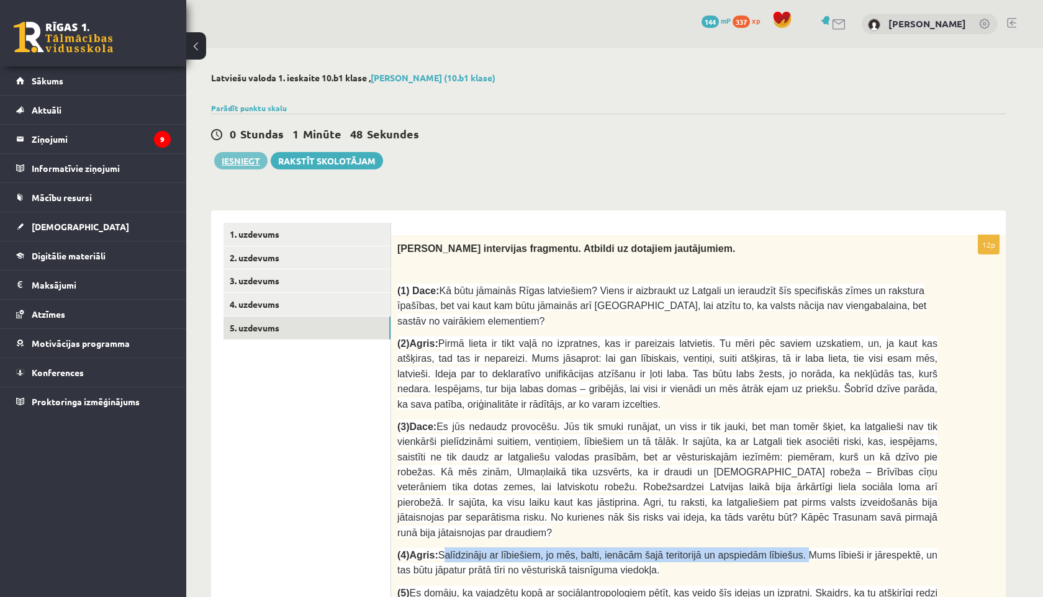
click at [245, 166] on button "Iesniegt" at bounding box center [240, 160] width 53 height 17
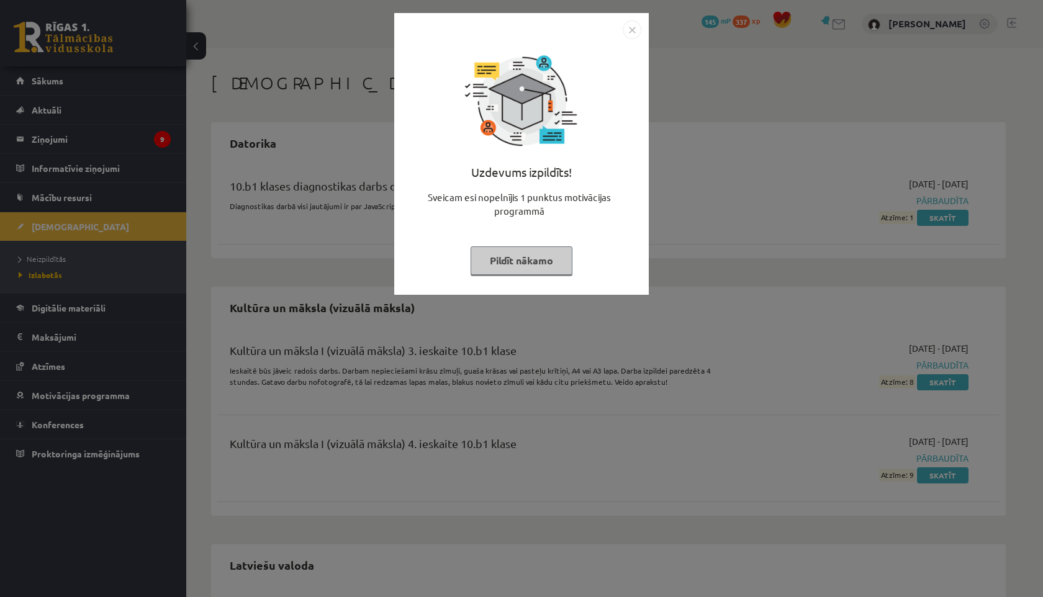
click at [543, 258] on button "Pildīt nākamo" at bounding box center [522, 261] width 102 height 29
